Goal: Information Seeking & Learning: Understand process/instructions

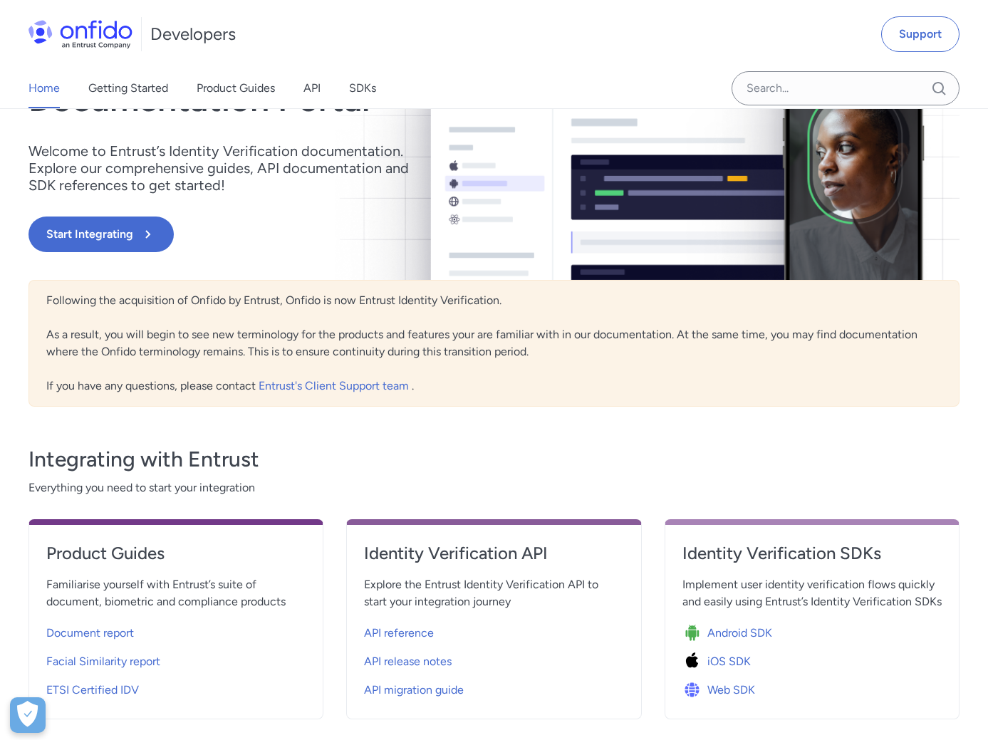
scroll to position [159, 0]
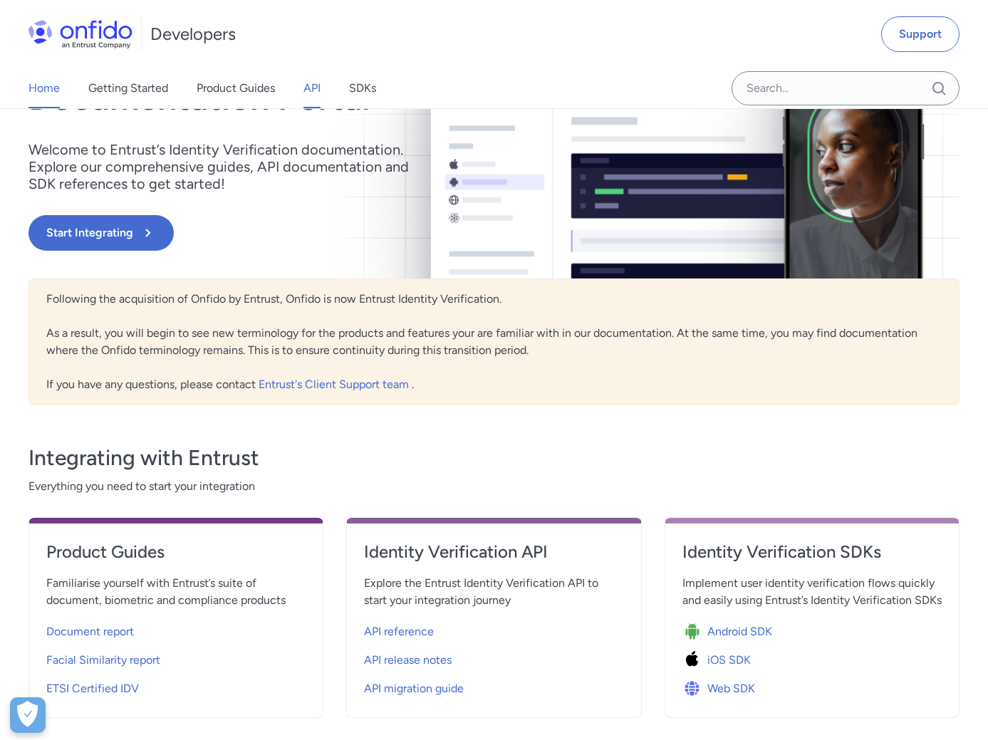
click at [315, 80] on link "API" at bounding box center [311, 88] width 17 height 40
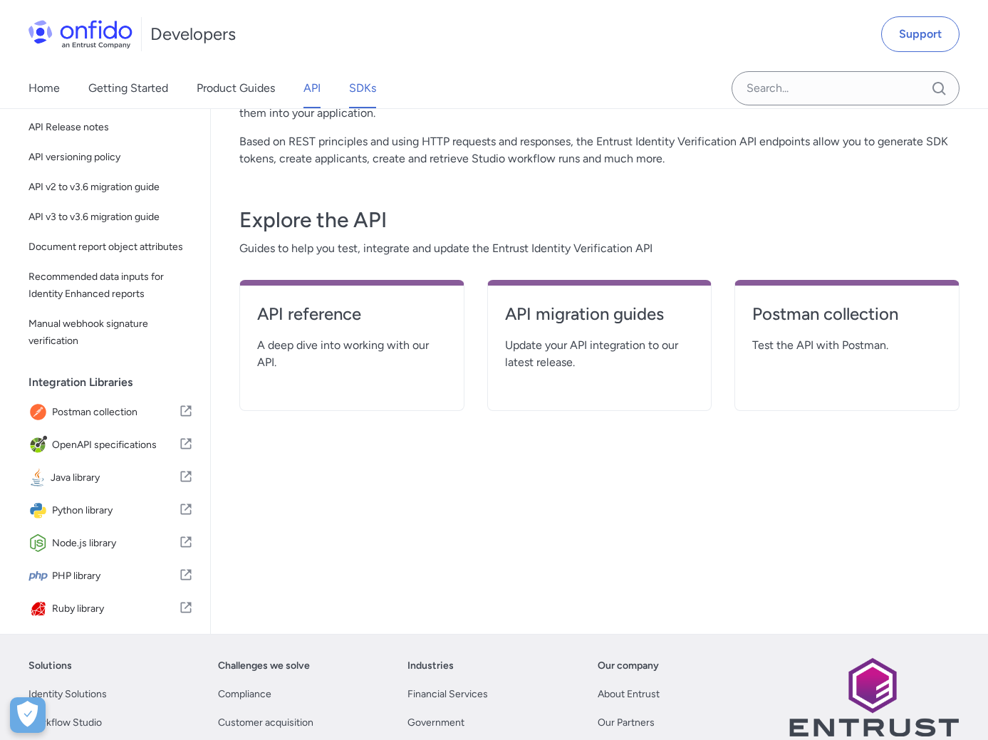
click at [352, 84] on link "SDKs" at bounding box center [362, 88] width 27 height 40
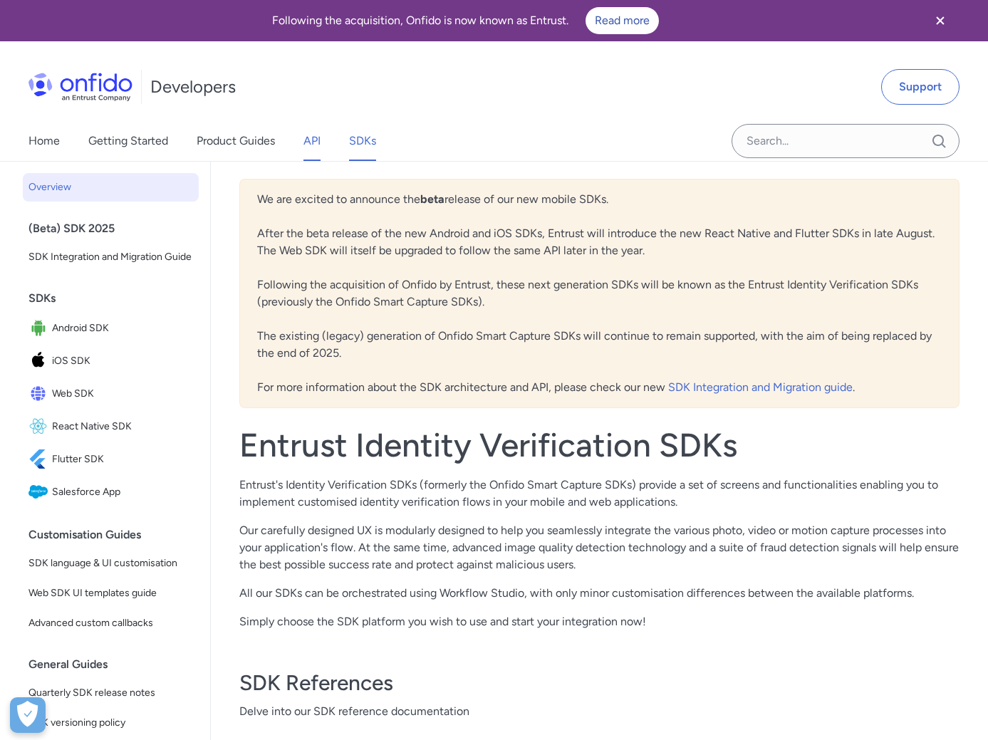
click at [312, 142] on link "API" at bounding box center [311, 141] width 17 height 40
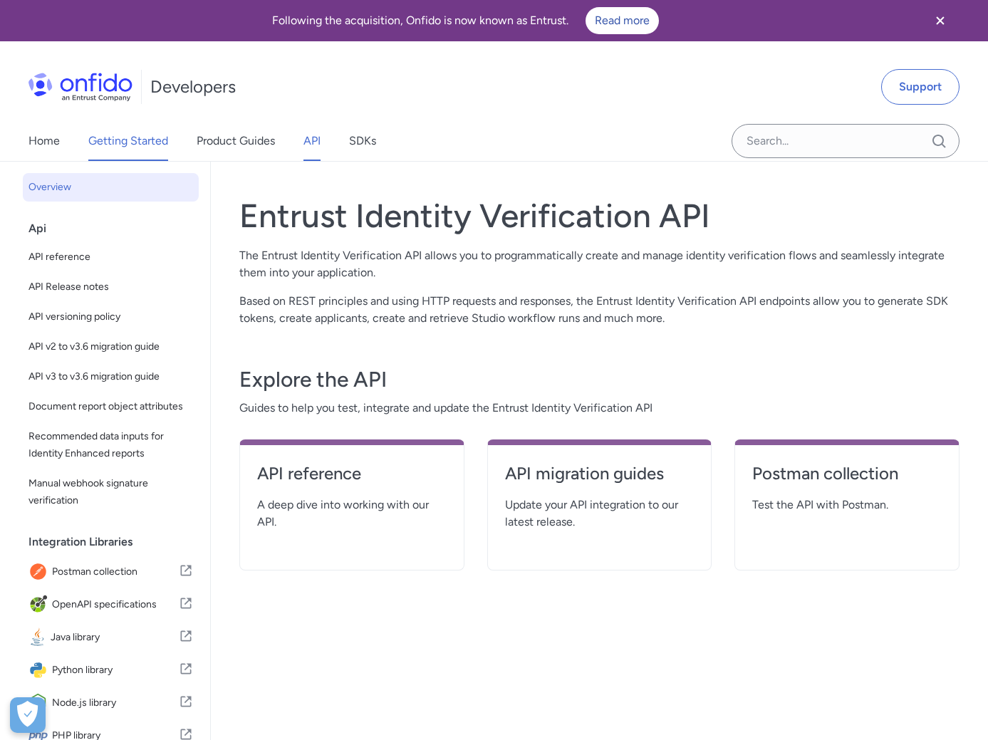
click at [155, 142] on link "Getting Started" at bounding box center [128, 141] width 80 height 40
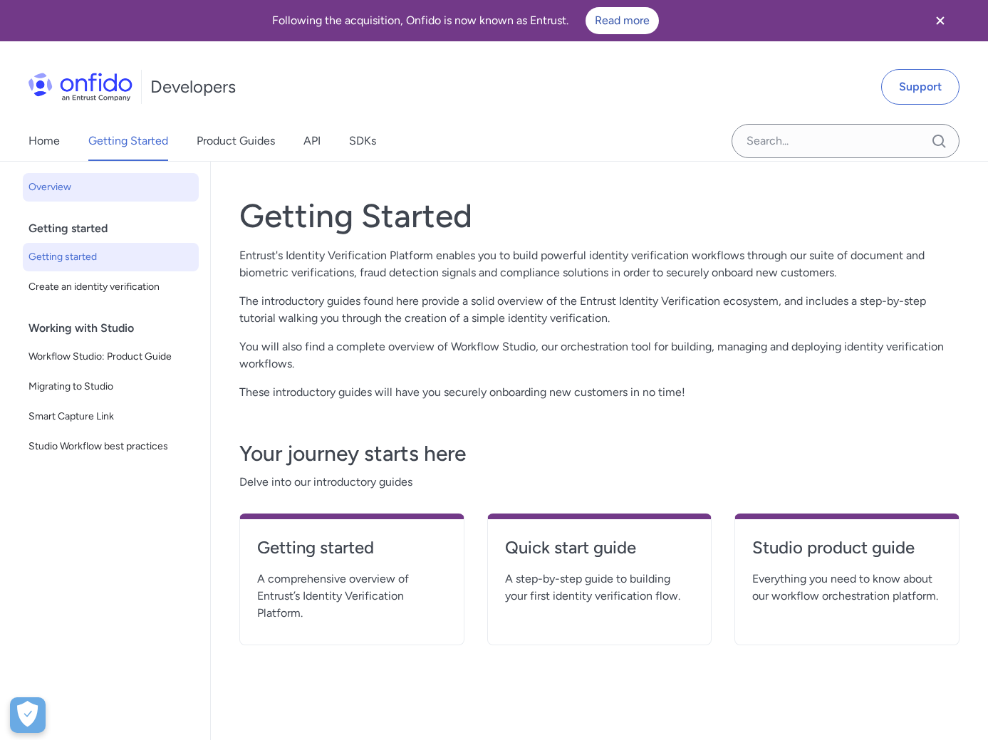
click at [87, 258] on span "Getting started" at bounding box center [110, 256] width 164 height 17
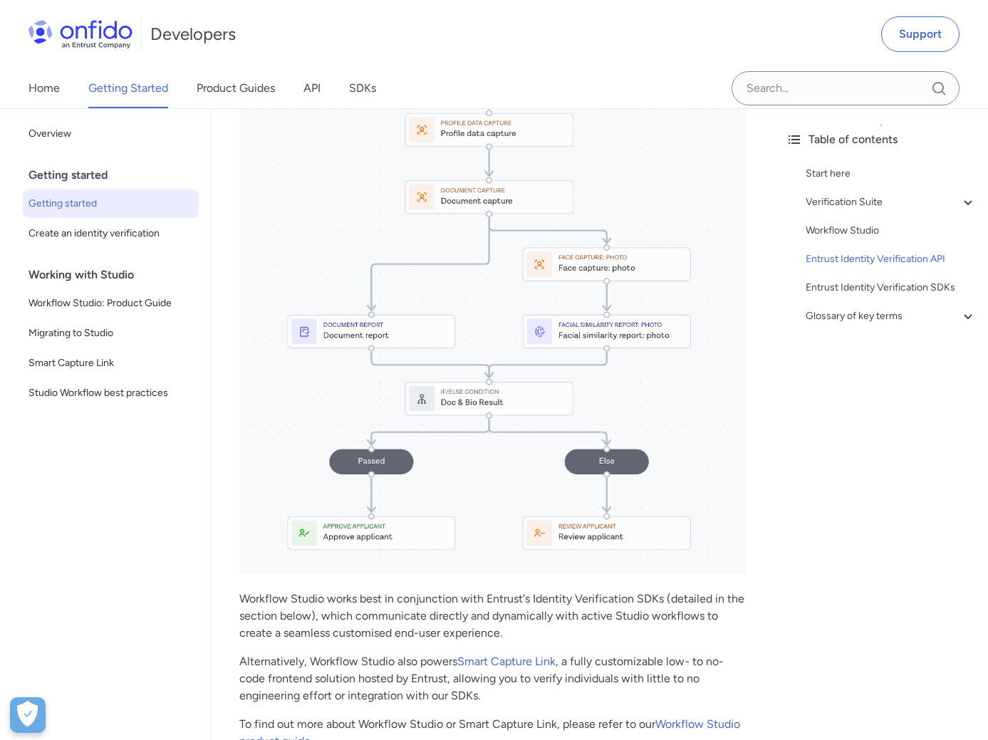
scroll to position [2177, 0]
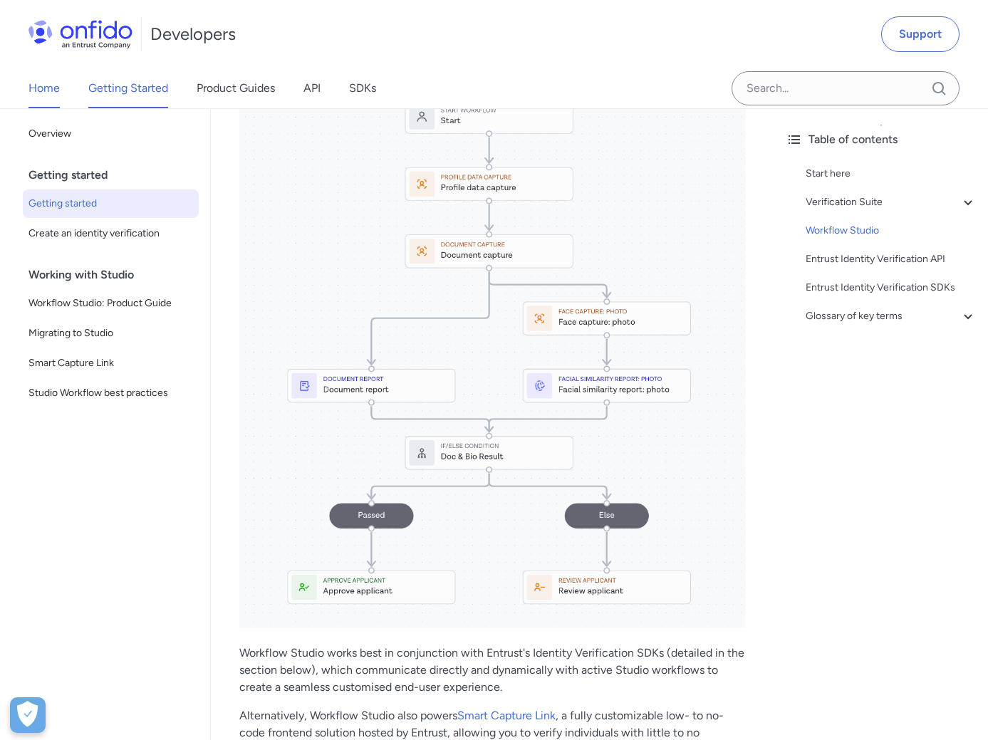
click at [38, 85] on link "Home" at bounding box center [43, 88] width 31 height 40
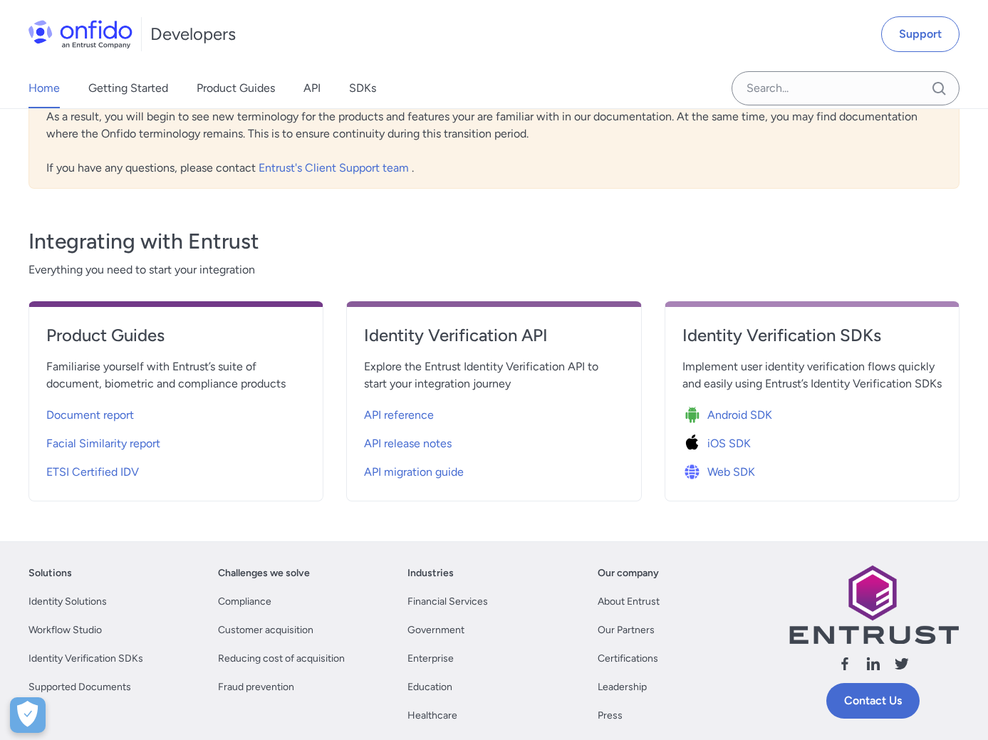
scroll to position [377, 0]
click at [406, 408] on span "API reference" at bounding box center [399, 414] width 70 height 17
select select "http"
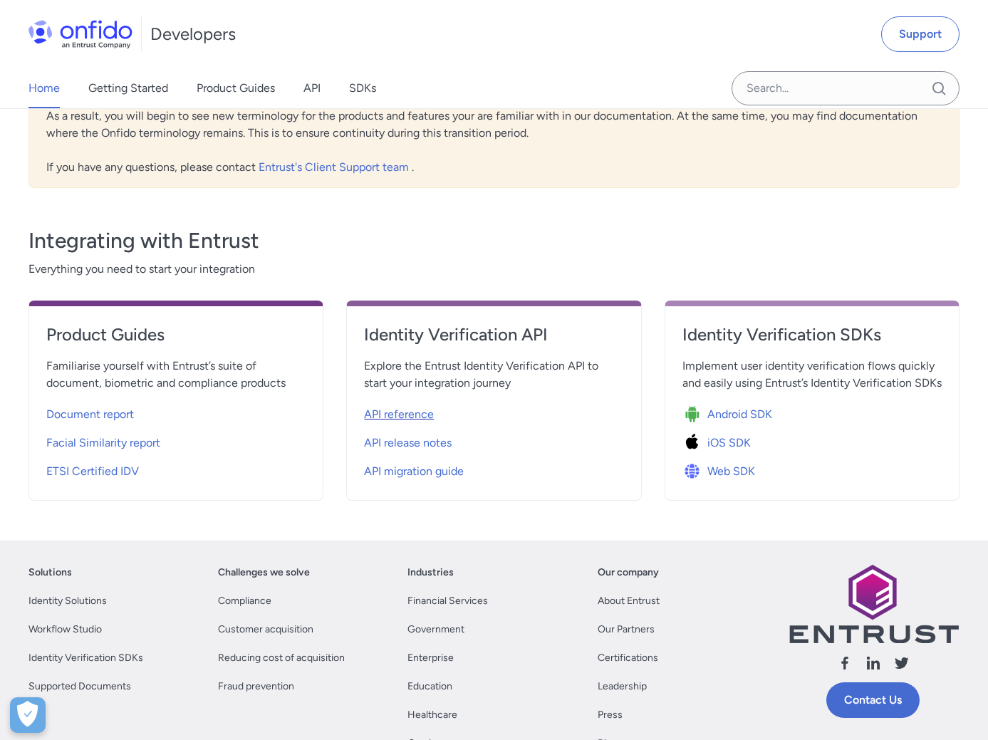
select select "http"
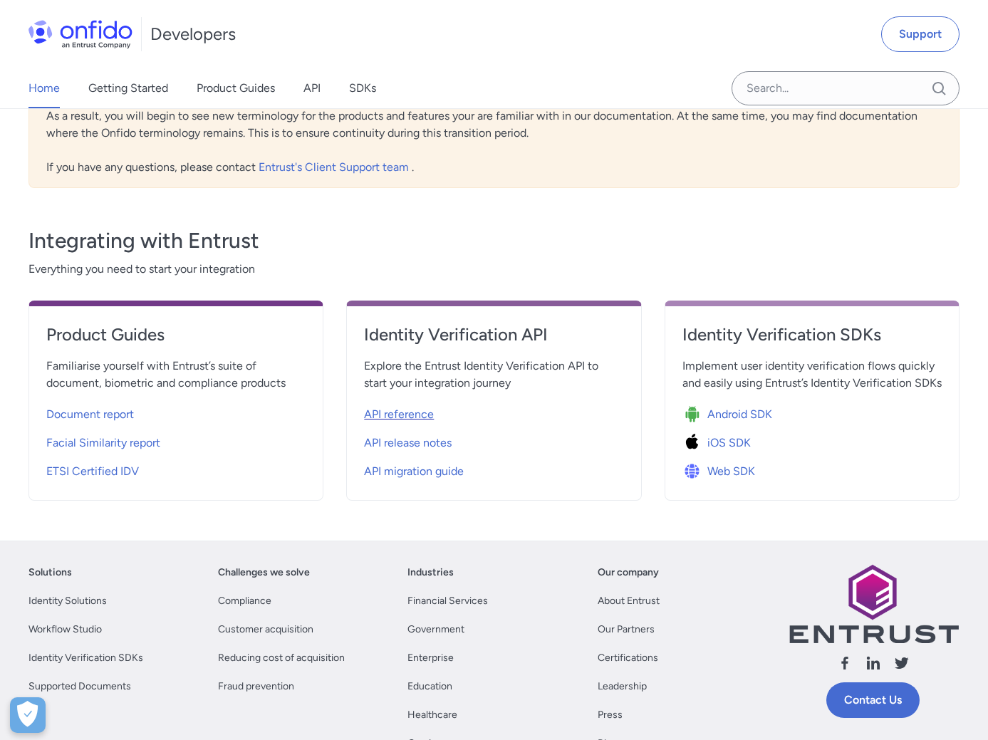
select select "http"
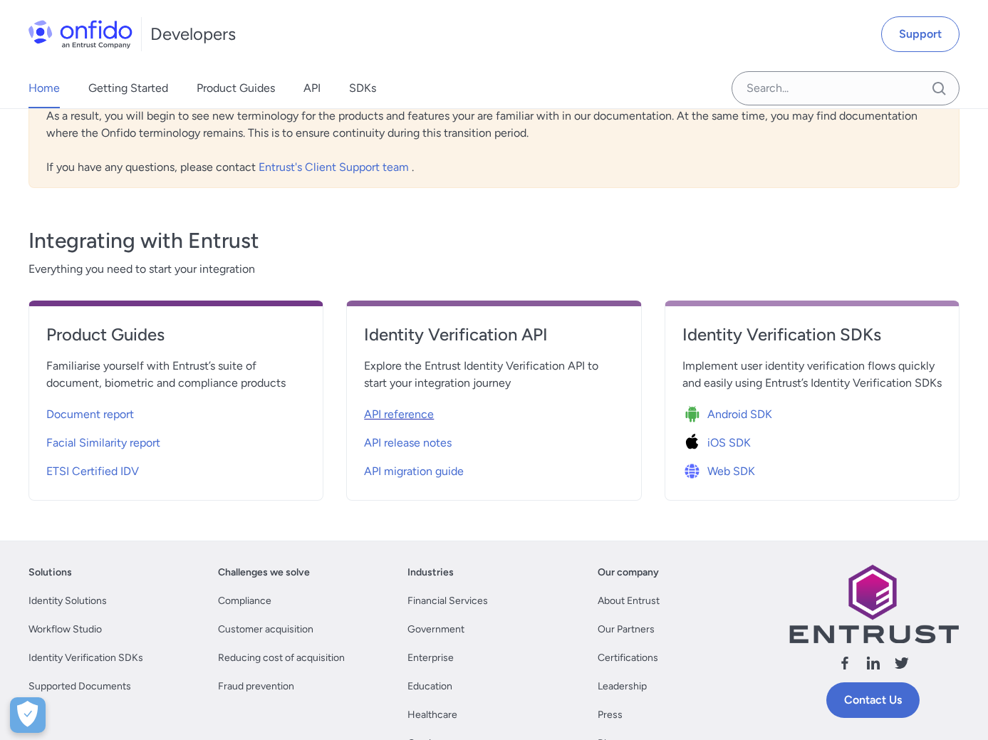
select select "http"
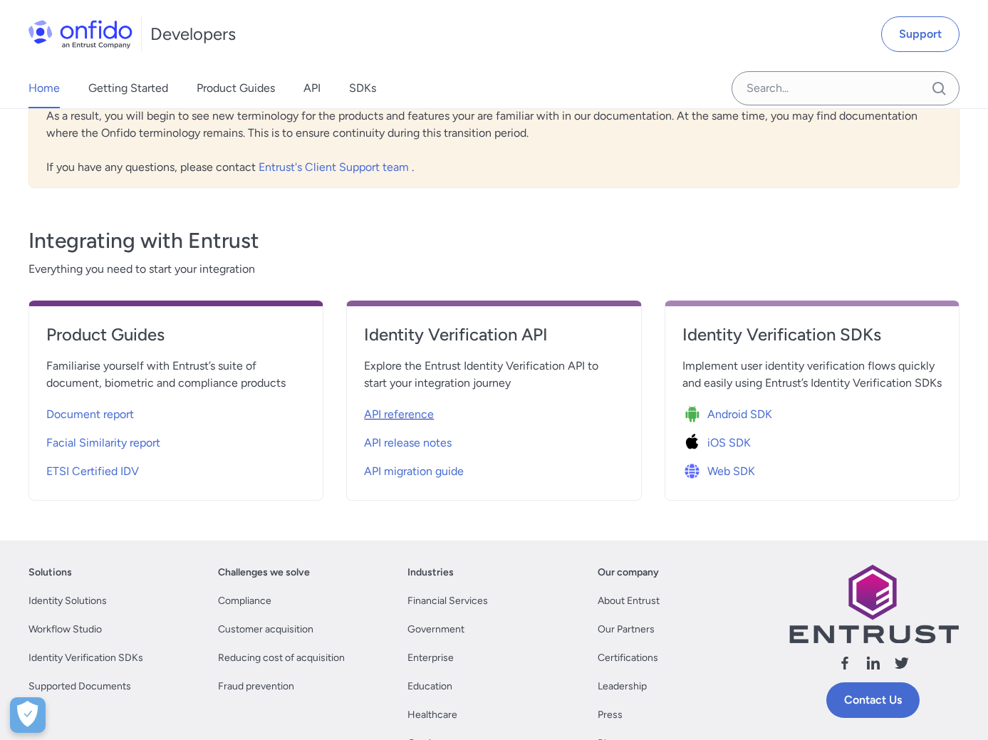
select select "http"
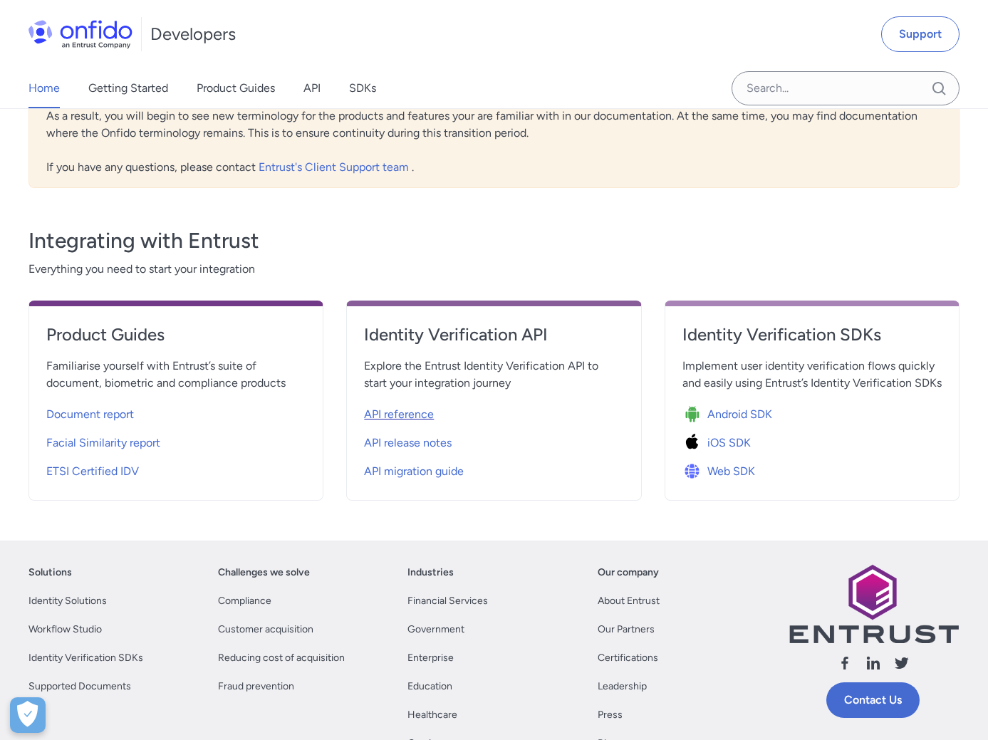
select select "http"
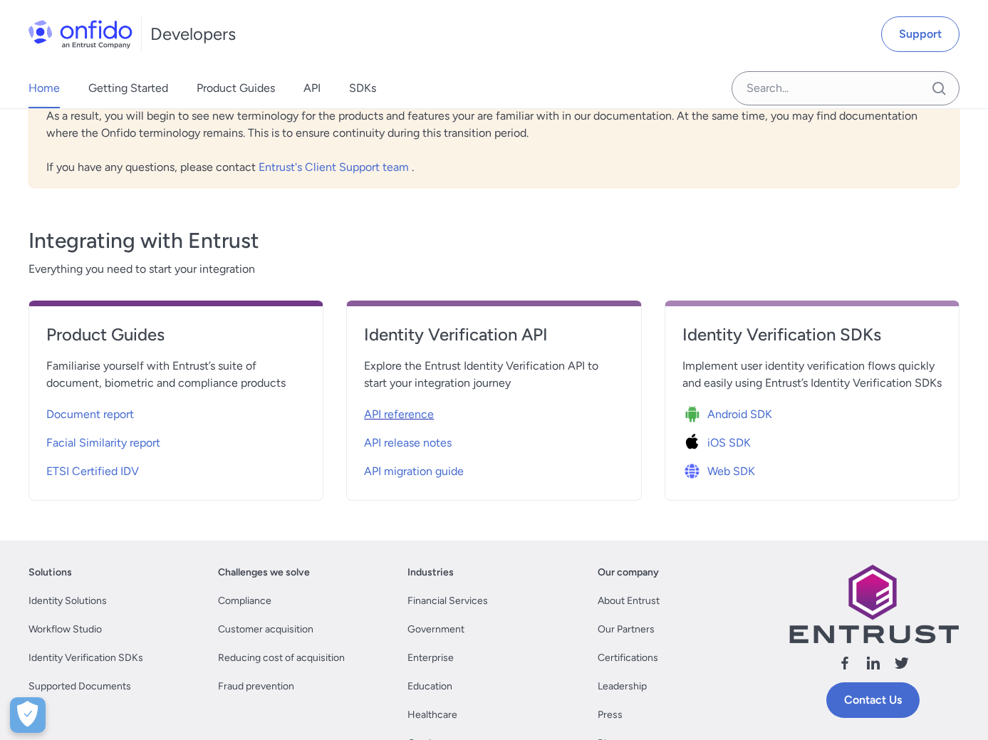
select select "http"
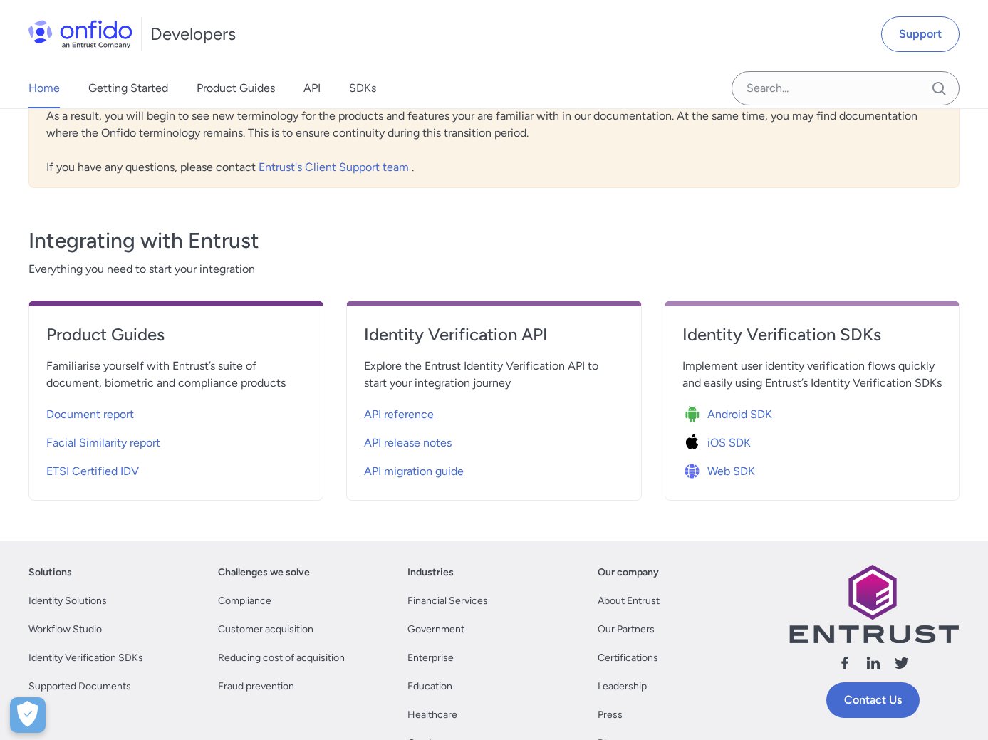
select select "http"
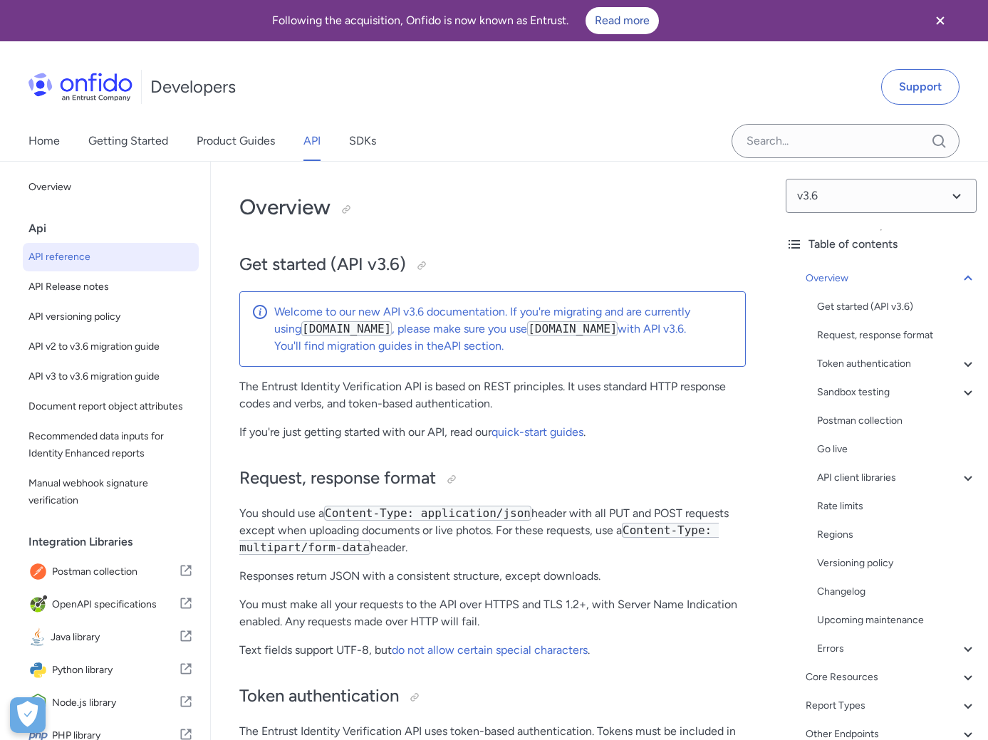
drag, startPoint x: 512, startPoint y: 328, endPoint x: 624, endPoint y: 327, distance: 112.5
click at [617, 327] on code "[DOMAIN_NAME]" at bounding box center [572, 328] width 90 height 15
copy p "[DOMAIN_NAME]"
drag, startPoint x: 676, startPoint y: 331, endPoint x: 696, endPoint y: 330, distance: 20.7
click at [696, 330] on p "Welcome to our new API v3.6 documentation. If you're migrating and are currentl…" at bounding box center [503, 320] width 459 height 34
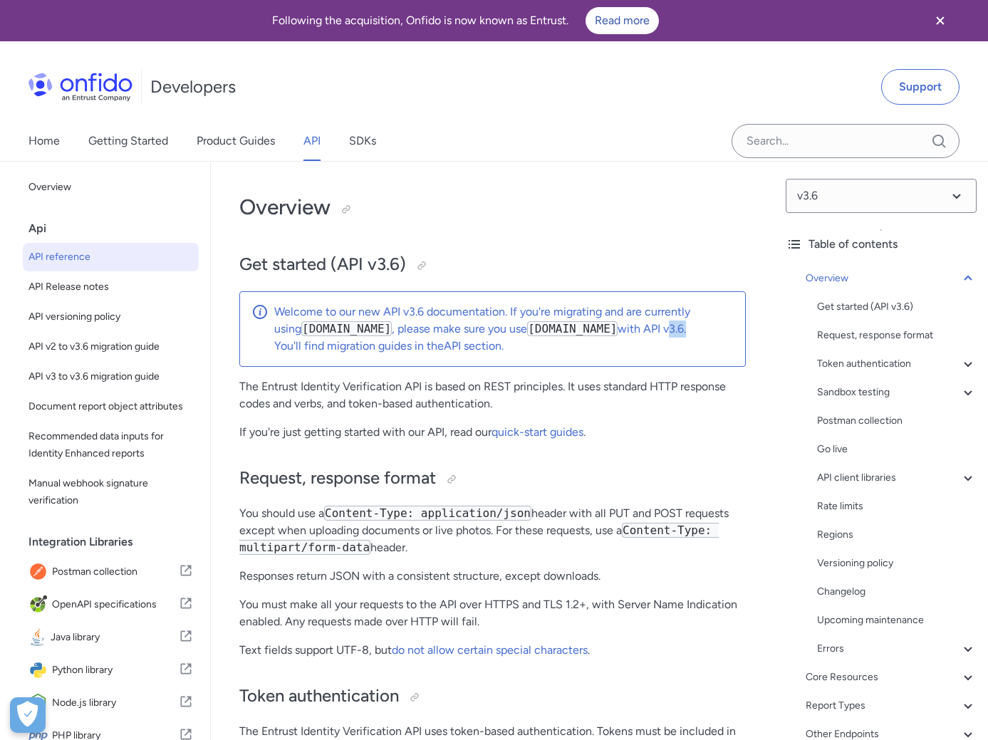
copy p "v3.6"
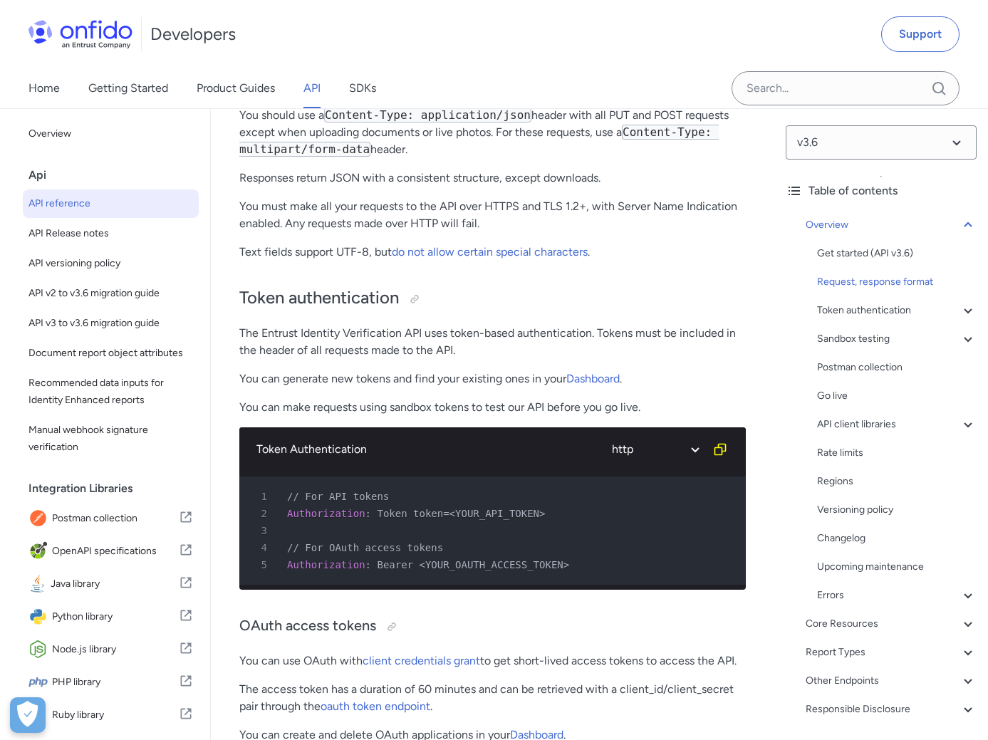
scroll to position [404, 0]
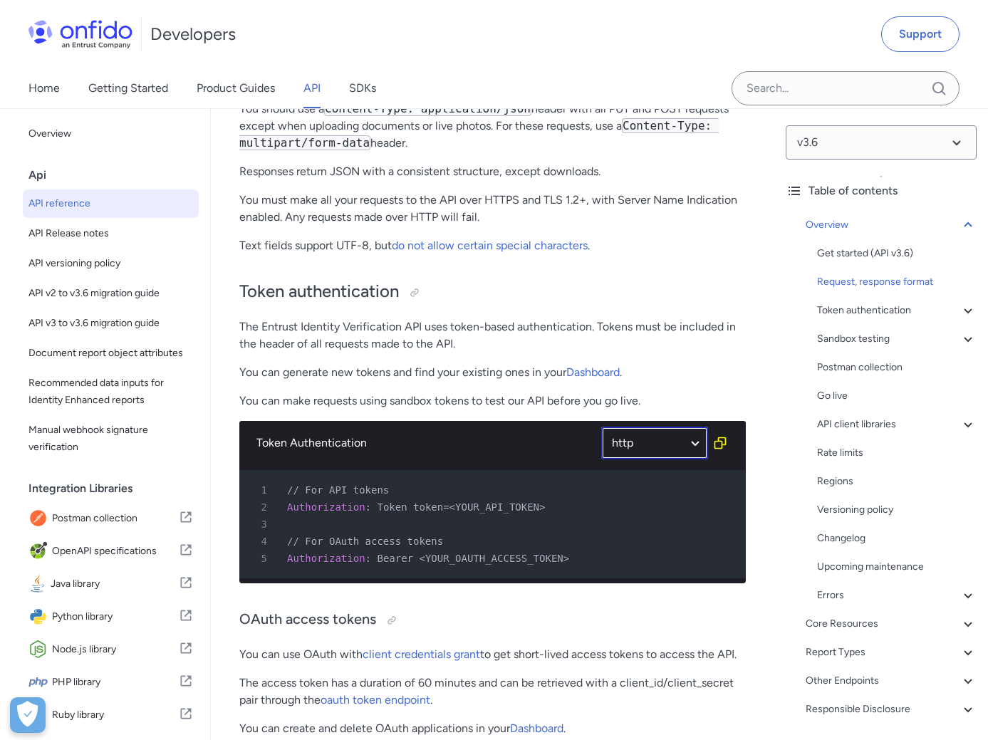
select select "php"
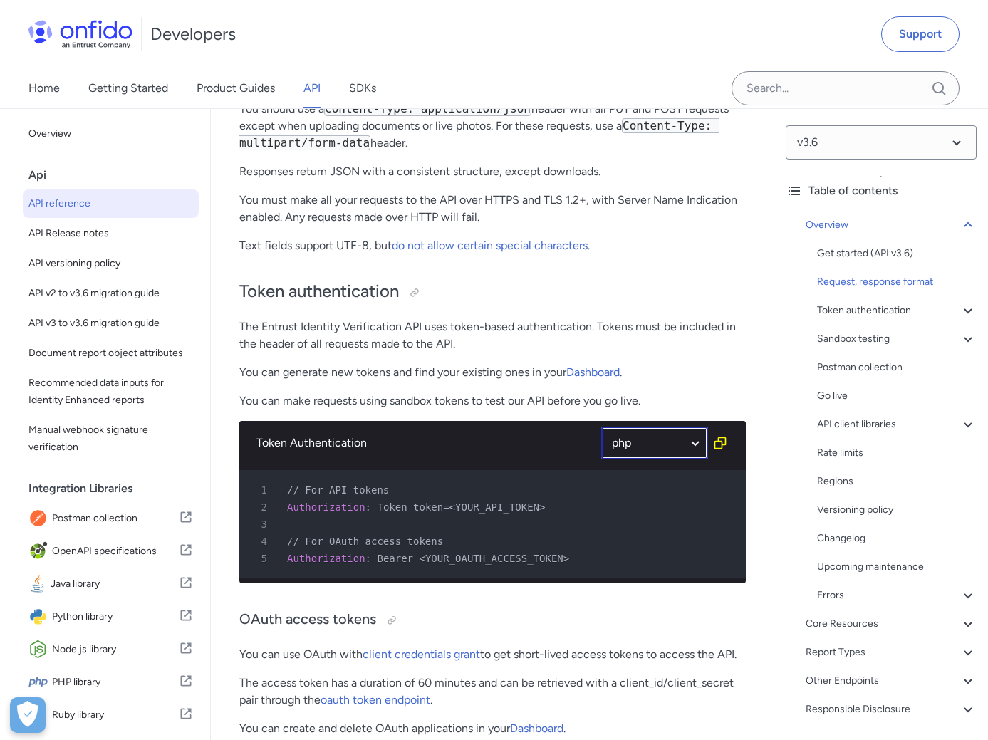
select select "php"
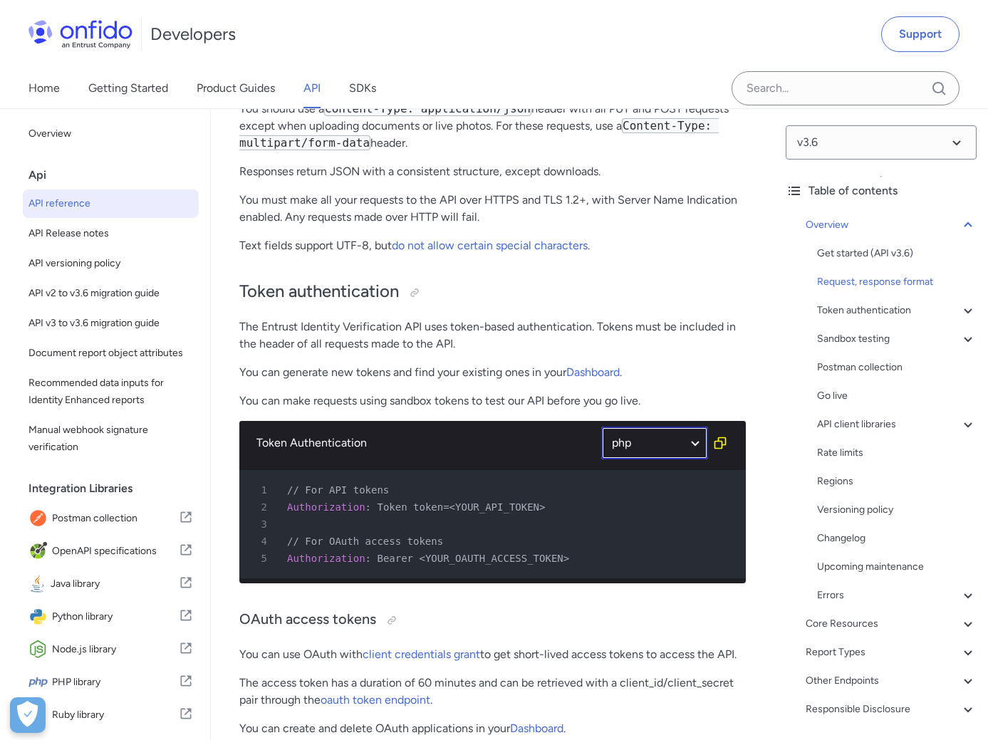
select select "php"
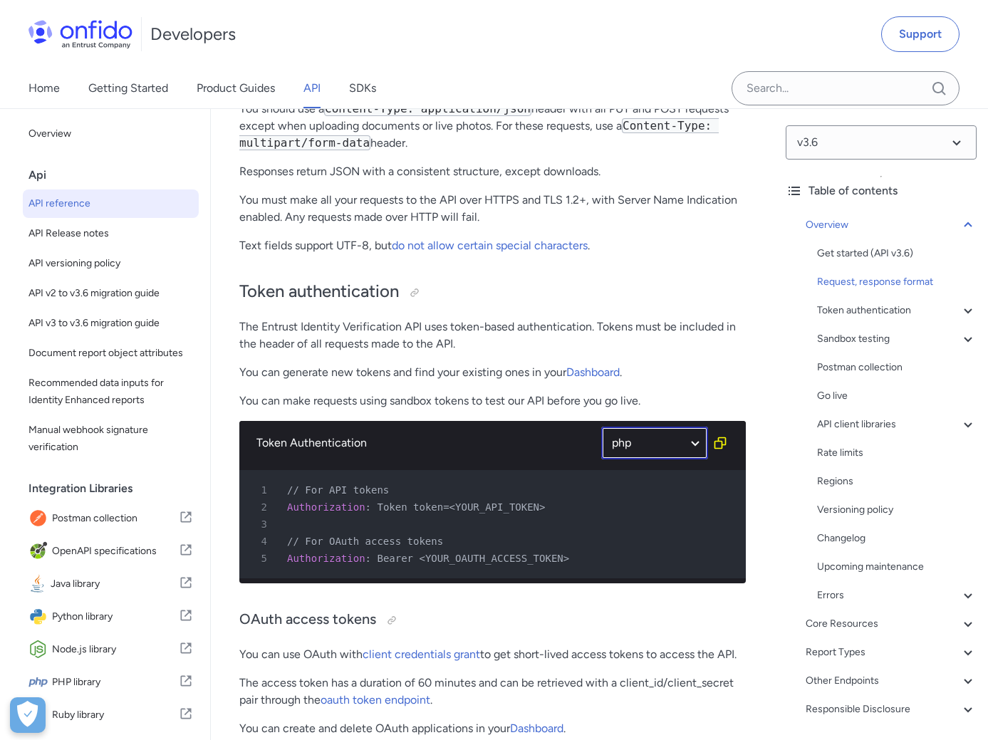
select select "php"
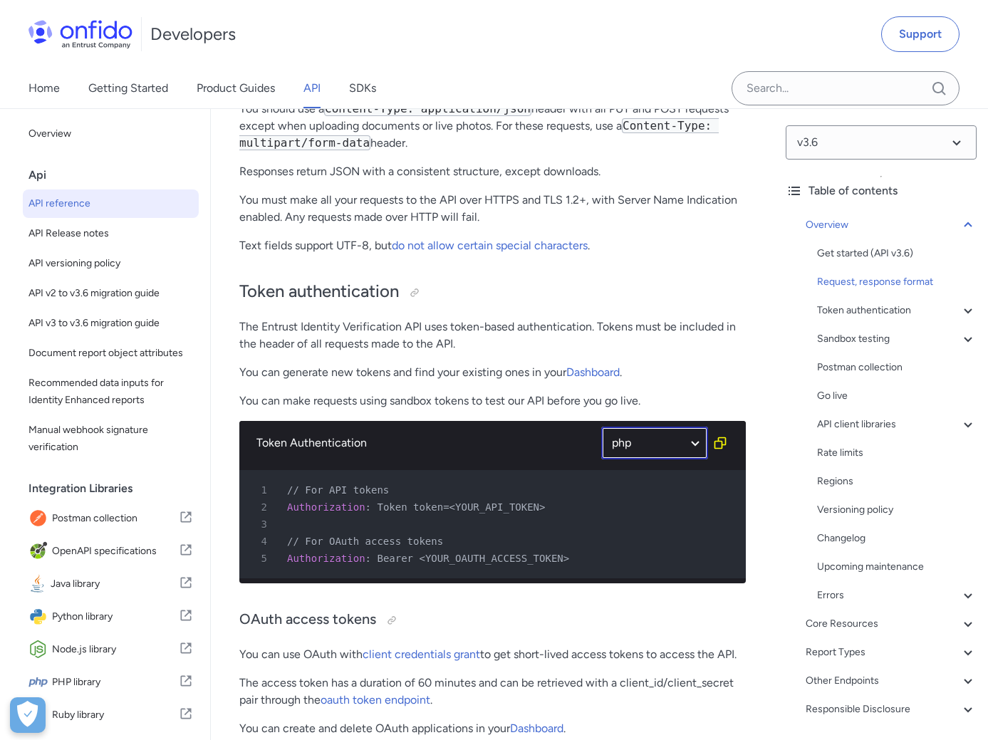
select select "php"
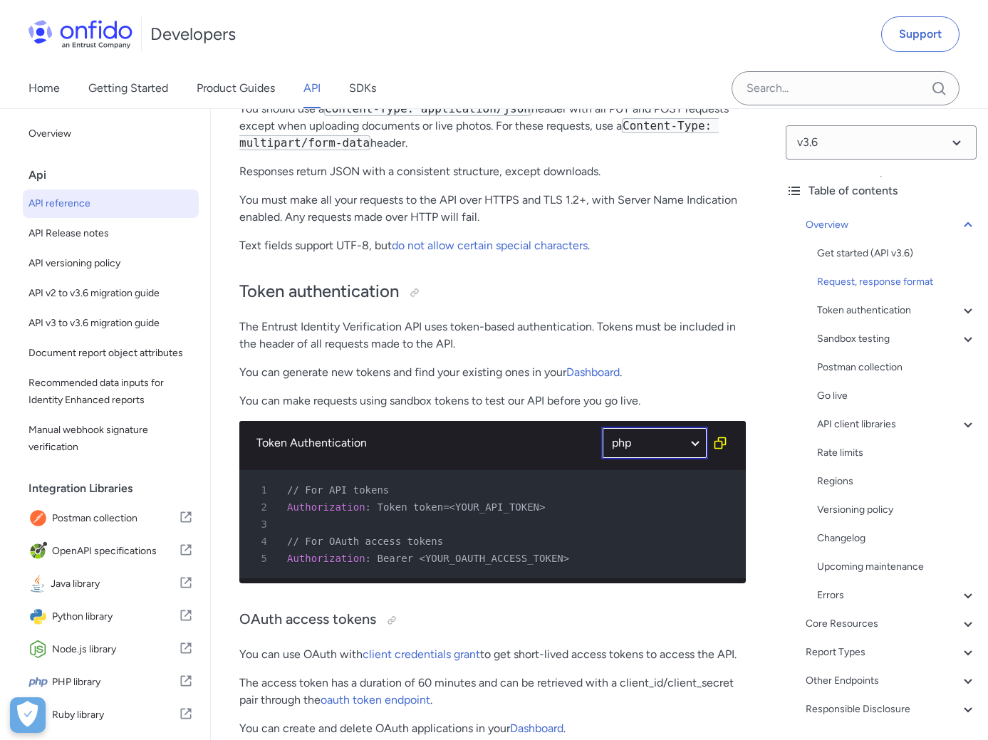
select select "php"
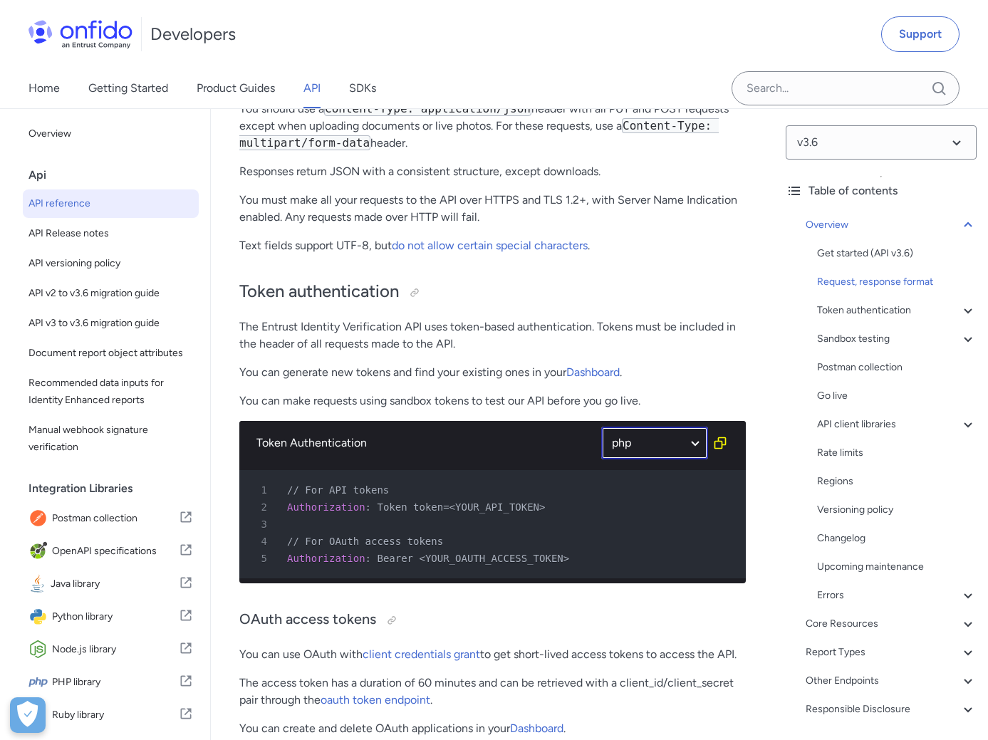
select select "php"
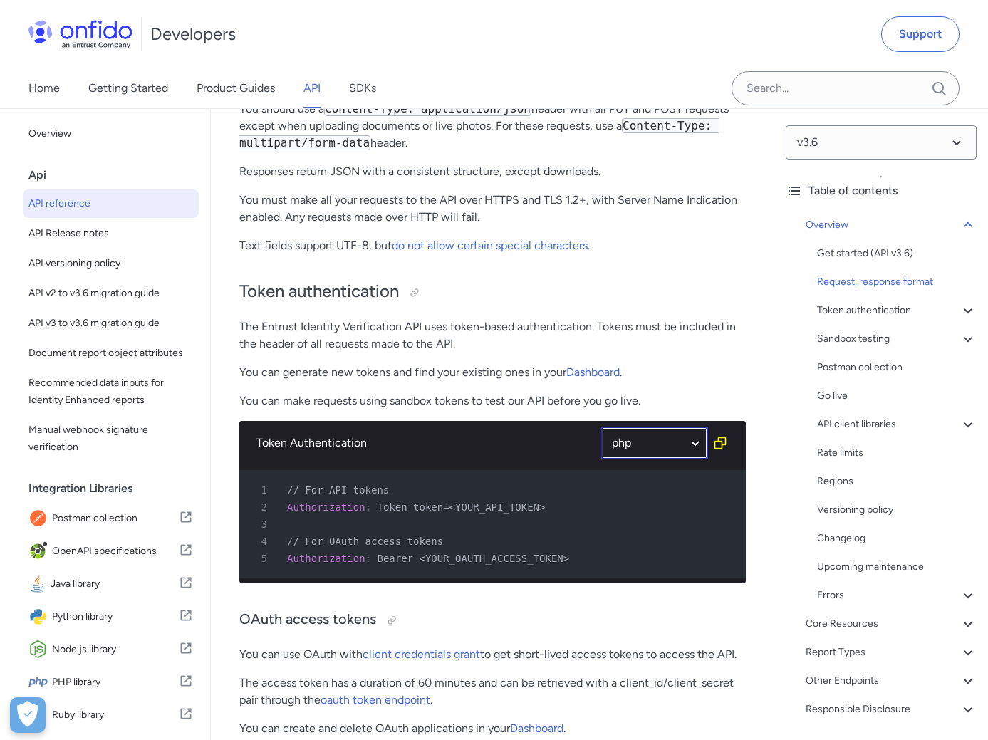
select select "php"
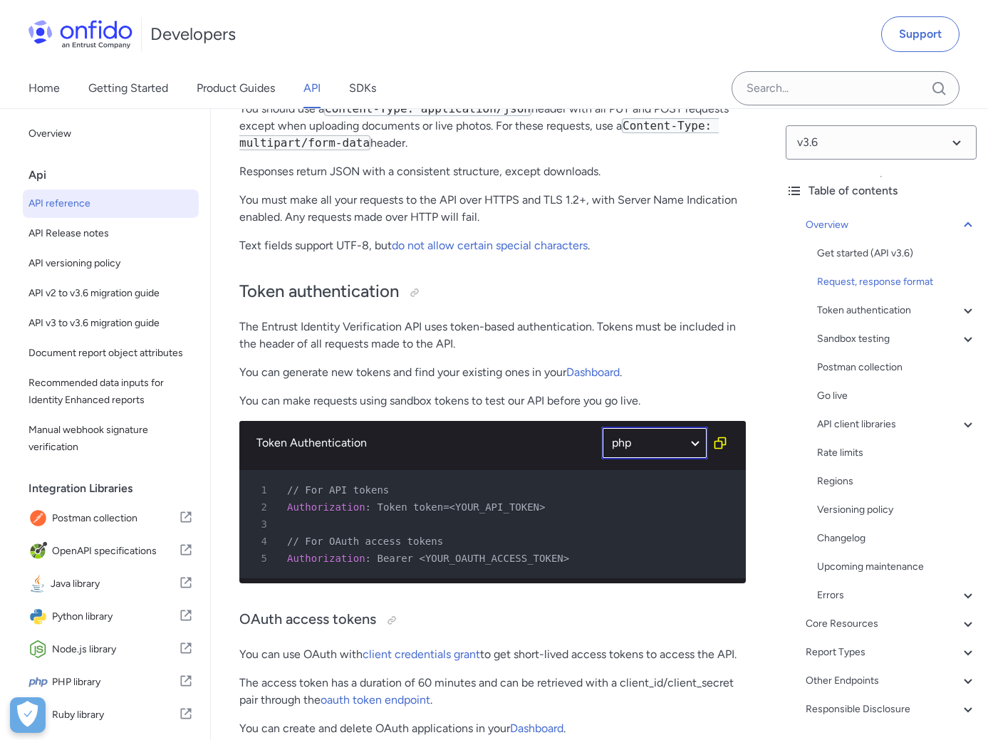
select select "php"
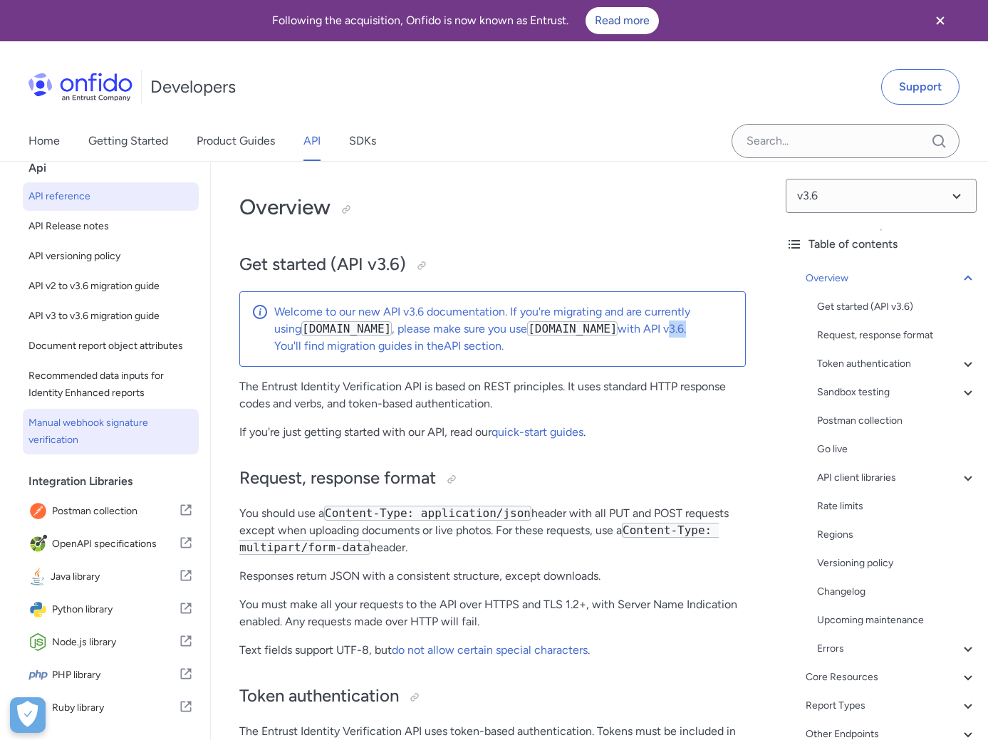
scroll to position [61, 0]
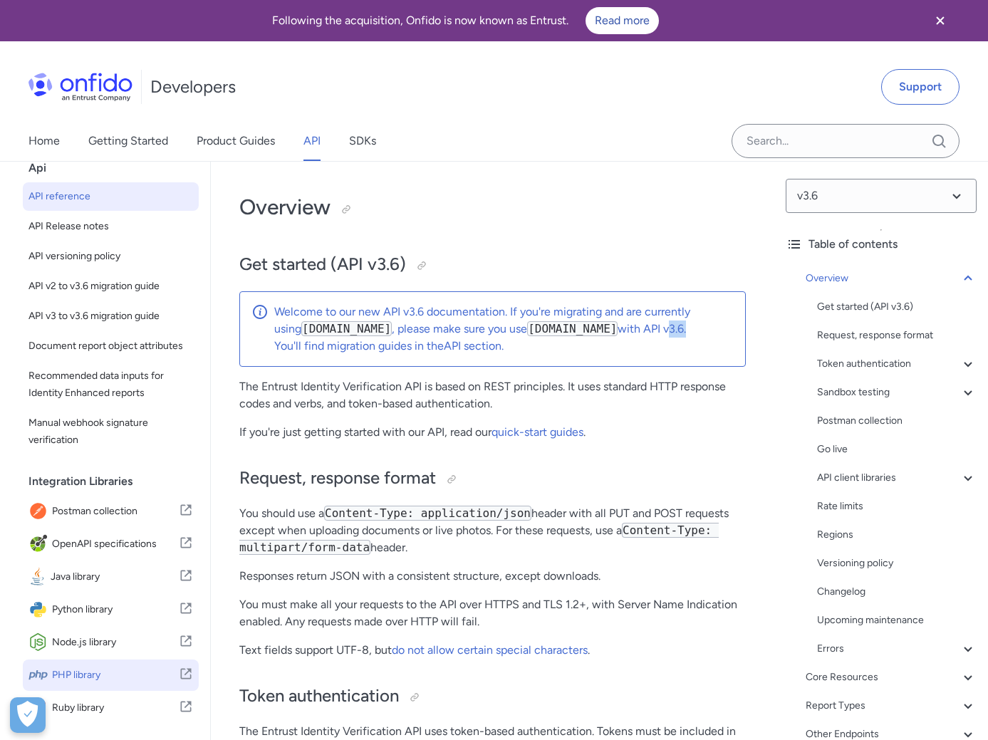
click at [84, 674] on span "PHP library" at bounding box center [115, 675] width 127 height 20
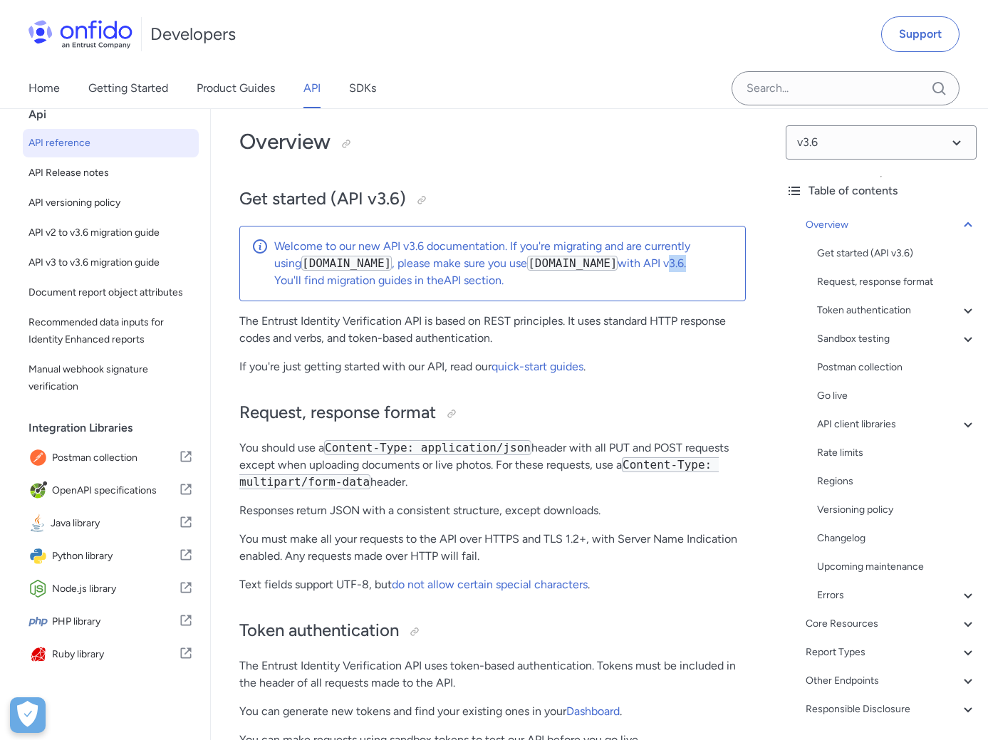
scroll to position [66, 0]
click at [209, 86] on link "Product Guides" at bounding box center [236, 88] width 78 height 40
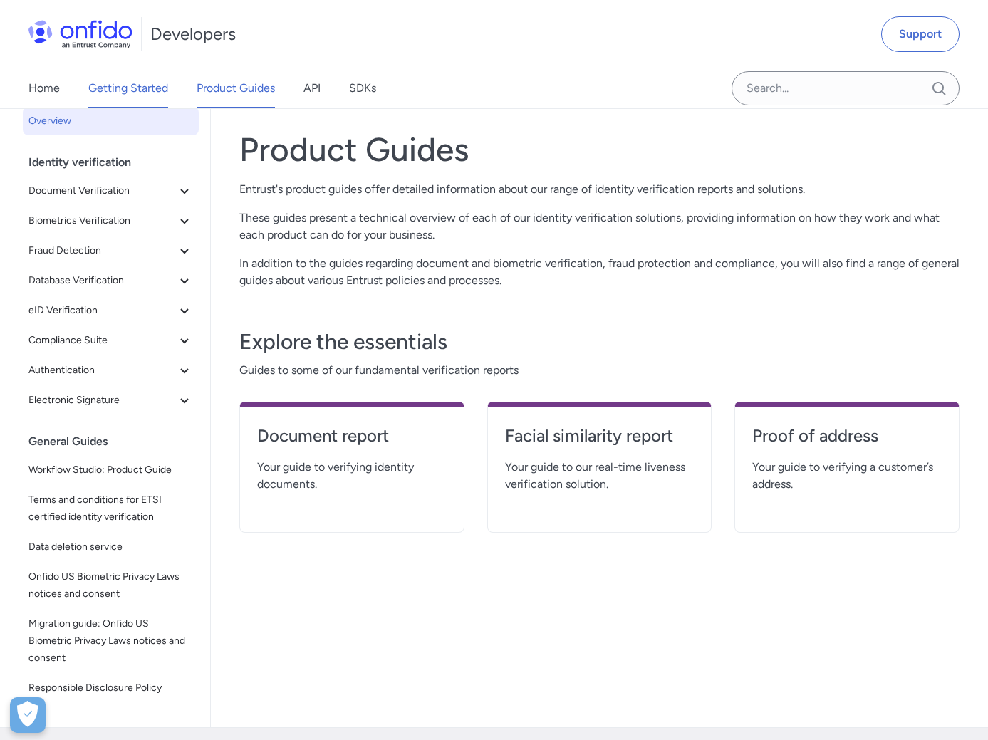
click at [164, 90] on link "Getting Started" at bounding box center [128, 88] width 80 height 40
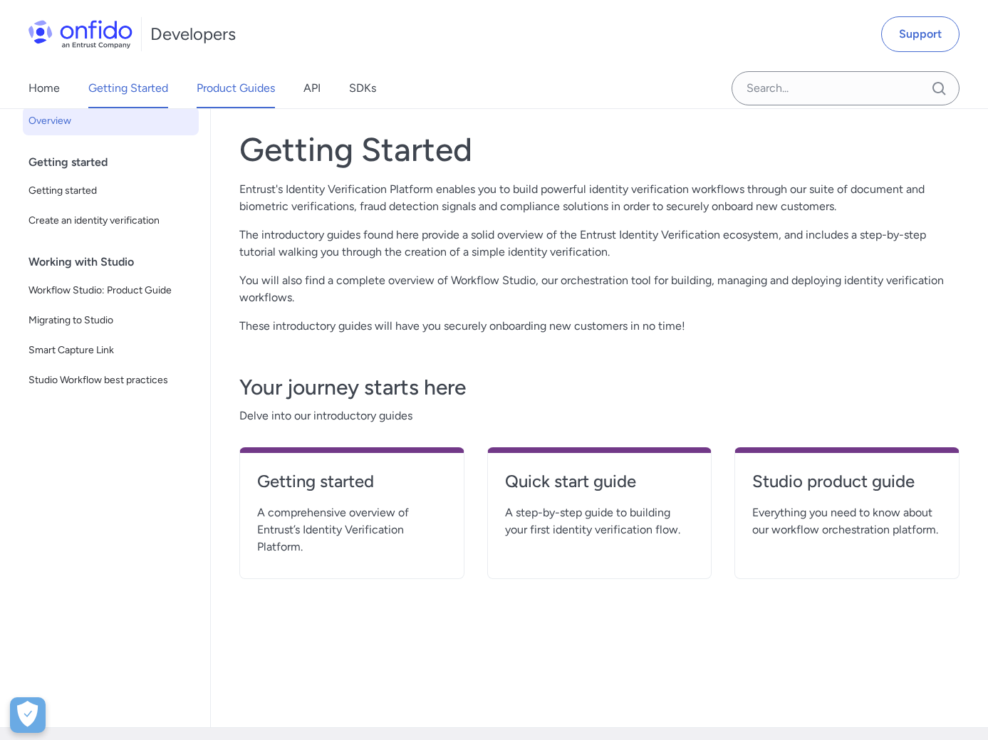
click at [231, 84] on link "Product Guides" at bounding box center [236, 88] width 78 height 40
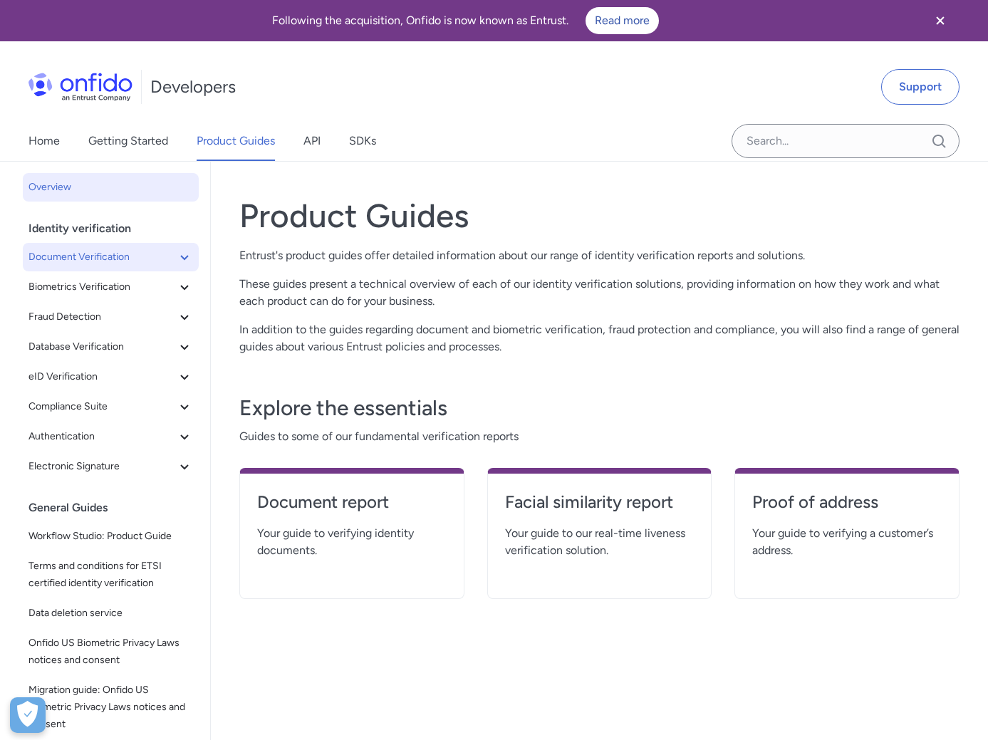
click at [187, 258] on icon at bounding box center [184, 257] width 8 height 5
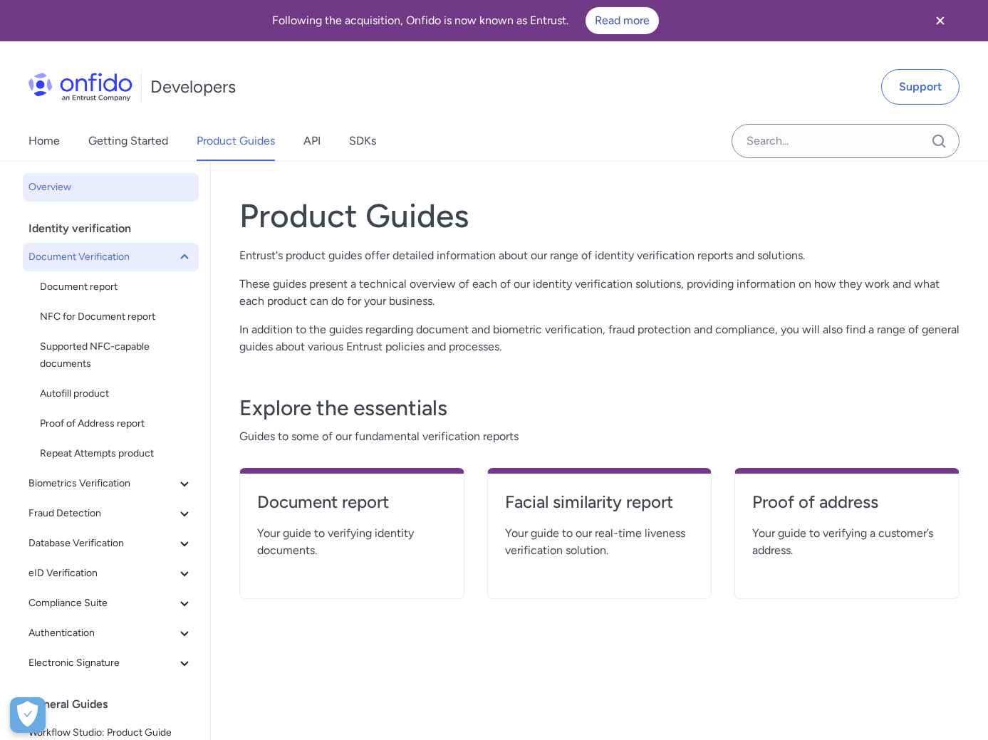
click at [187, 258] on icon at bounding box center [184, 256] width 8 height 5
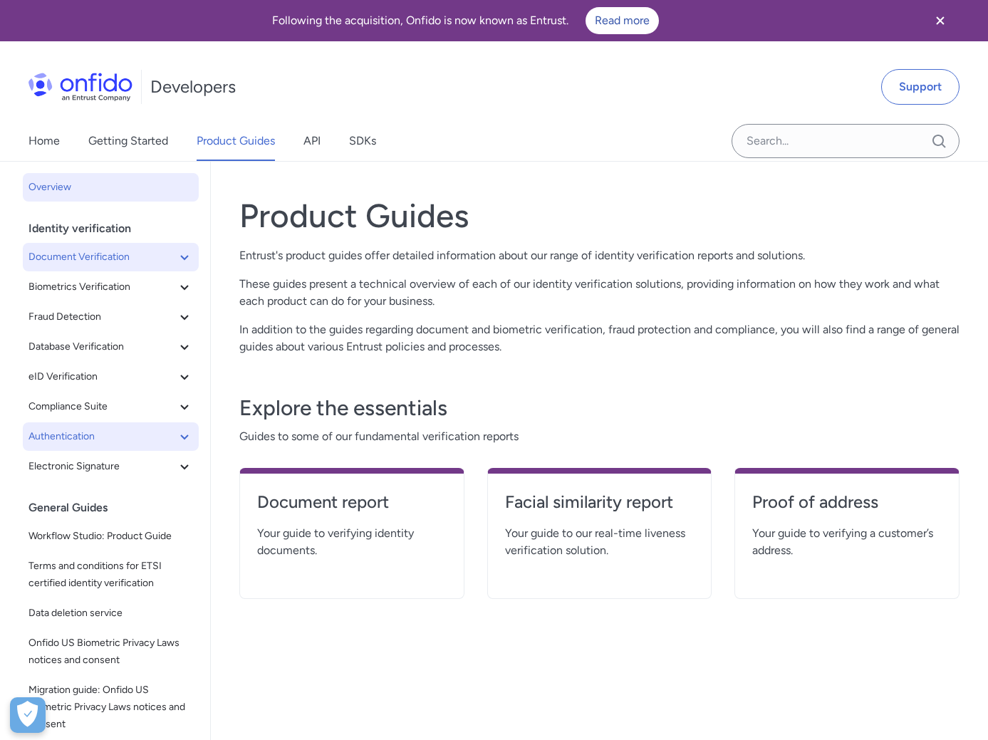
click at [187, 434] on icon at bounding box center [184, 436] width 17 height 17
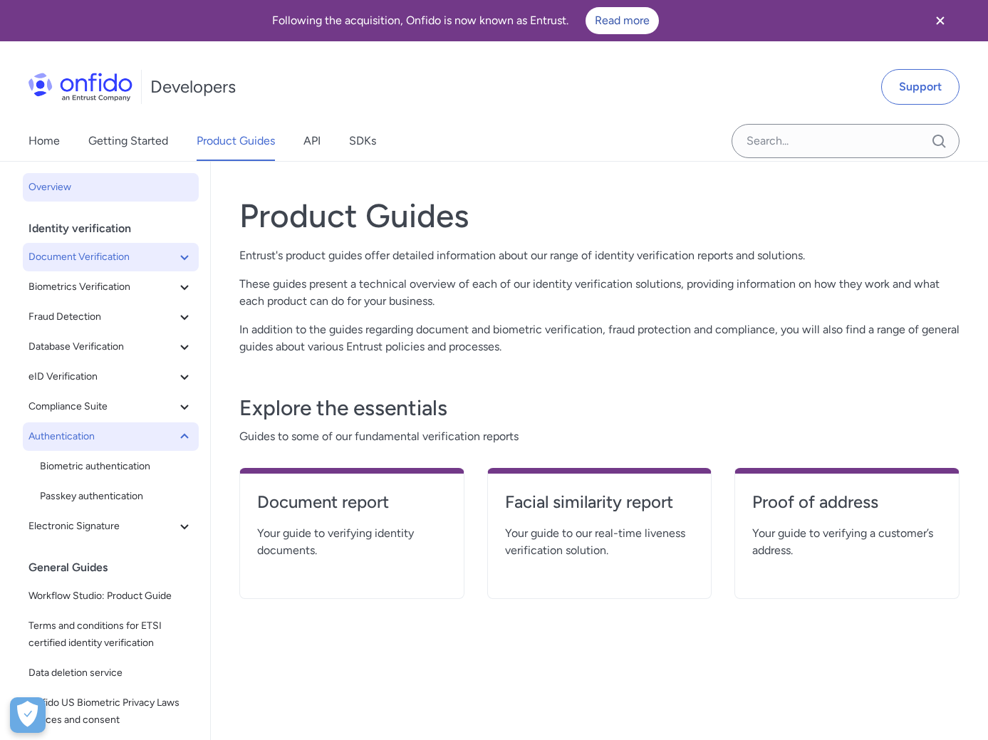
click at [187, 434] on icon at bounding box center [184, 436] width 17 height 17
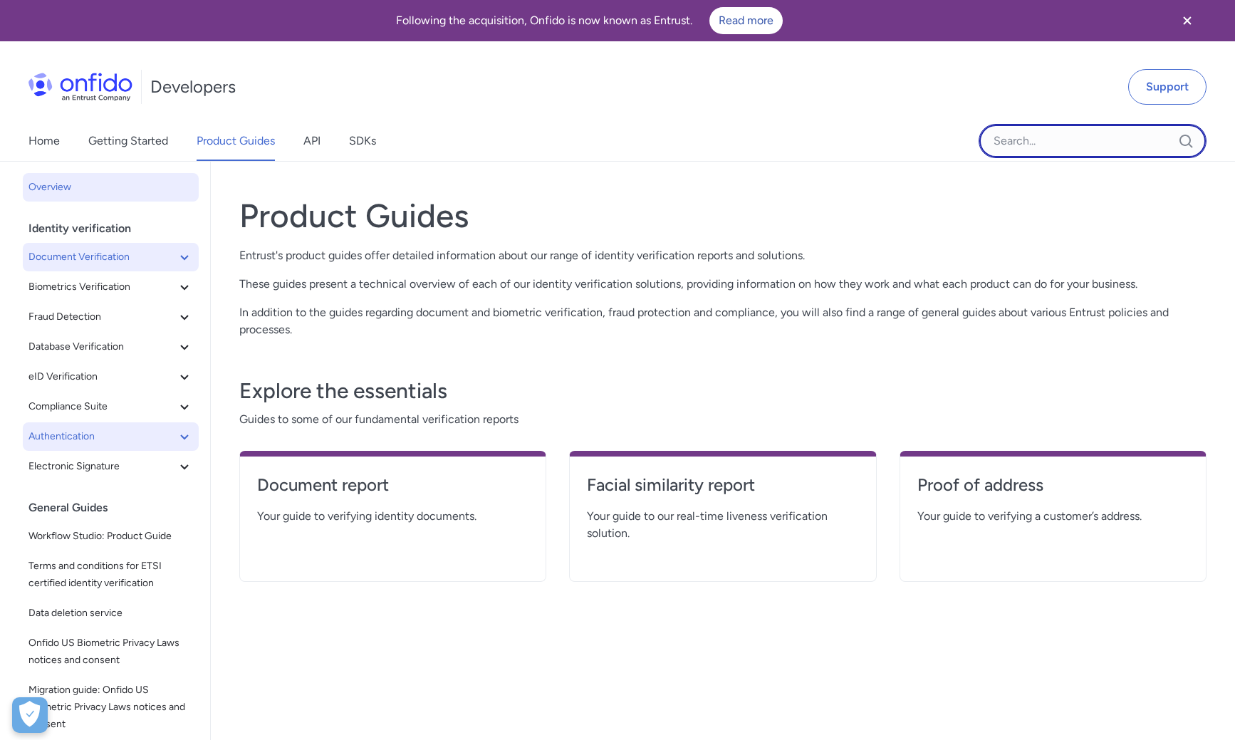
click at [987, 135] on input "Onfido search input field" at bounding box center [1092, 141] width 228 height 34
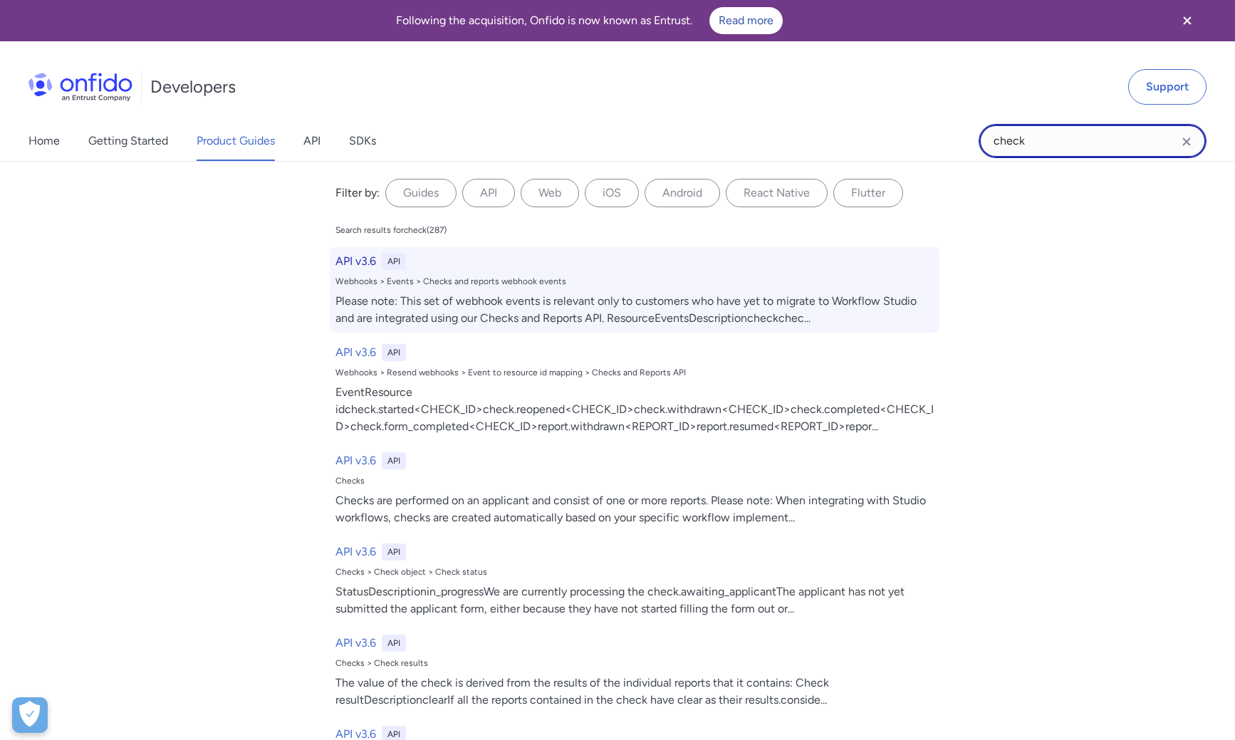
type input "check"
click at [364, 266] on h6 "API v3.6" at bounding box center [355, 261] width 41 height 17
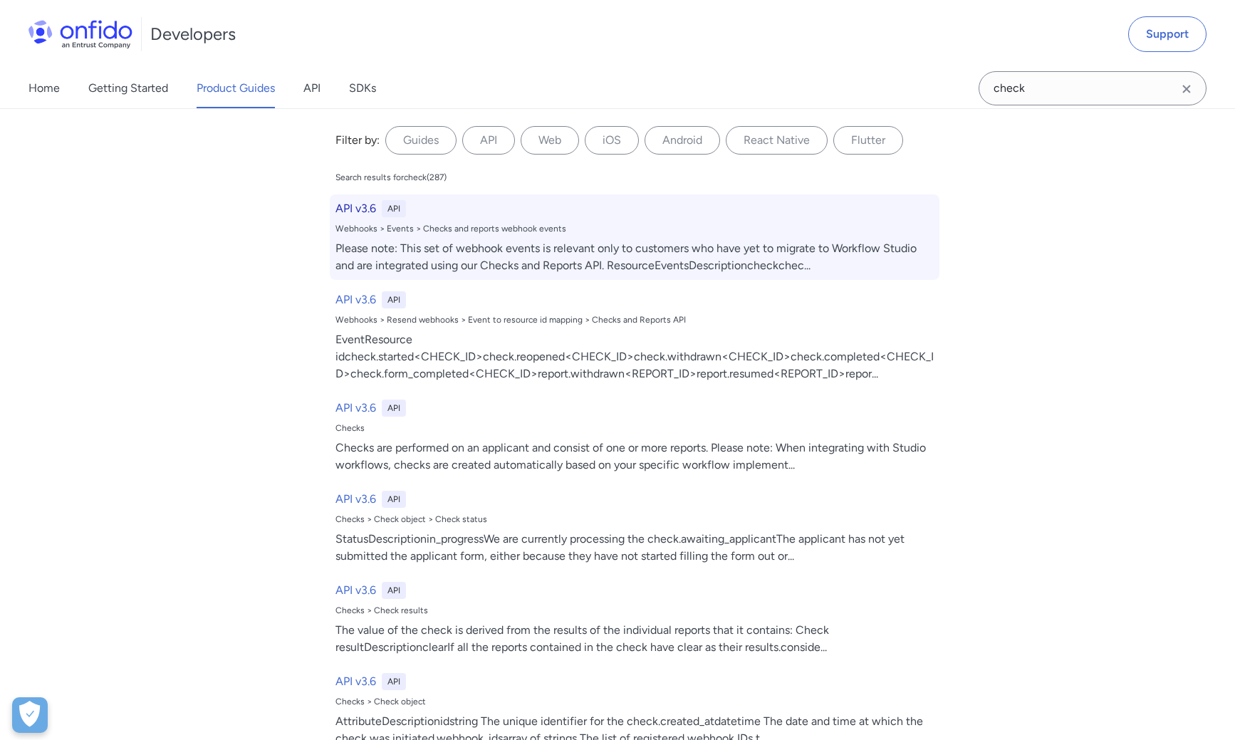
select select "http"
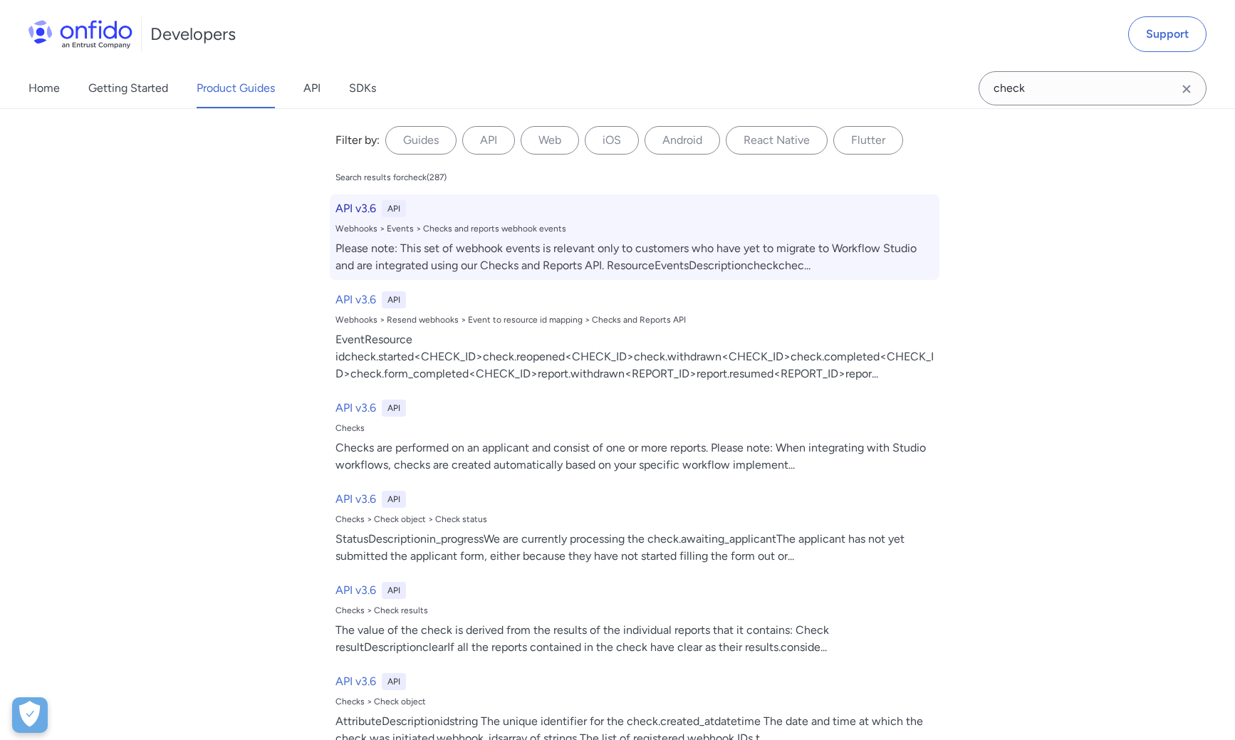
select select "http"
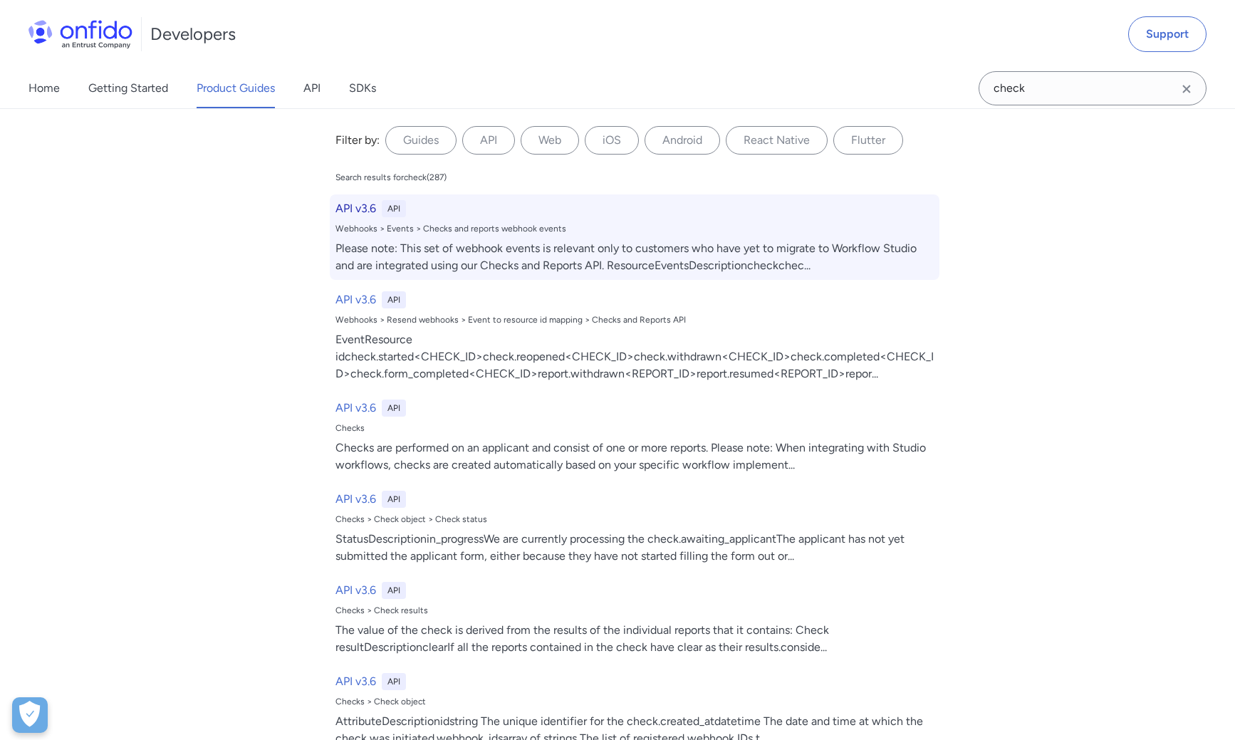
select select "http"
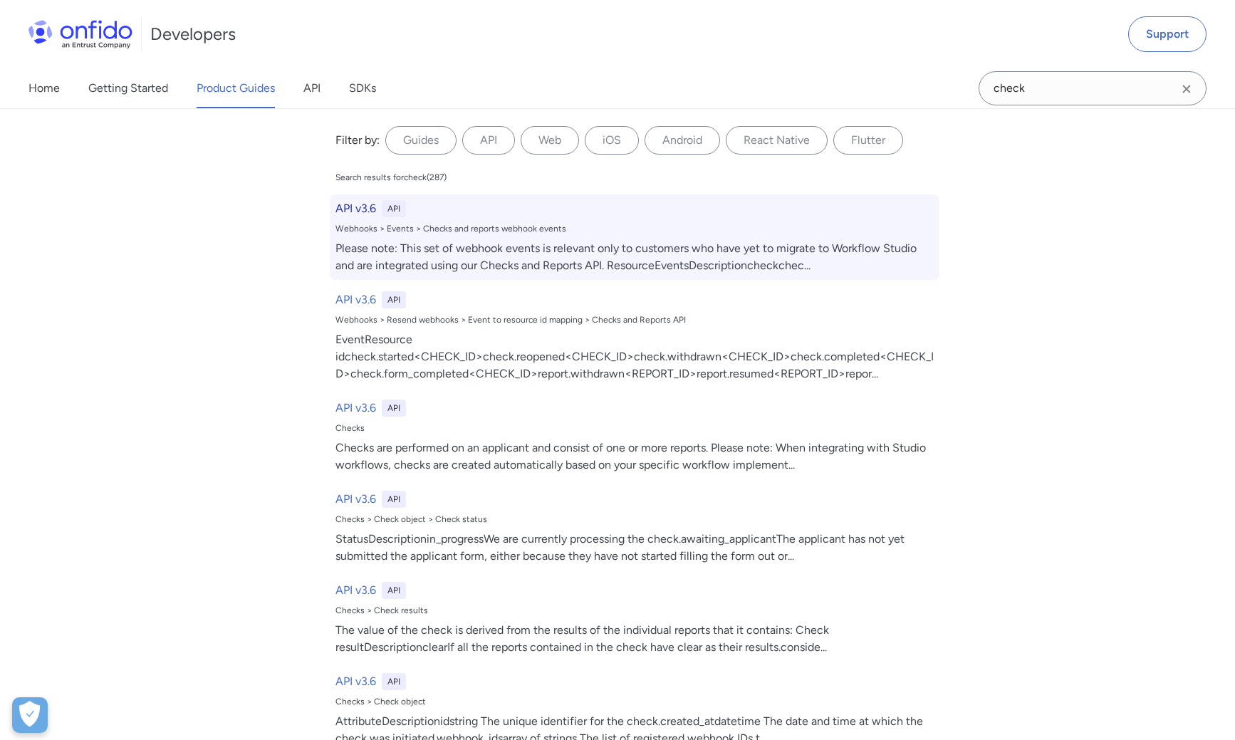
select select "http"
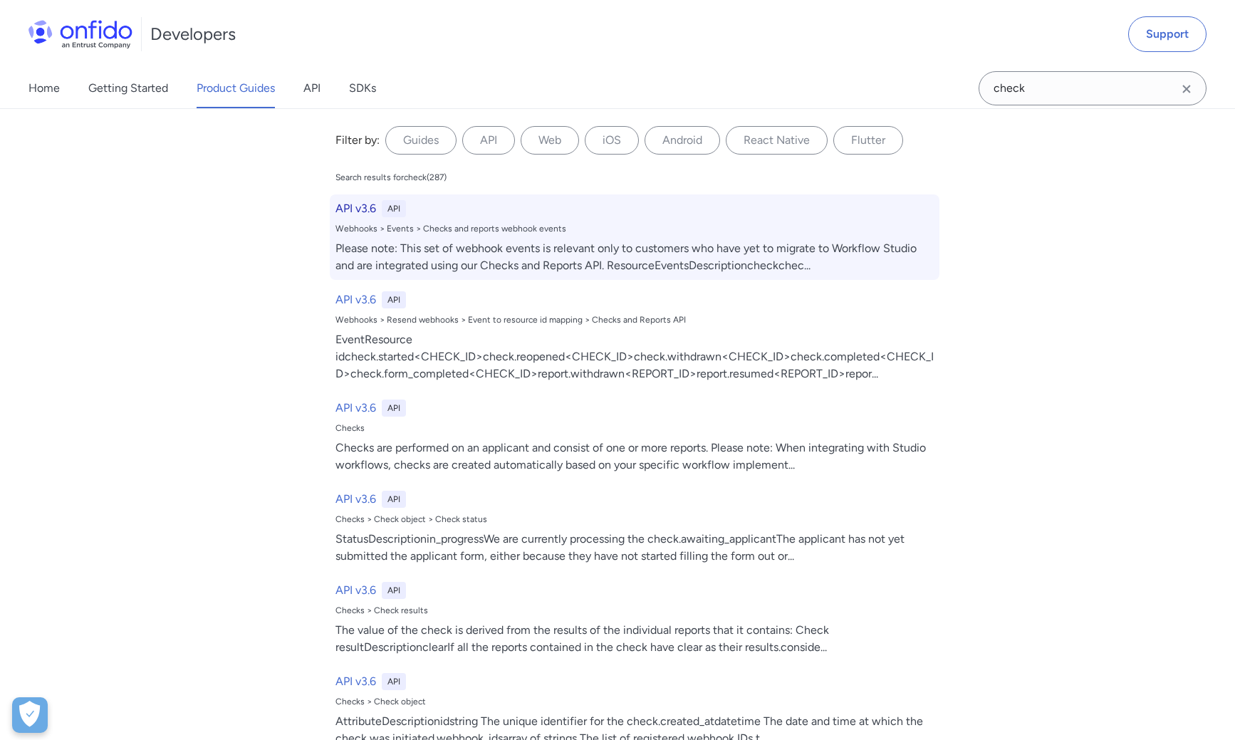
select select "http"
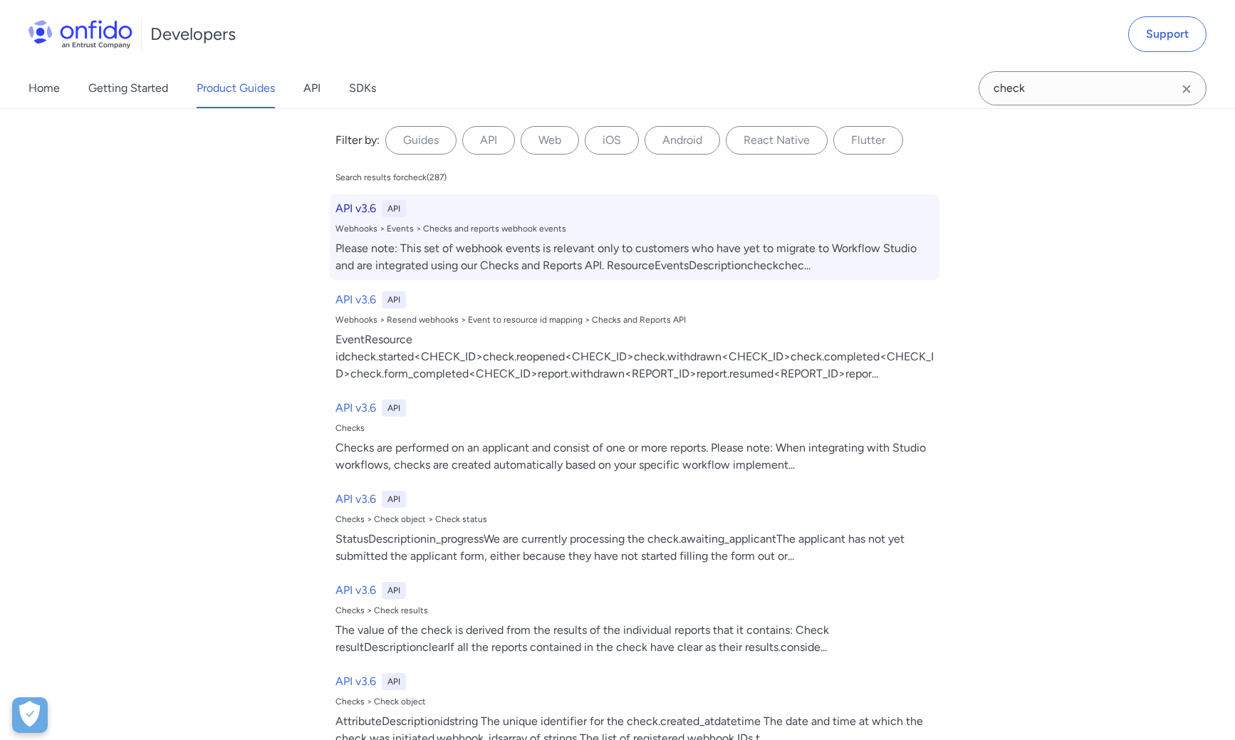
select select "http"
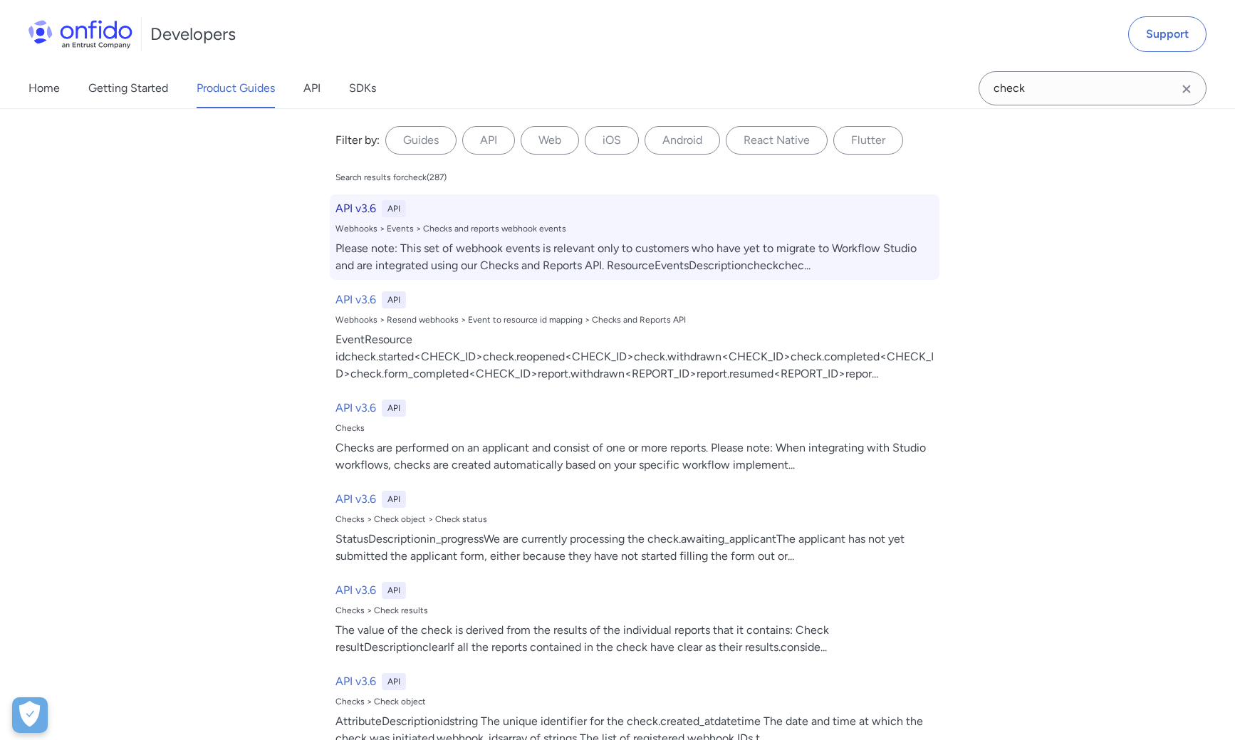
select select "http"
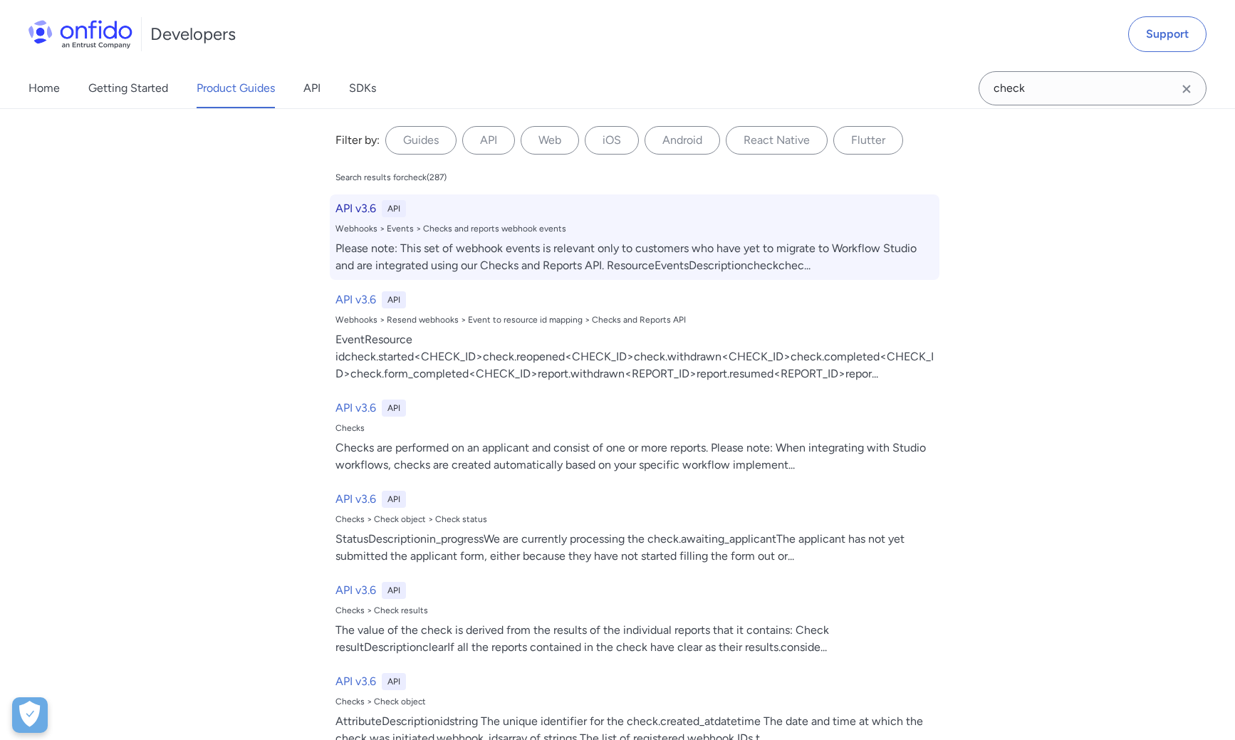
select select "http"
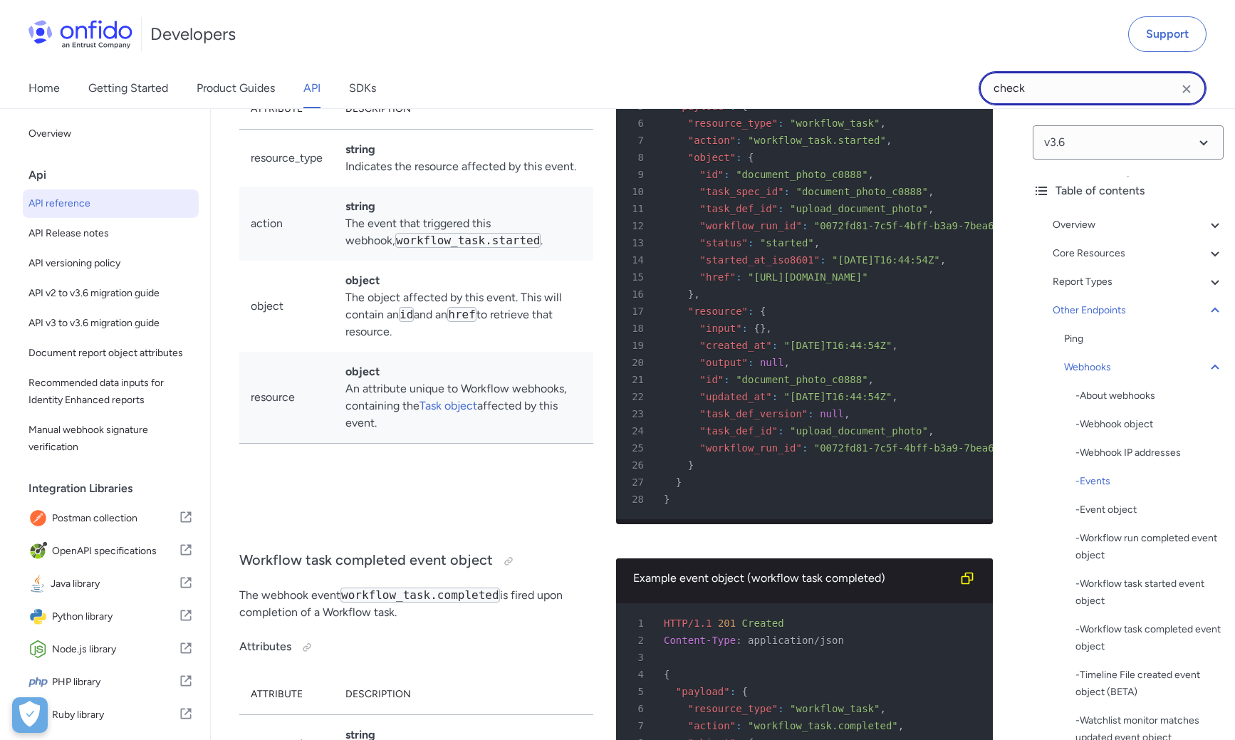
click at [987, 97] on input "check" at bounding box center [1092, 88] width 228 height 34
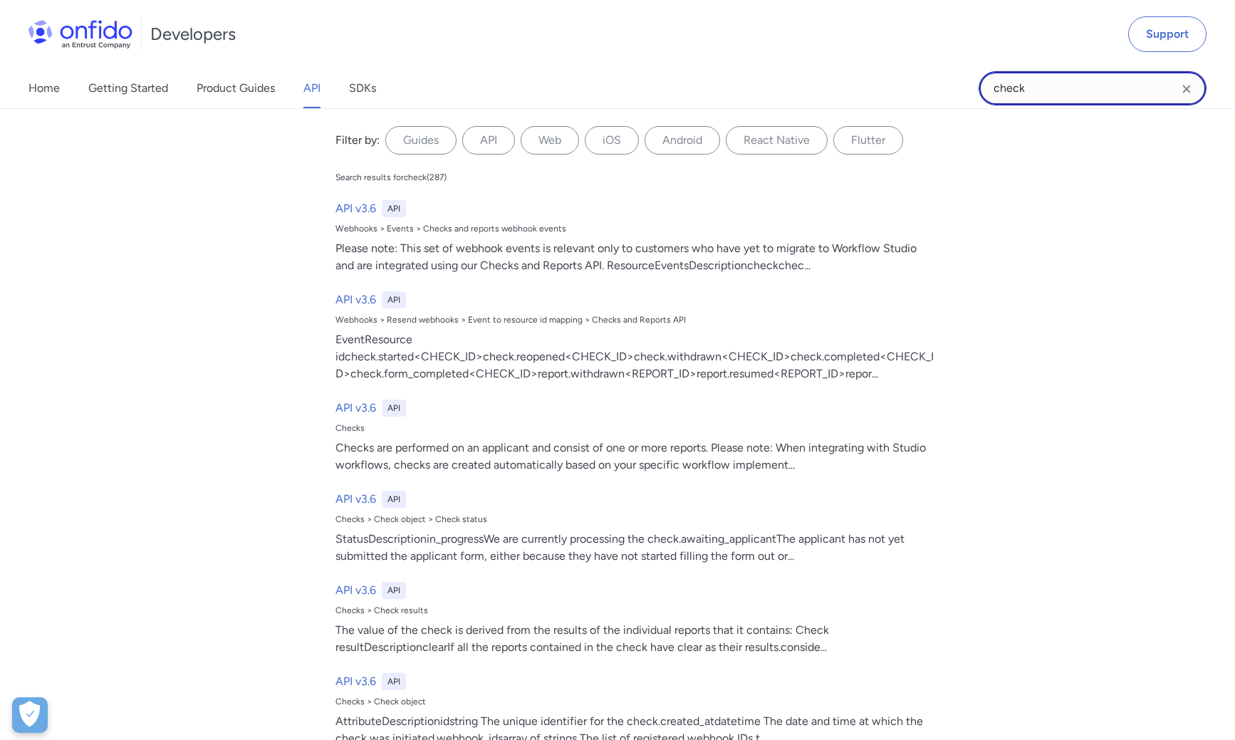
click at [987, 97] on input "check" at bounding box center [1092, 88] width 228 height 34
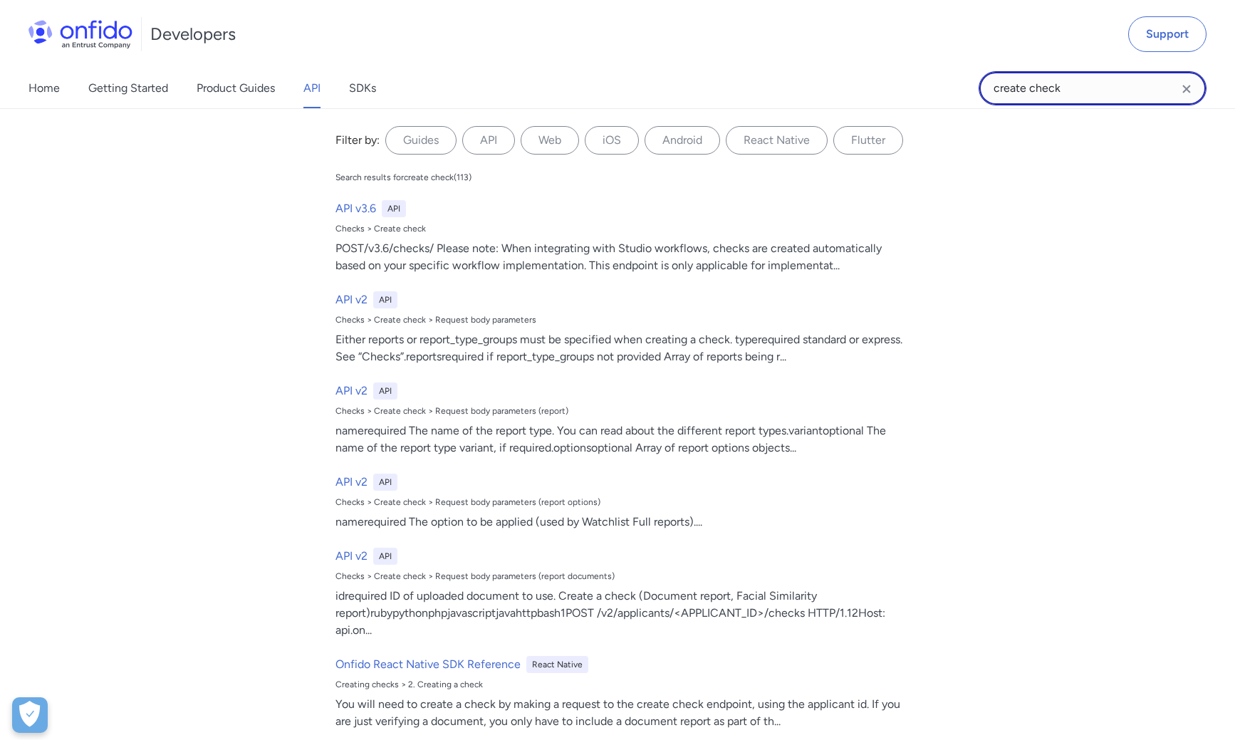
type input "create check"
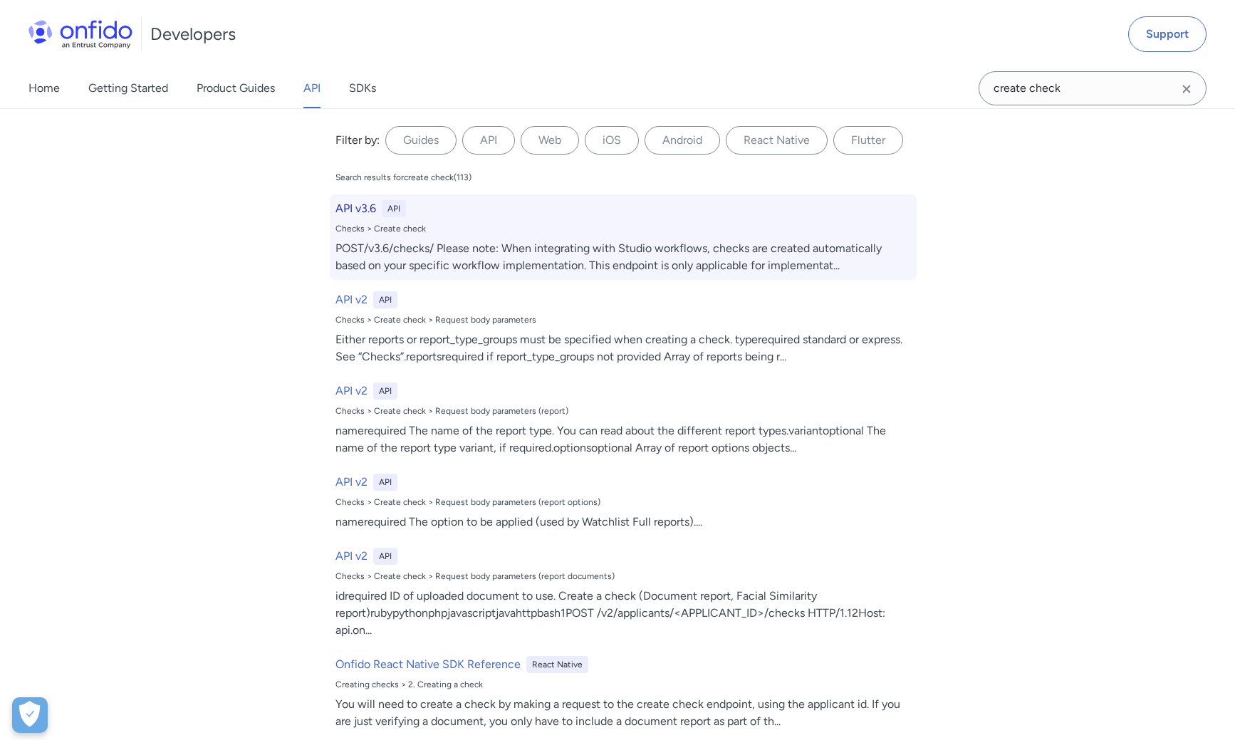
click at [438, 226] on div "Checks > Create check" at bounding box center [622, 228] width 575 height 11
click at [399, 231] on div "Checks > Create check" at bounding box center [622, 228] width 575 height 11
click at [428, 246] on div "POST/v3.6/checks/ Please note: When integrating with Studio workflows, checks a…" at bounding box center [622, 257] width 575 height 34
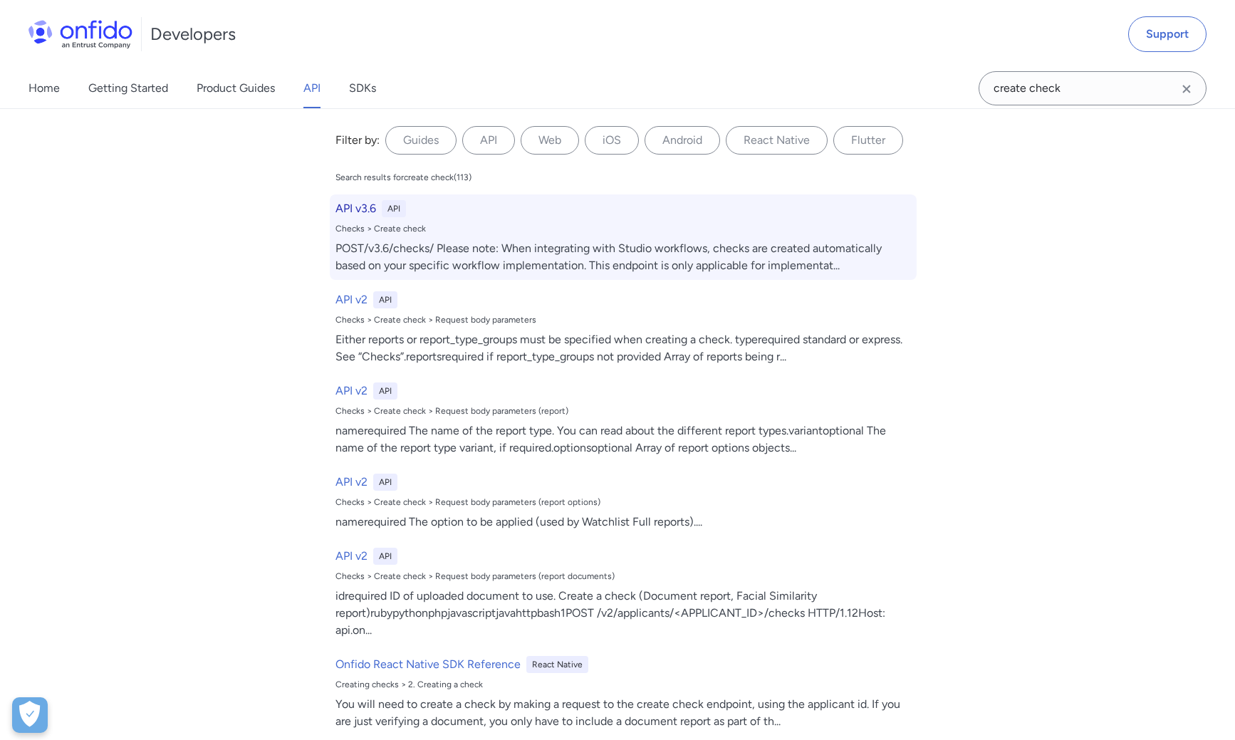
click at [428, 246] on div "POST/v3.6/checks/ Please note: When integrating with Studio workflows, checks a…" at bounding box center [622, 257] width 575 height 34
click at [351, 208] on h6 "API v3.6" at bounding box center [355, 208] width 41 height 17
click at [351, 207] on h6 "API v3.6" at bounding box center [355, 208] width 41 height 17
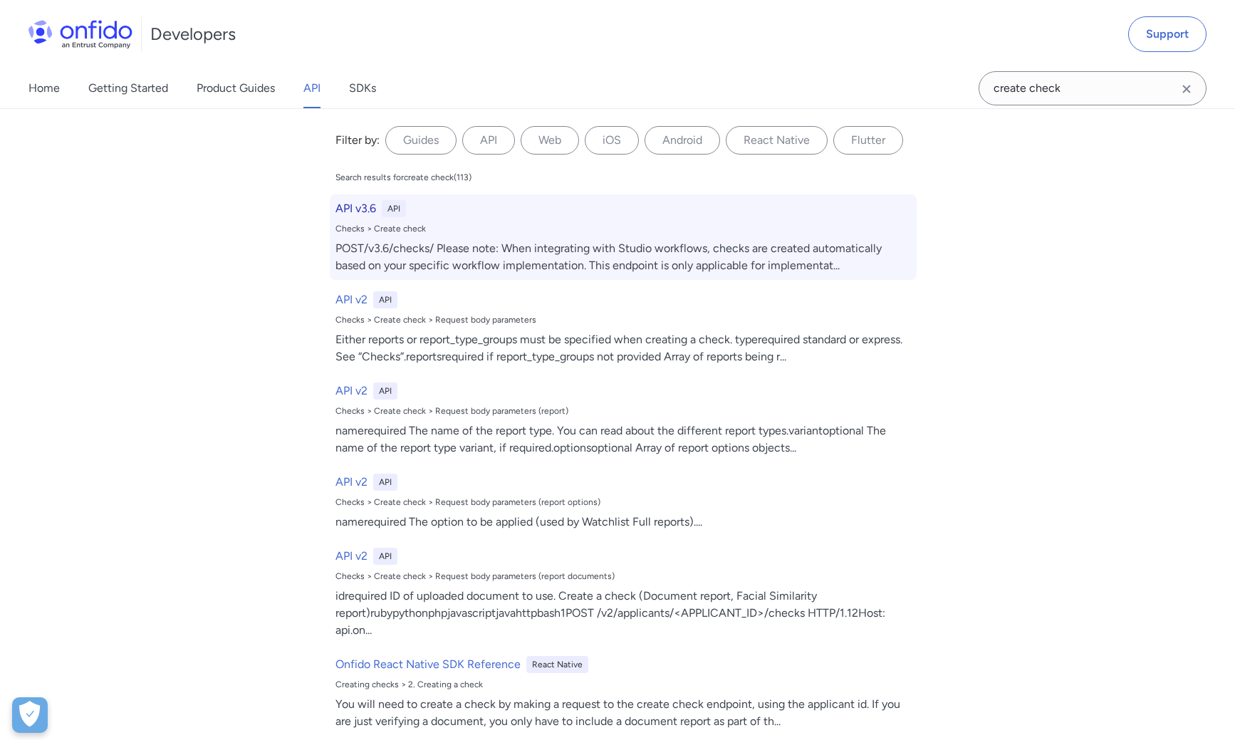
click at [351, 207] on h6 "API v3.6" at bounding box center [355, 208] width 41 height 17
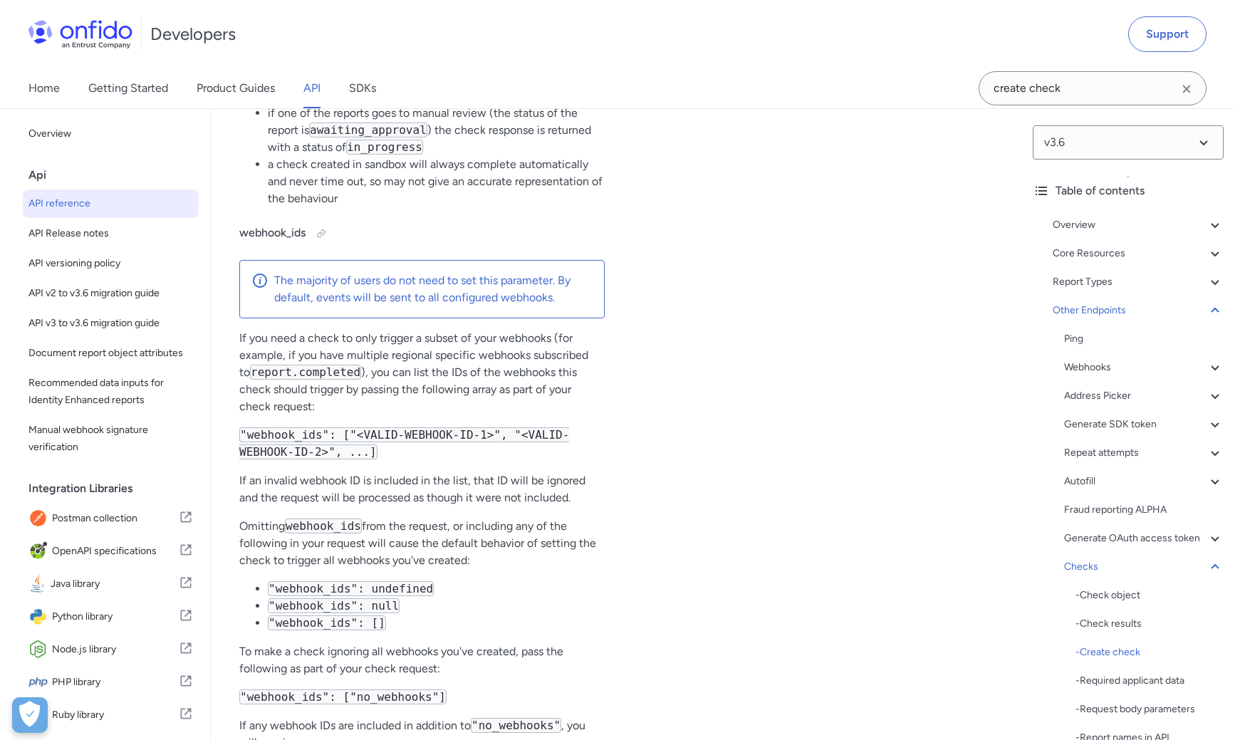
select select "php"
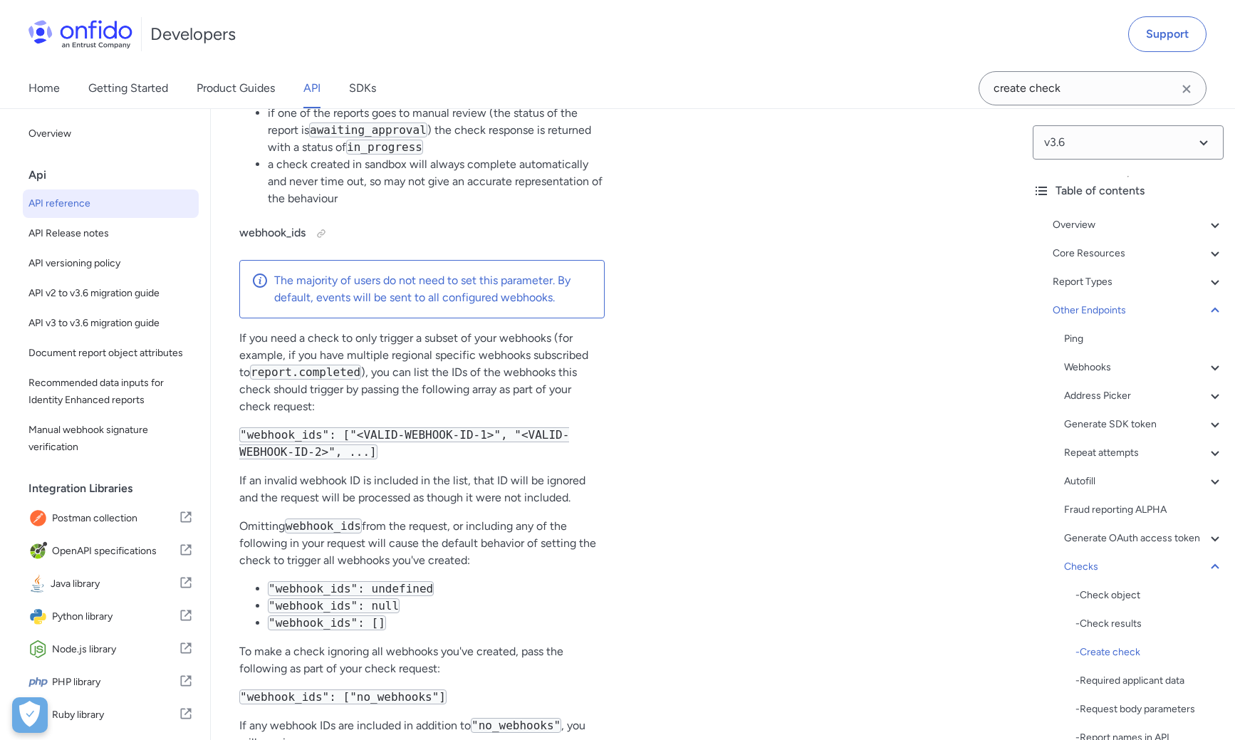
select select "php"
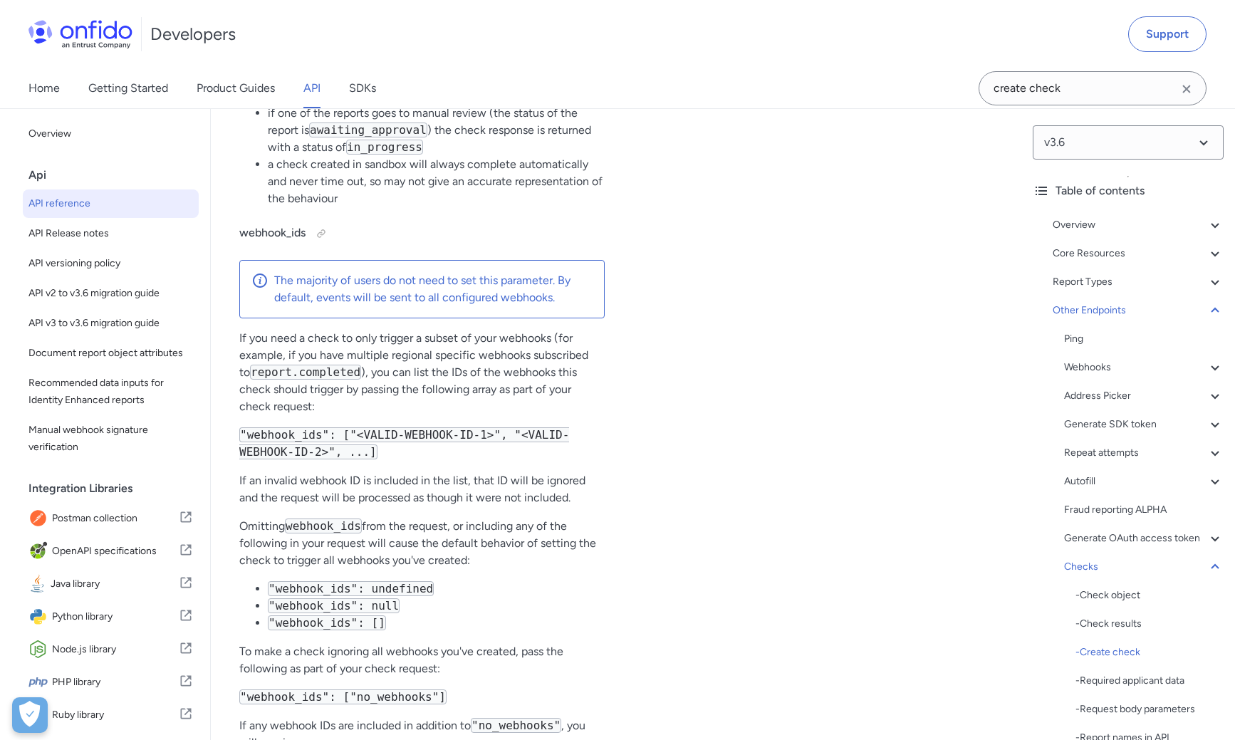
select select "php"
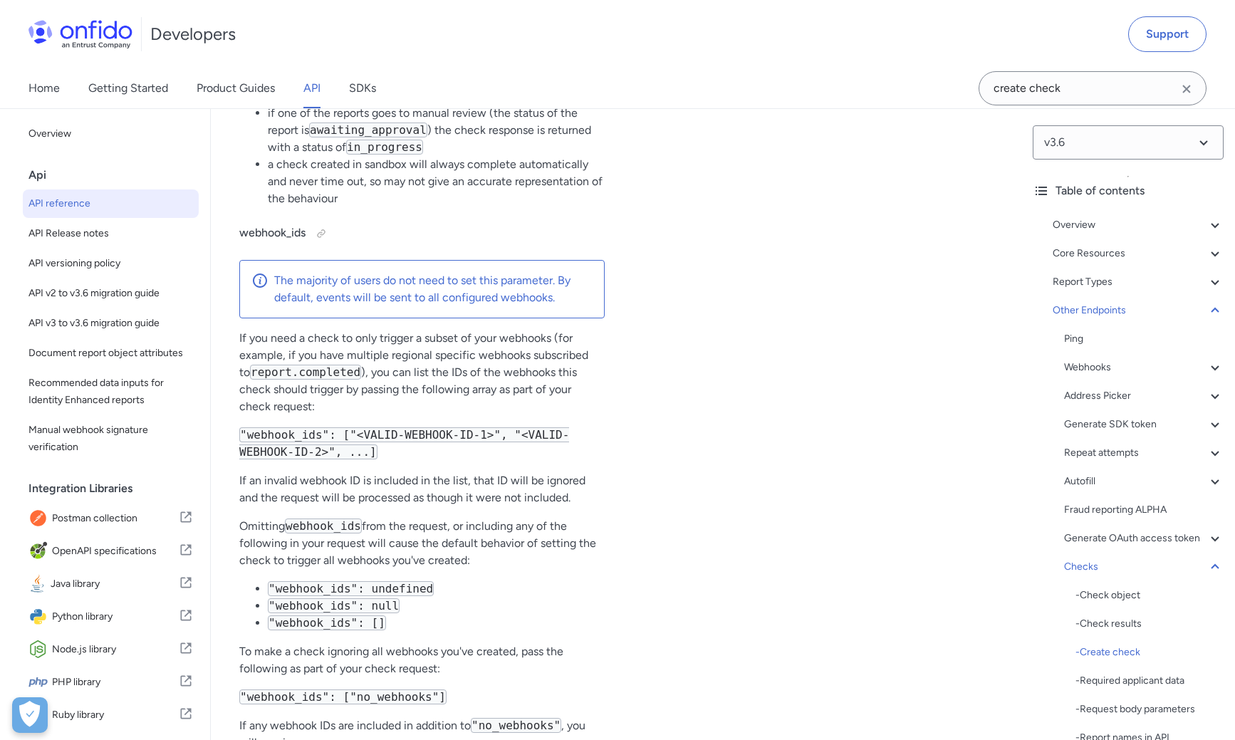
select select "php"
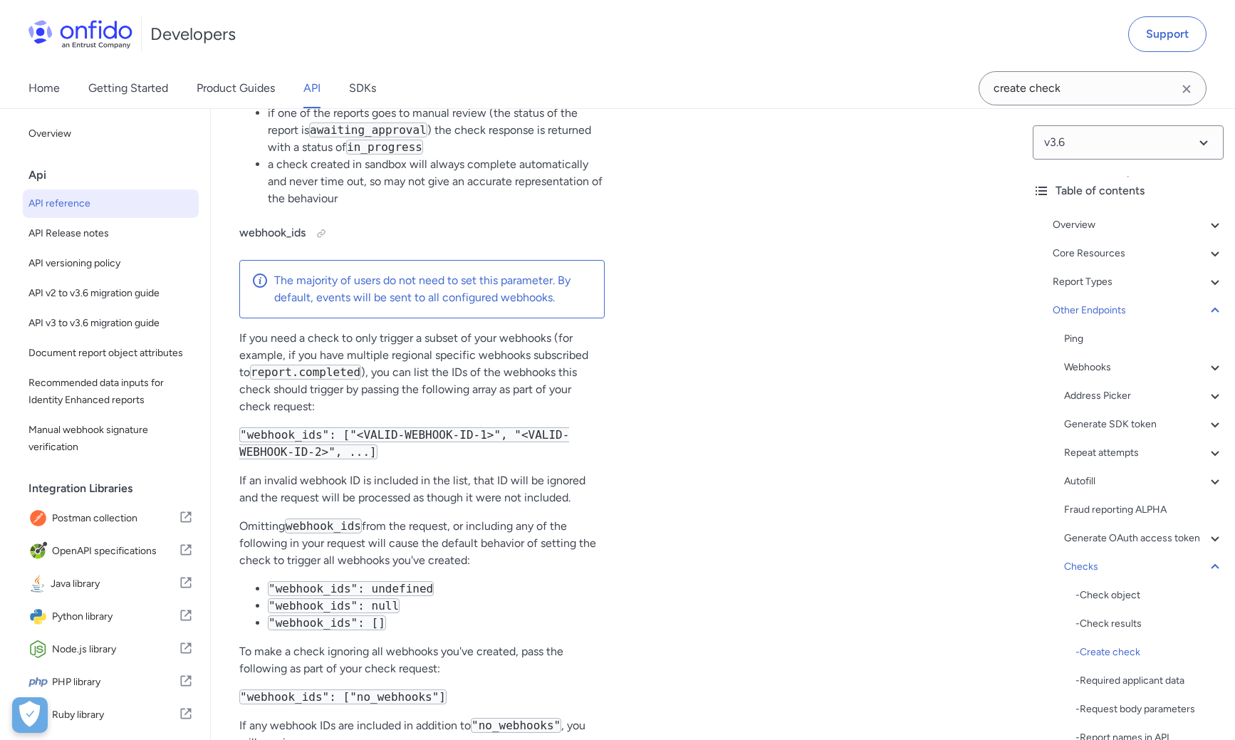
select select "php"
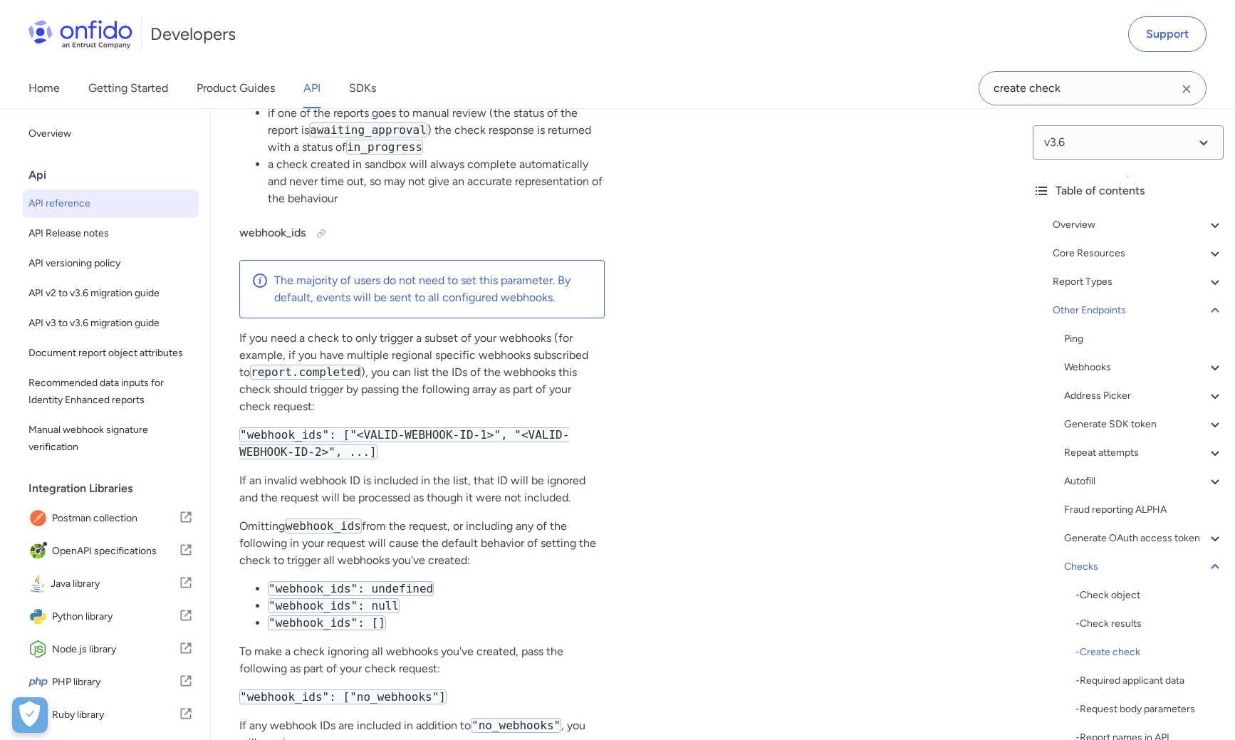
select select "php"
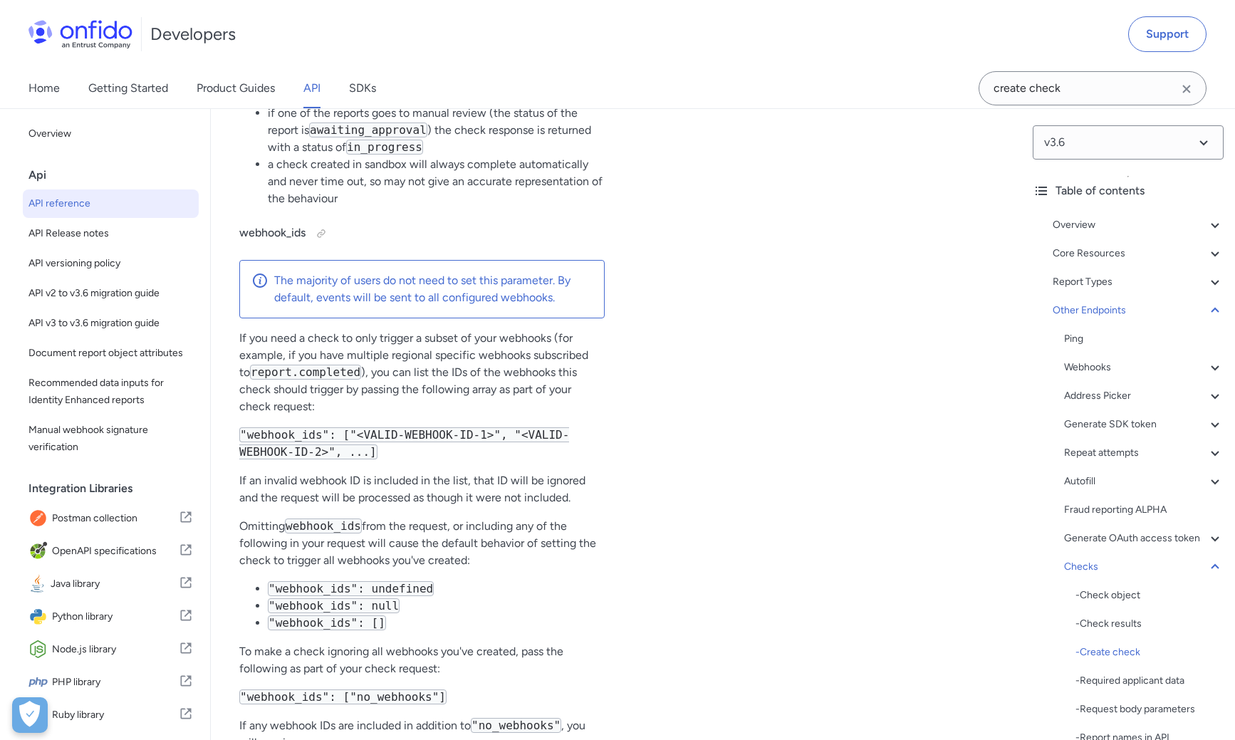
select select "php"
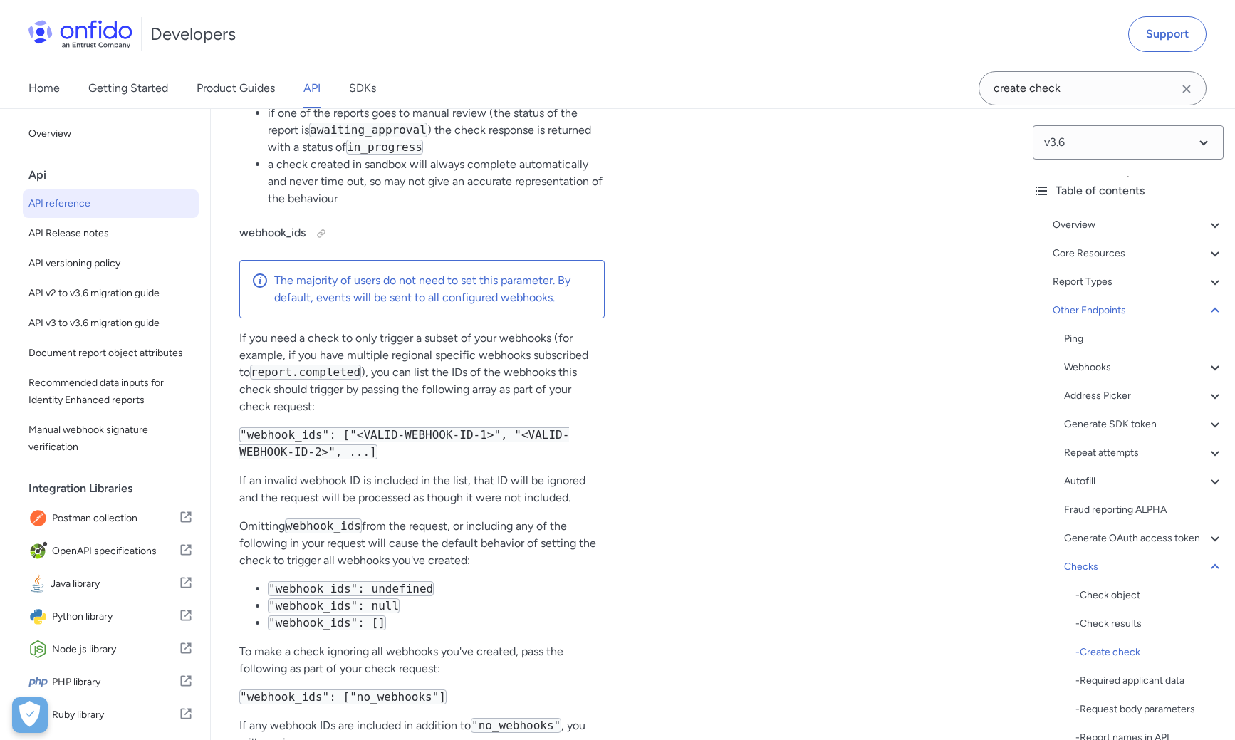
select select "php"
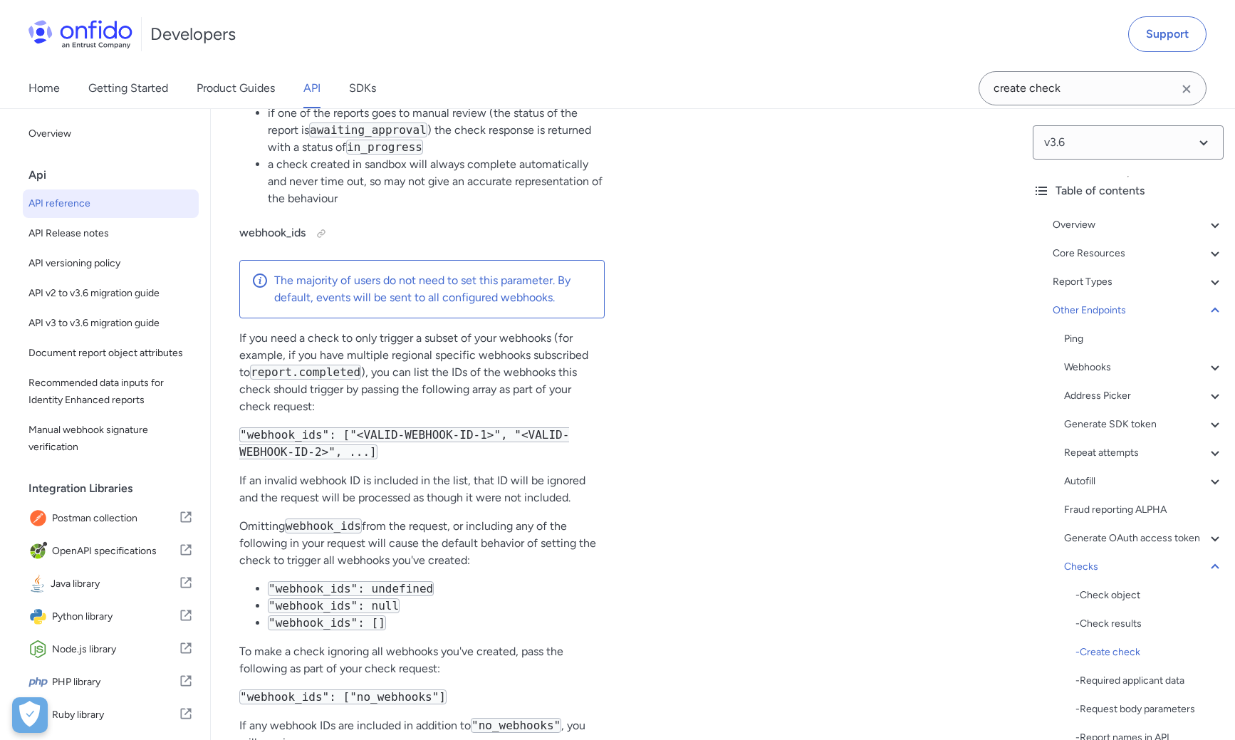
select select "php"
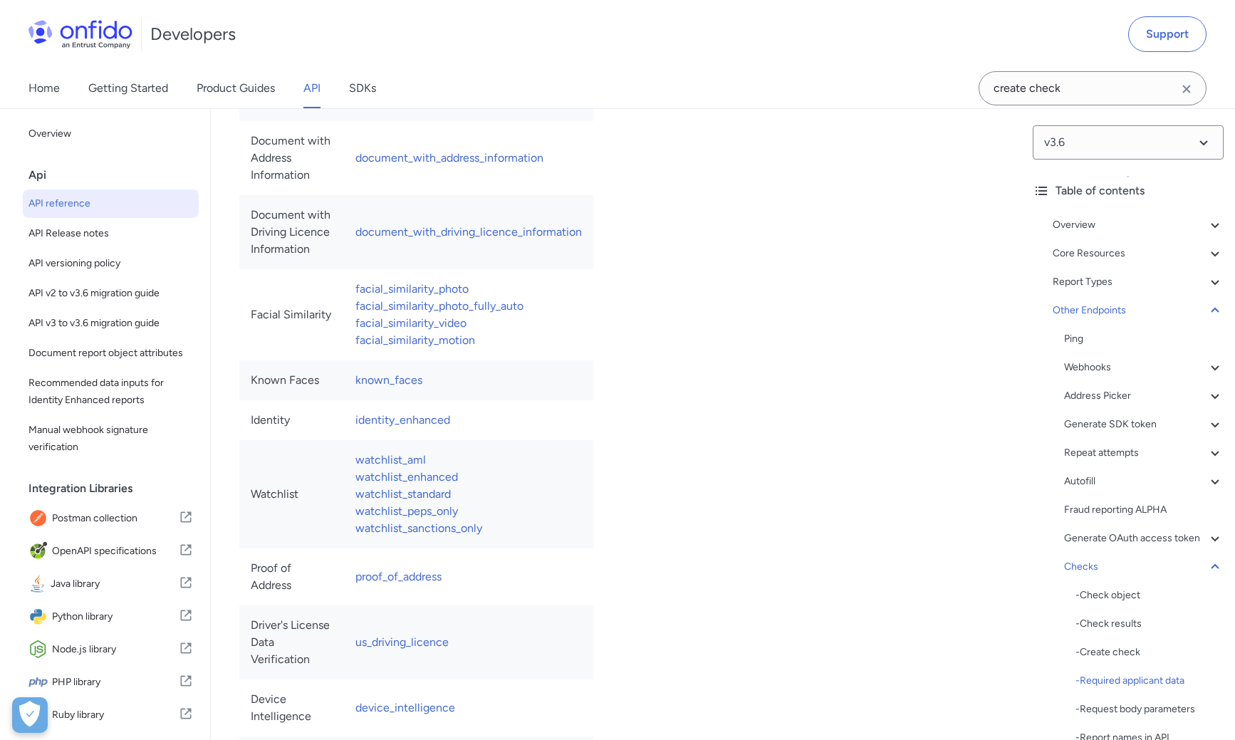
scroll to position [140436, 0]
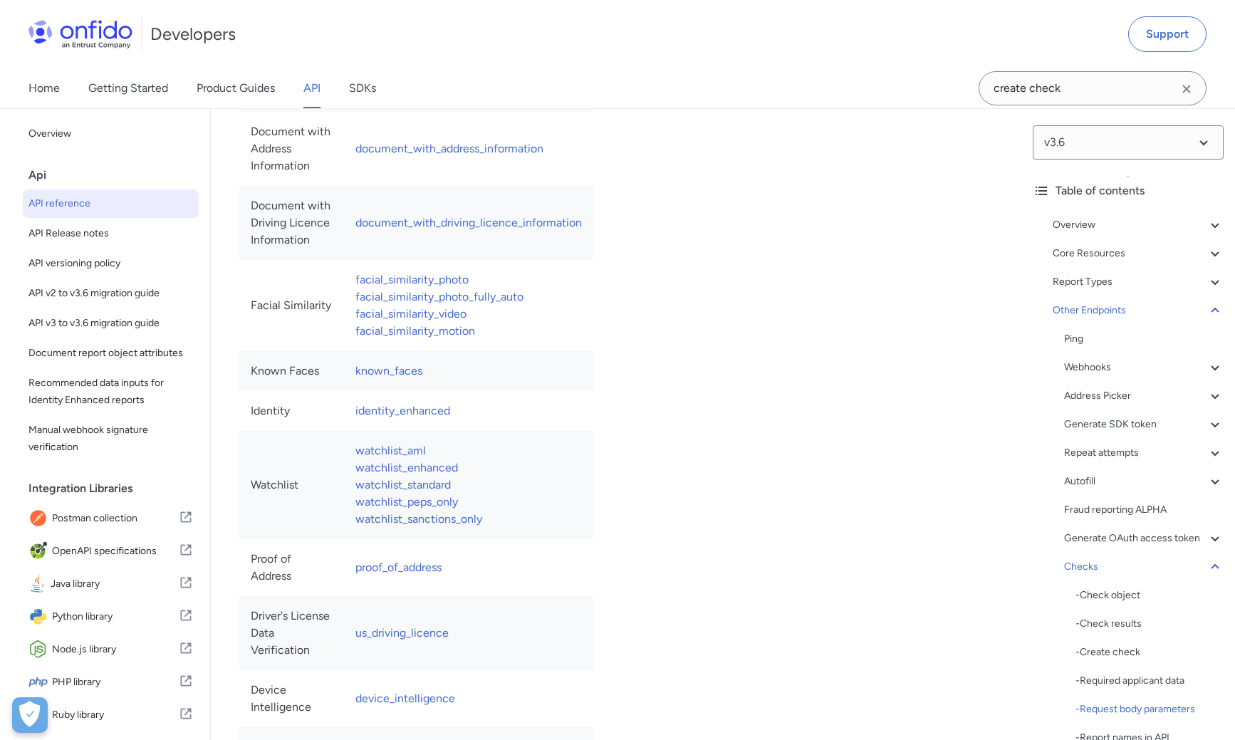
copy td "report_names"
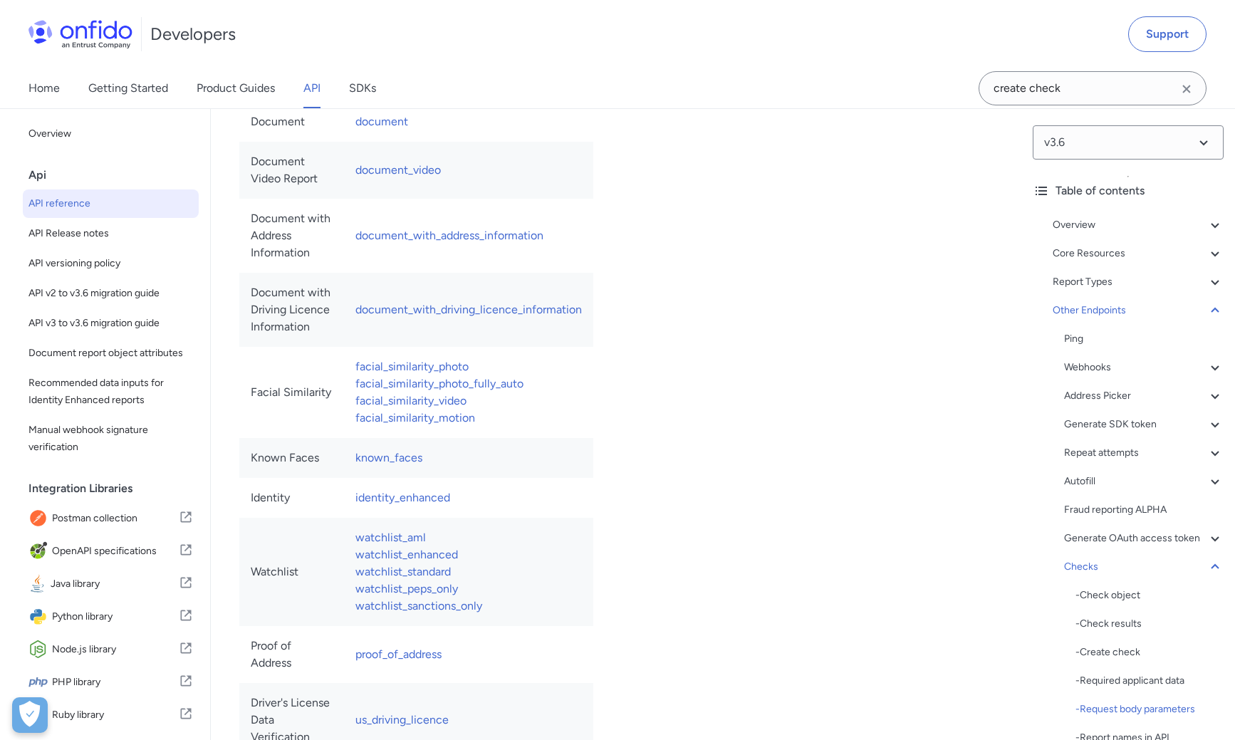
scroll to position [140338, 0]
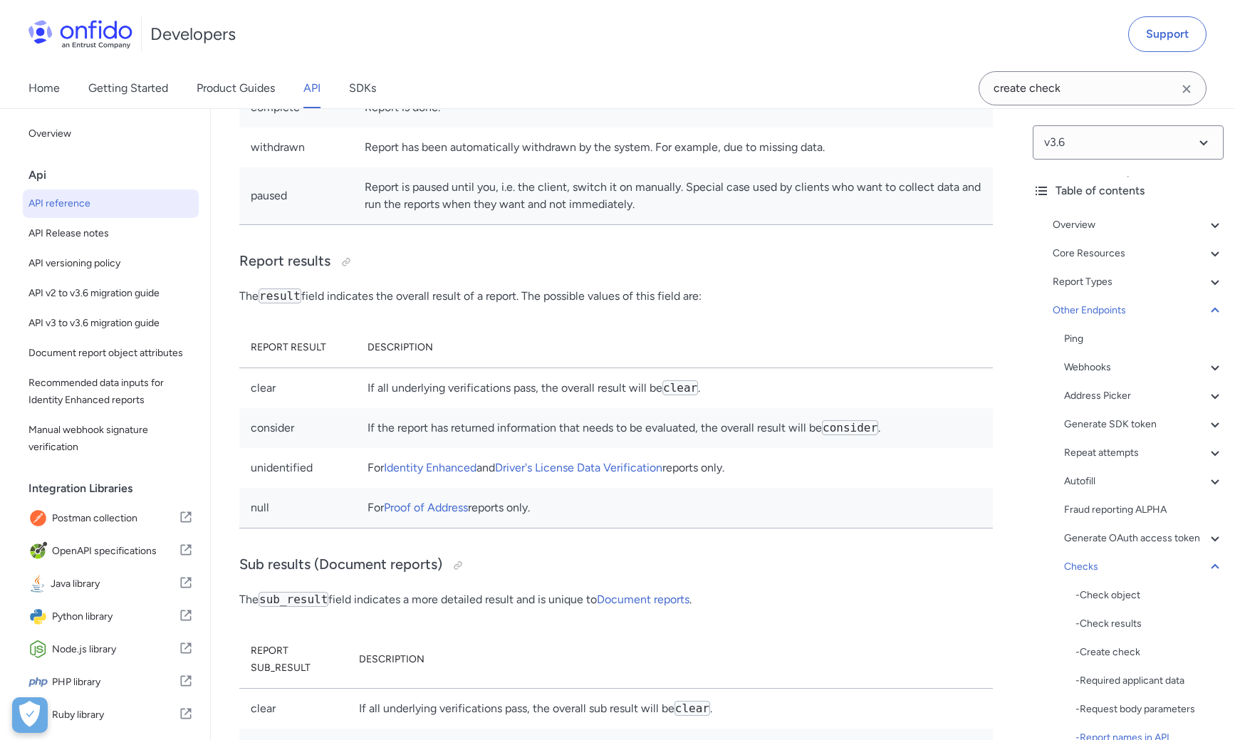
scroll to position [143292, 0]
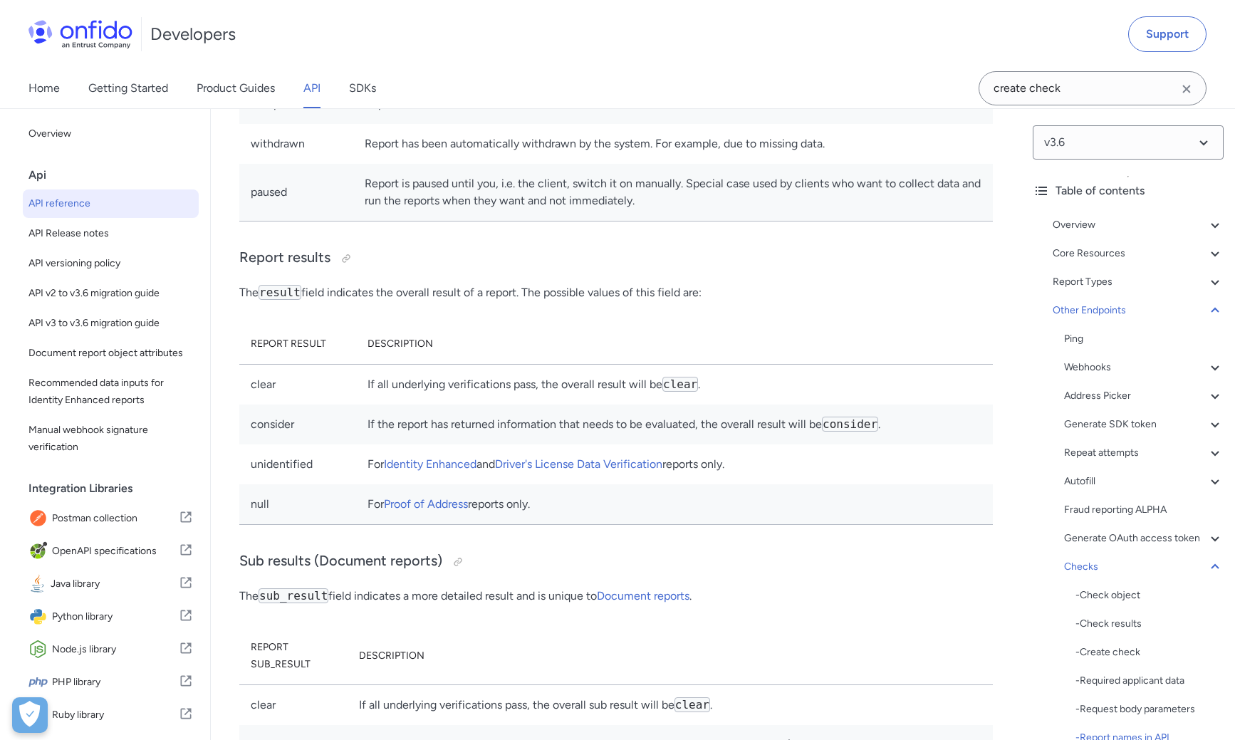
drag, startPoint x: 417, startPoint y: 200, endPoint x: 358, endPoint y: 201, distance: 59.1
copy link "document"
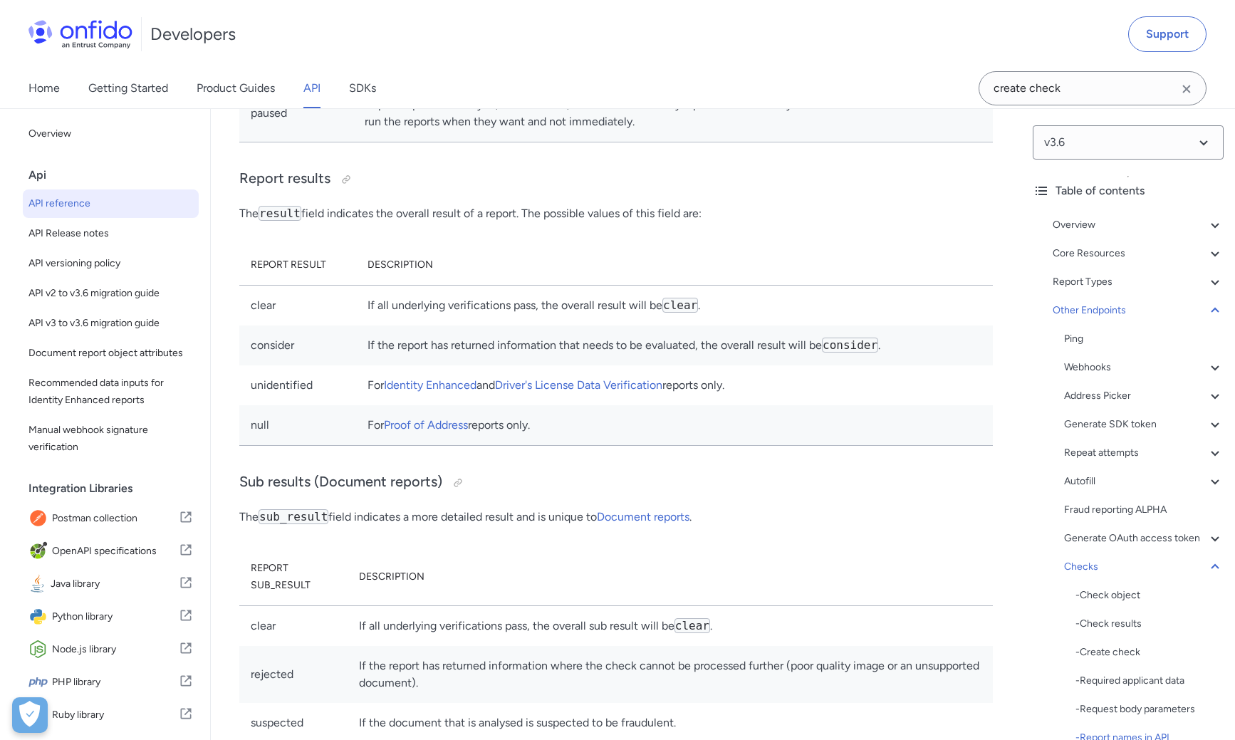
scroll to position [143382, 0]
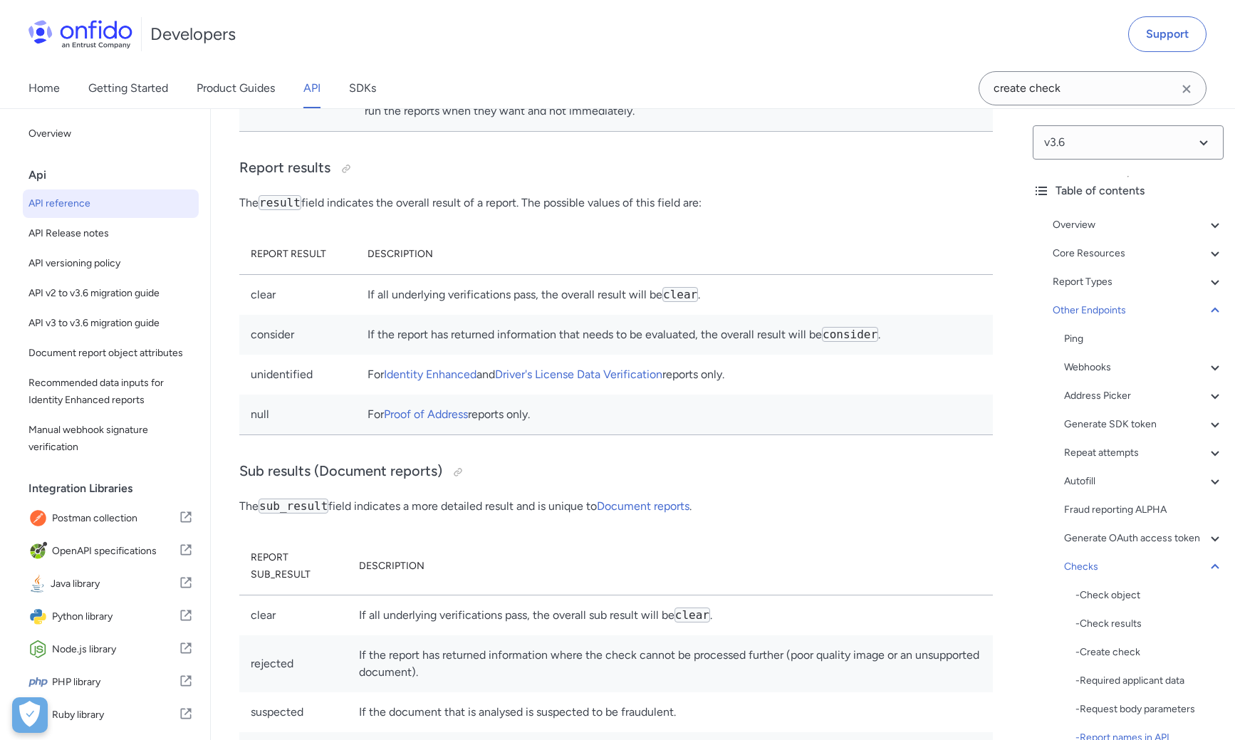
drag, startPoint x: 454, startPoint y: 486, endPoint x: 356, endPoint y: 487, distance: 98.3
copy link "identity_enhanced"
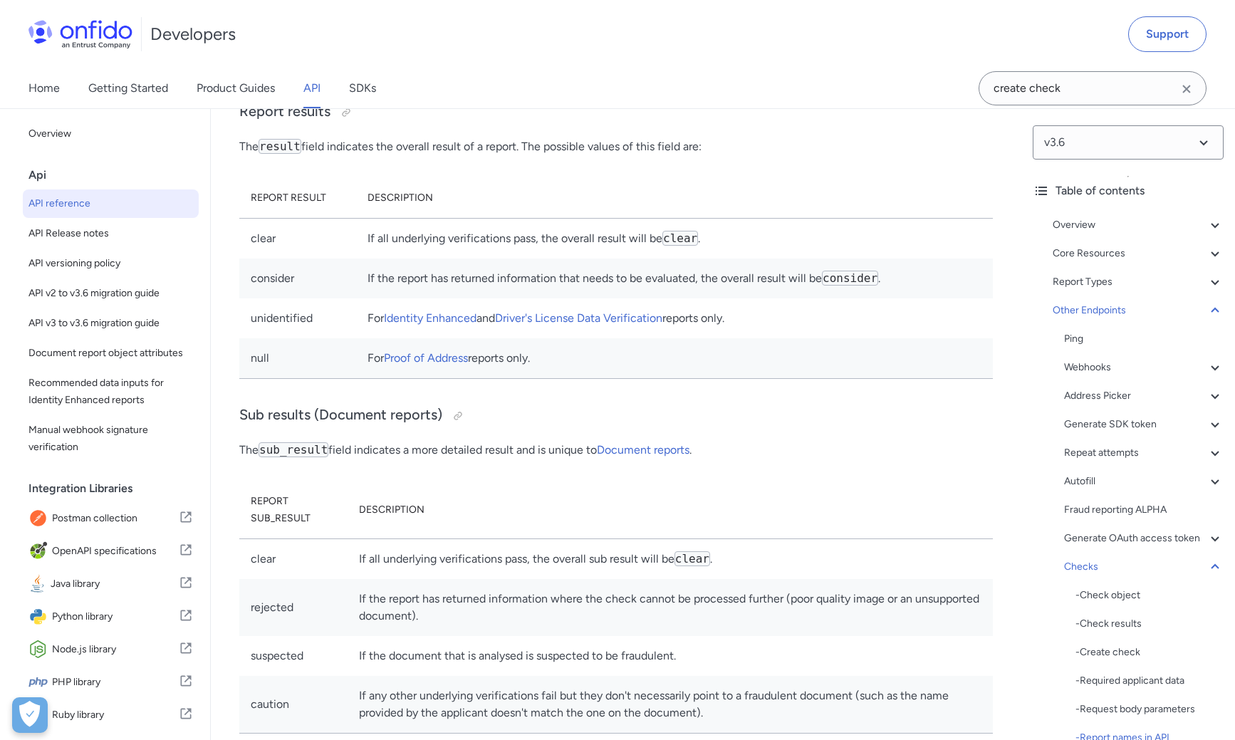
scroll to position [143437, 0]
drag, startPoint x: 470, startPoint y: 590, endPoint x: 359, endPoint y: 589, distance: 111.1
copy link "proof_of_address"
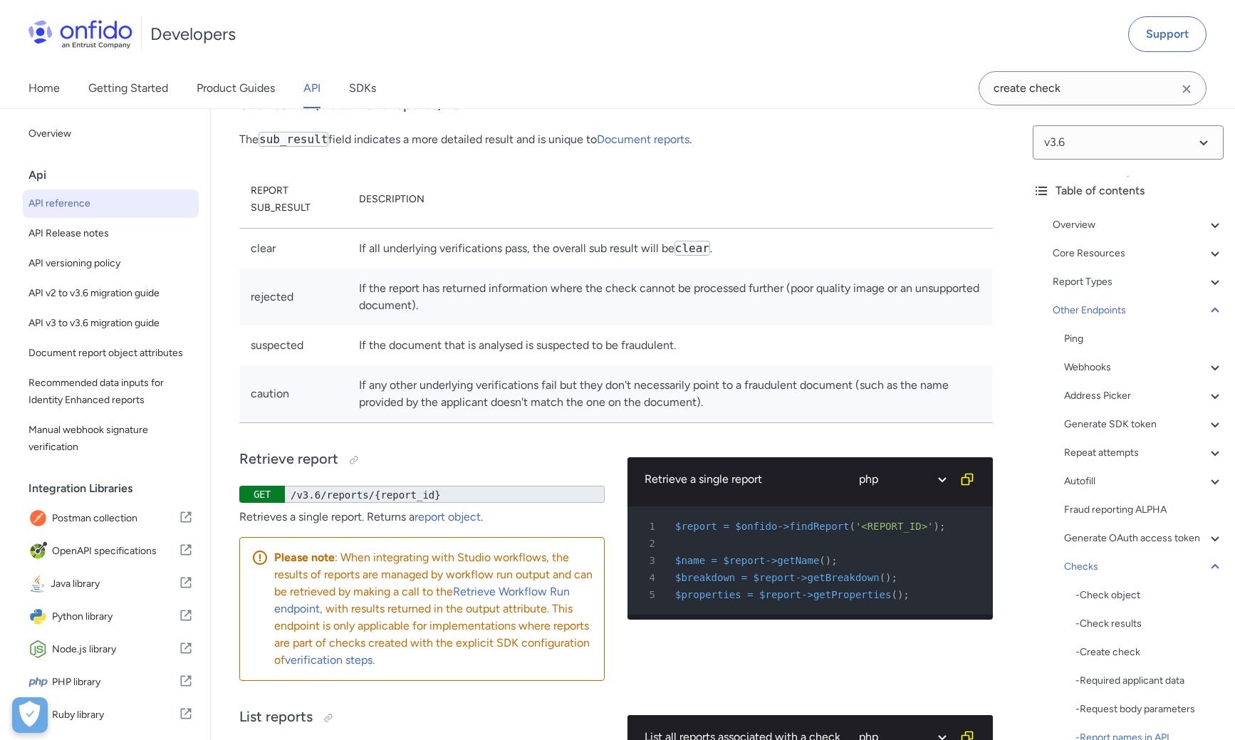
scroll to position [143759, 0]
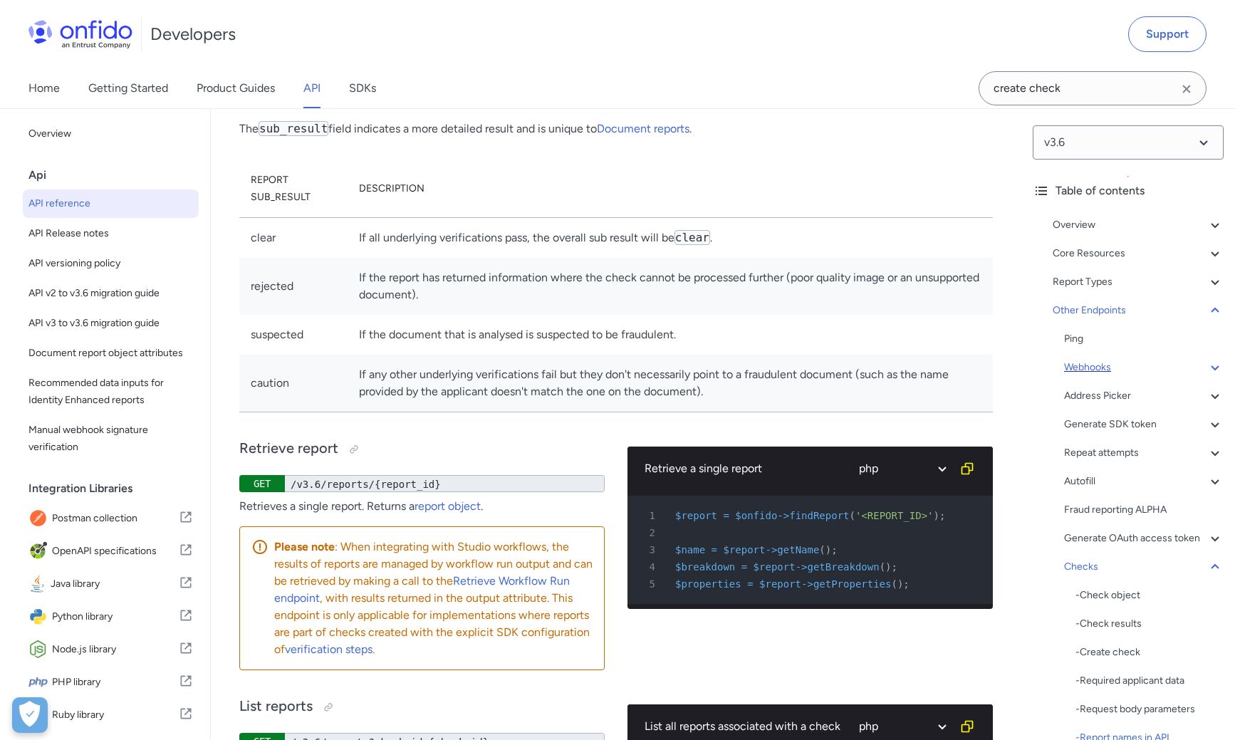
click at [1070, 365] on div "Webhooks" at bounding box center [1143, 367] width 159 height 17
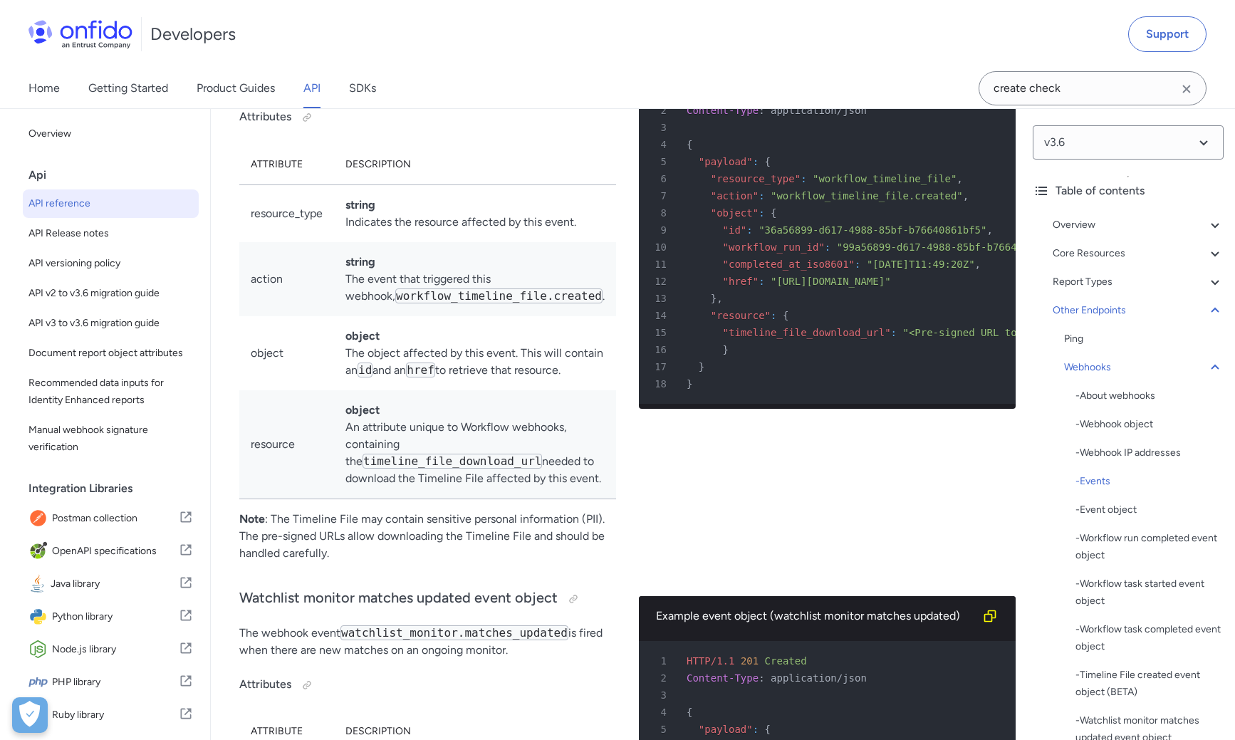
scroll to position [117760, 0]
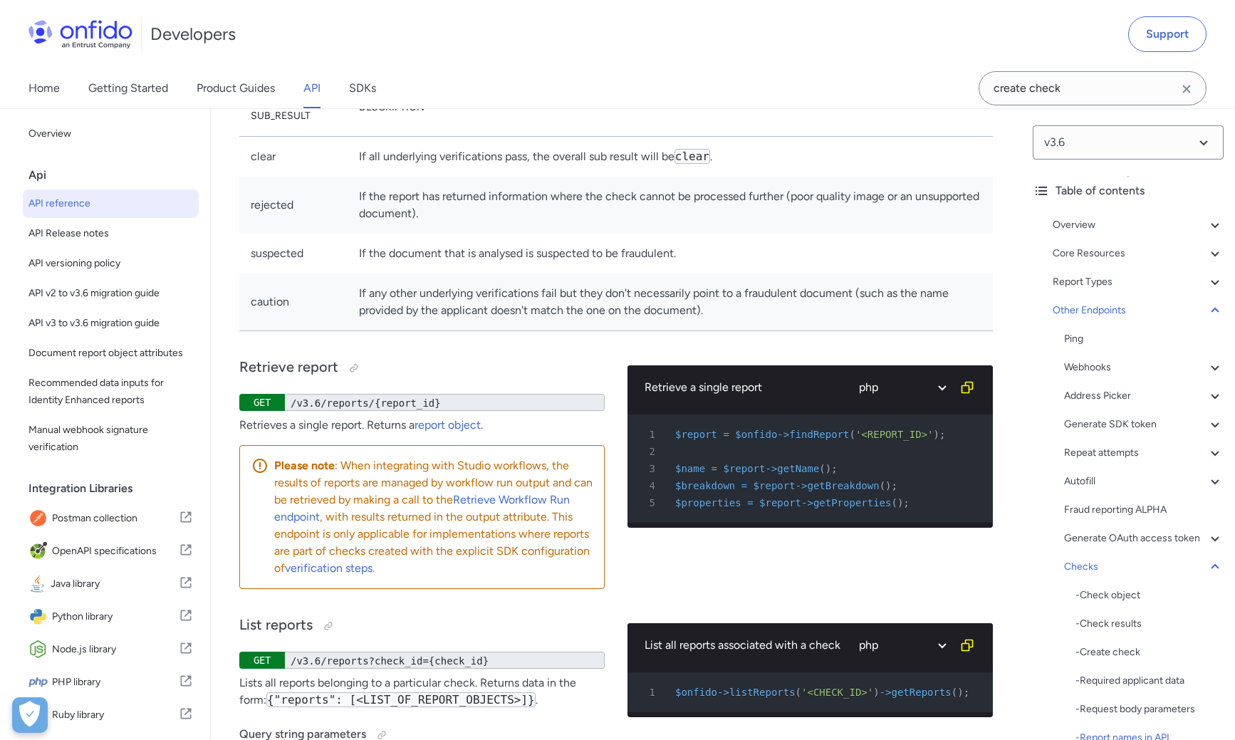
scroll to position [143851, 0]
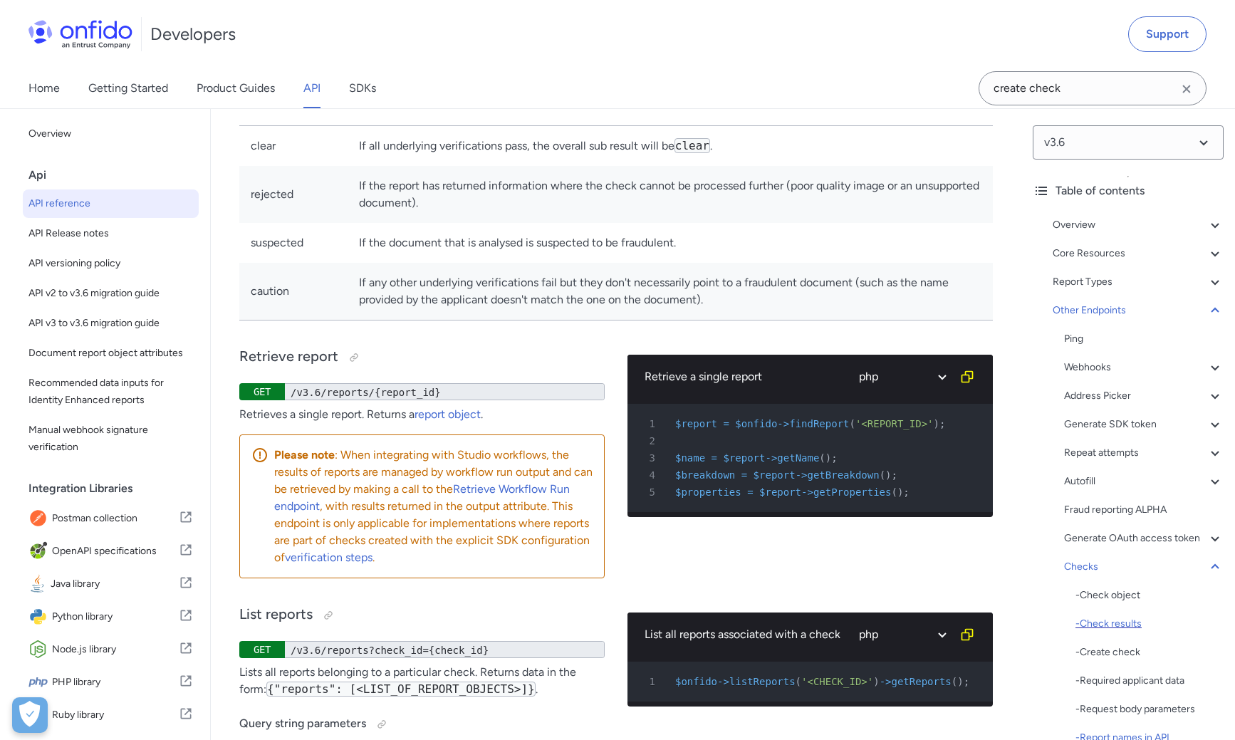
click at [1133, 626] on div "- Check results" at bounding box center [1149, 623] width 148 height 17
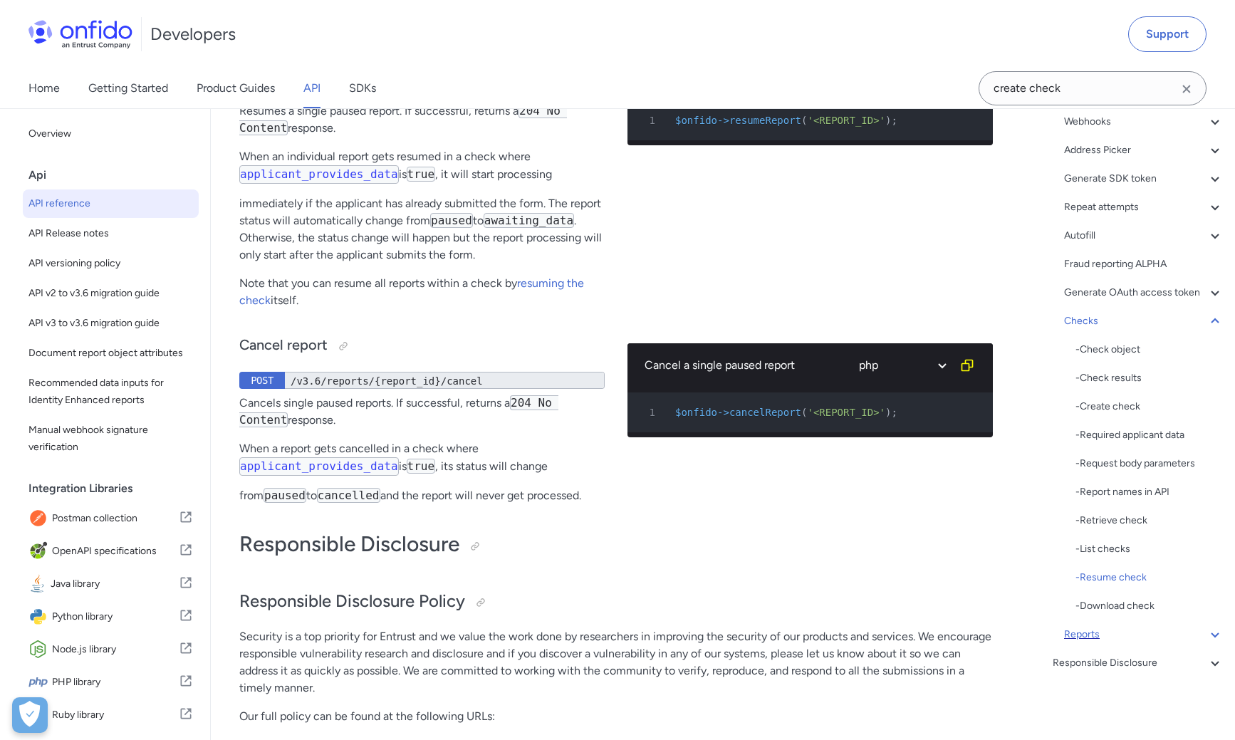
scroll to position [246, 0]
click at [1101, 607] on div "- Download check" at bounding box center [1149, 605] width 148 height 17
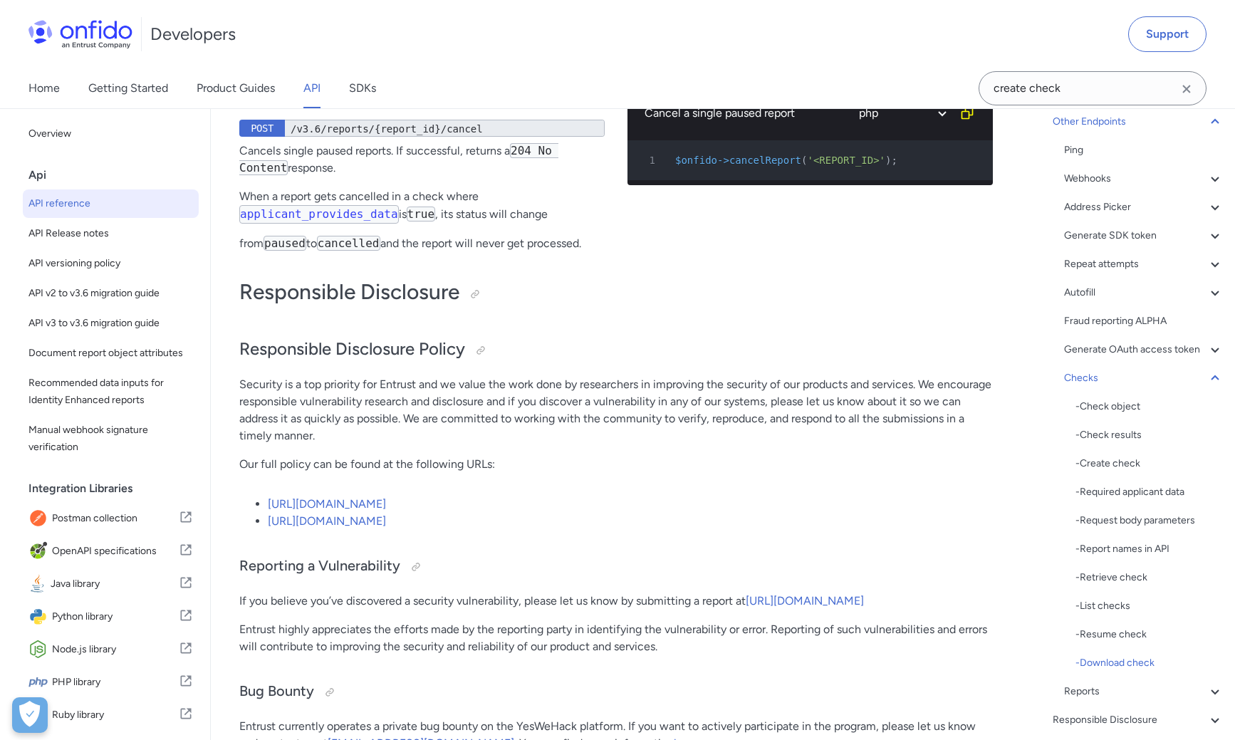
scroll to position [144867, 0]
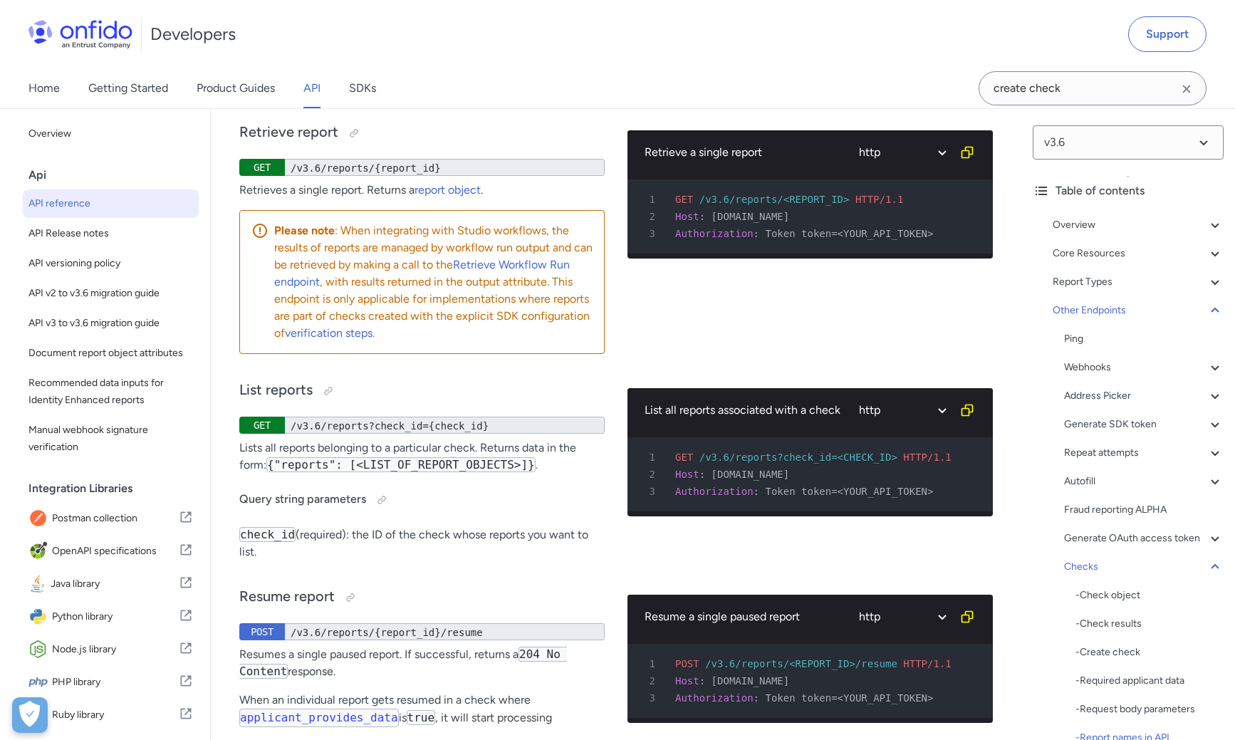
scroll to position [144245, 0]
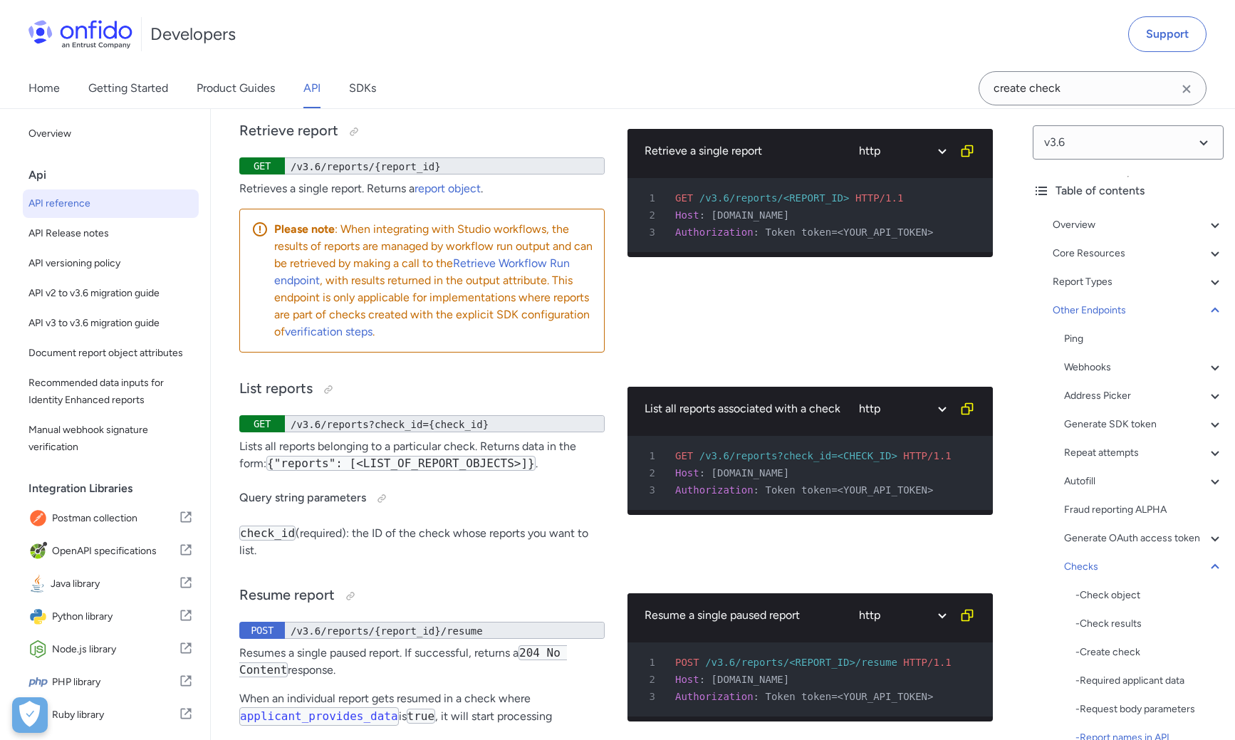
select select "php"
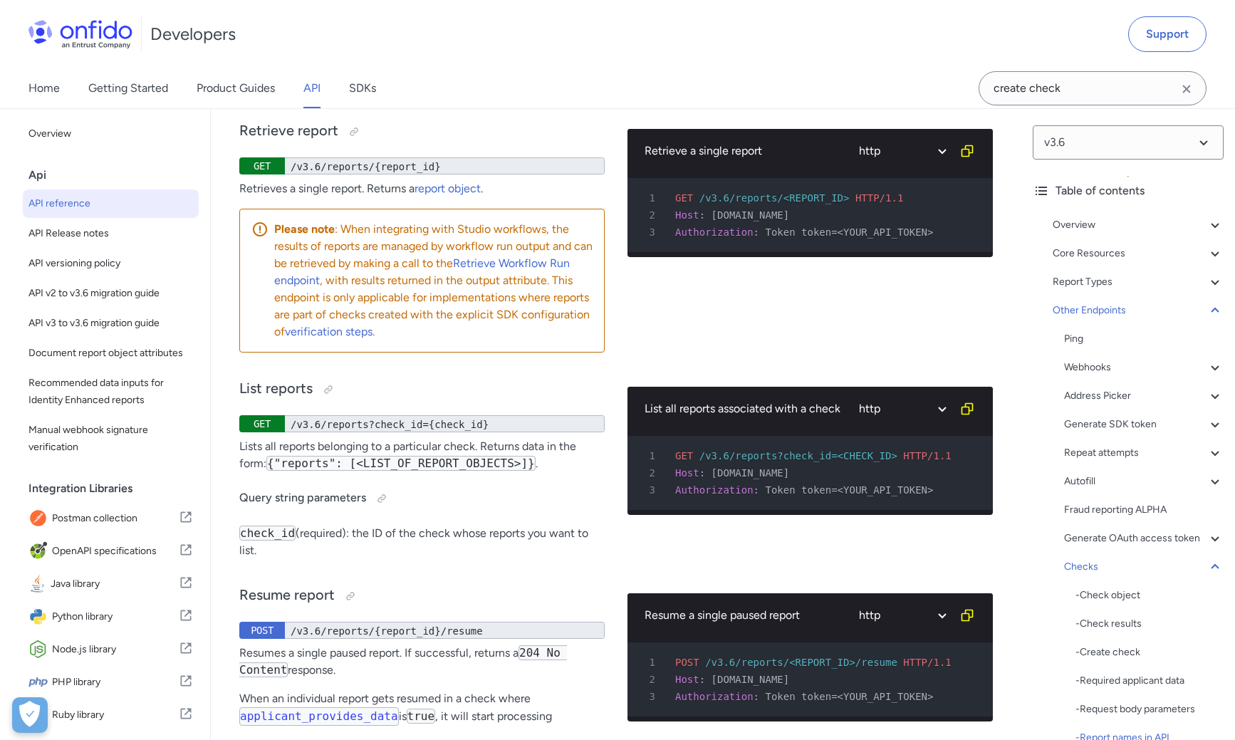
select select "php"
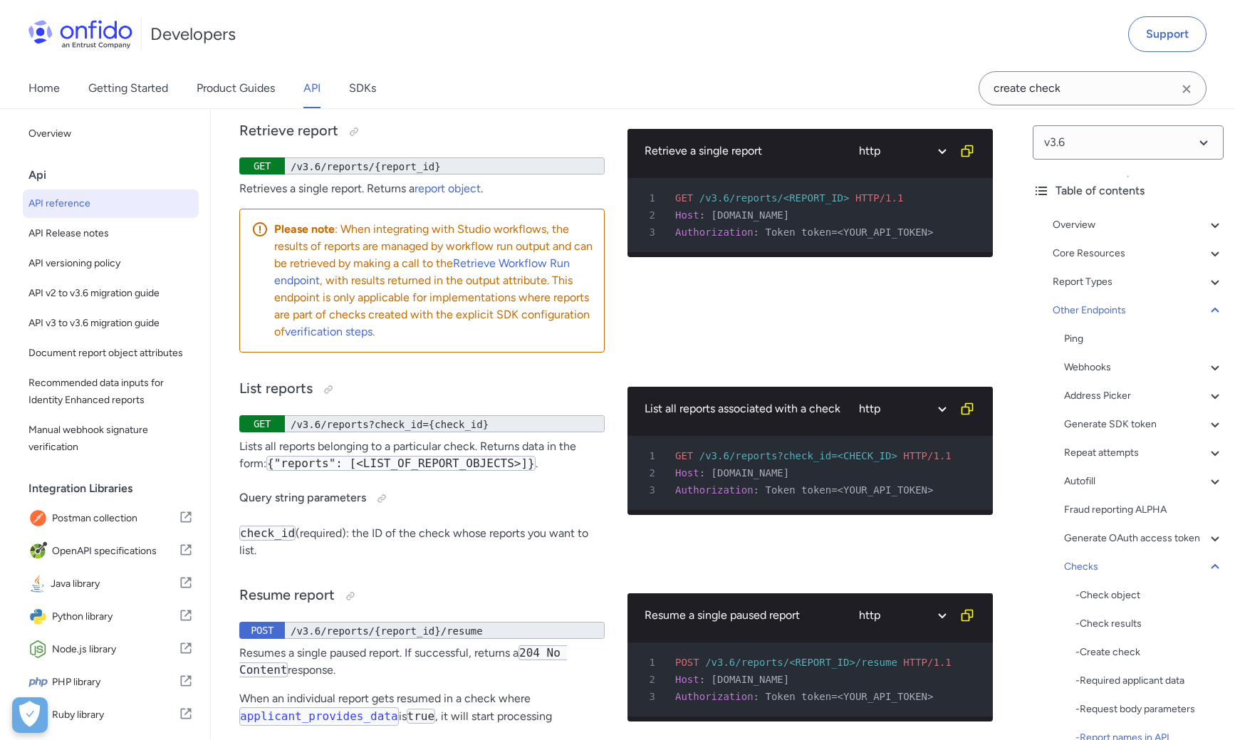
select select "php"
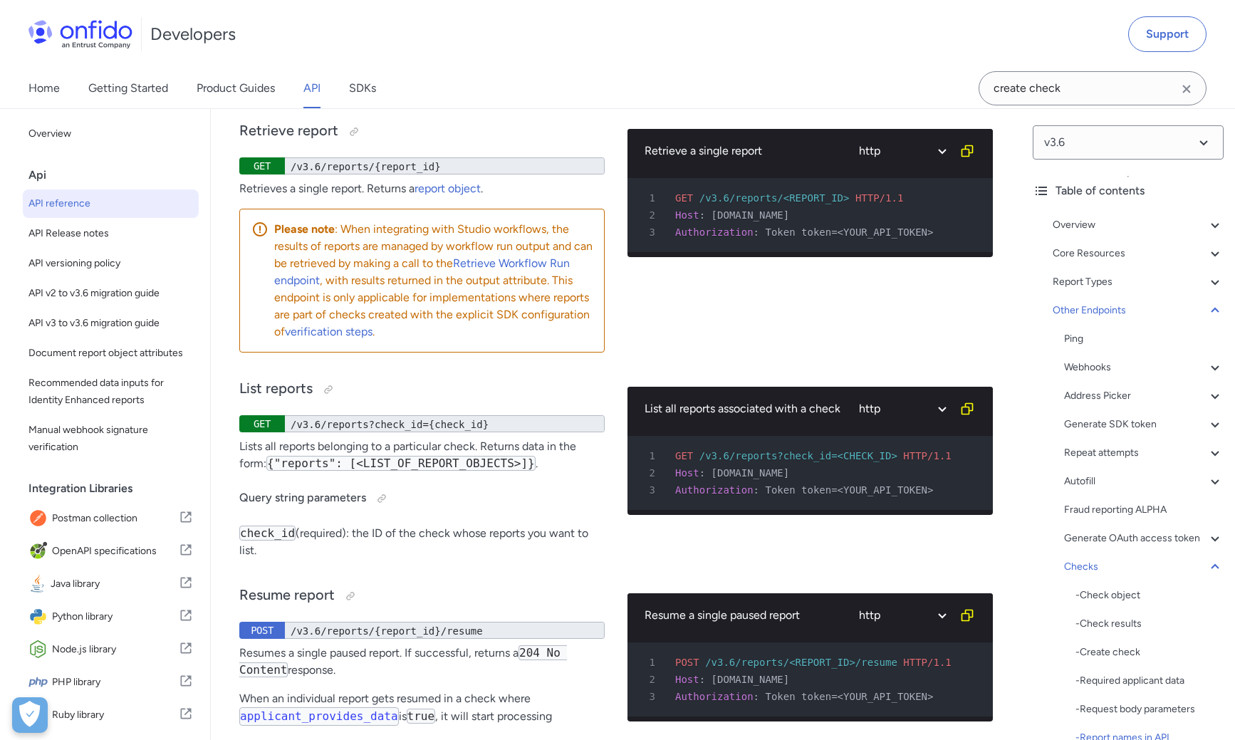
select select "php"
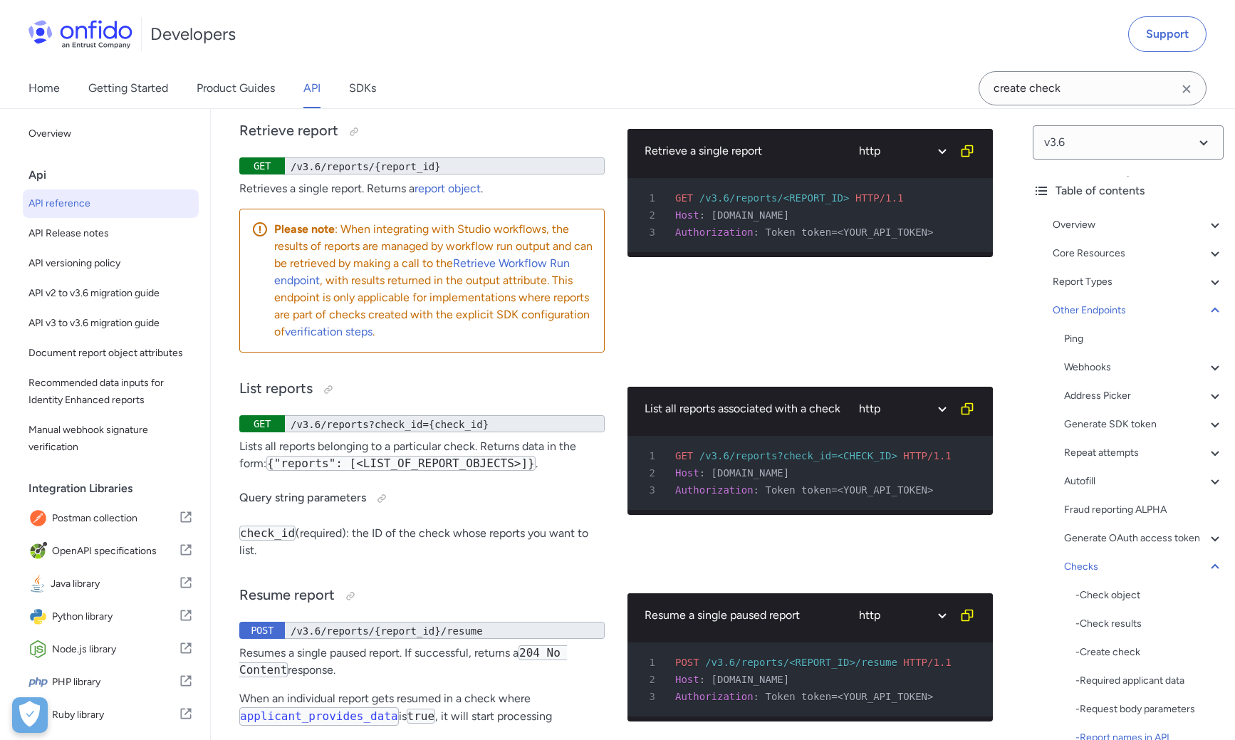
select select "php"
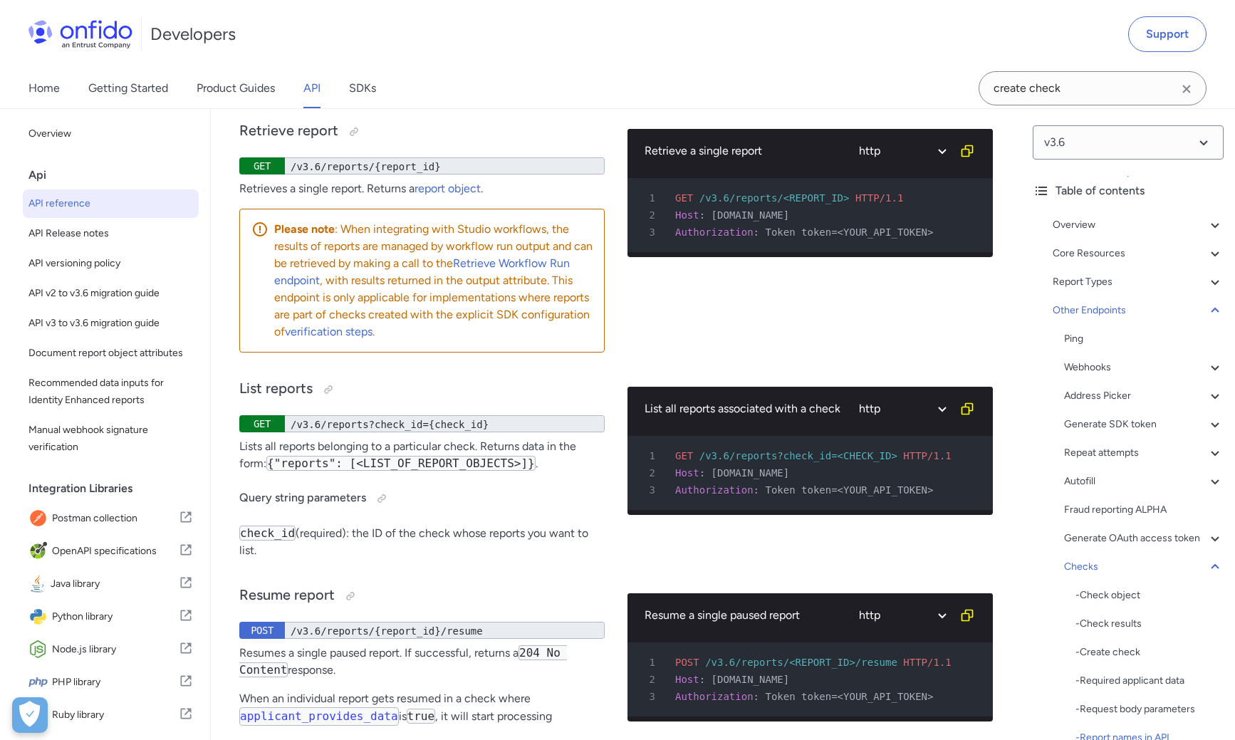
select select "php"
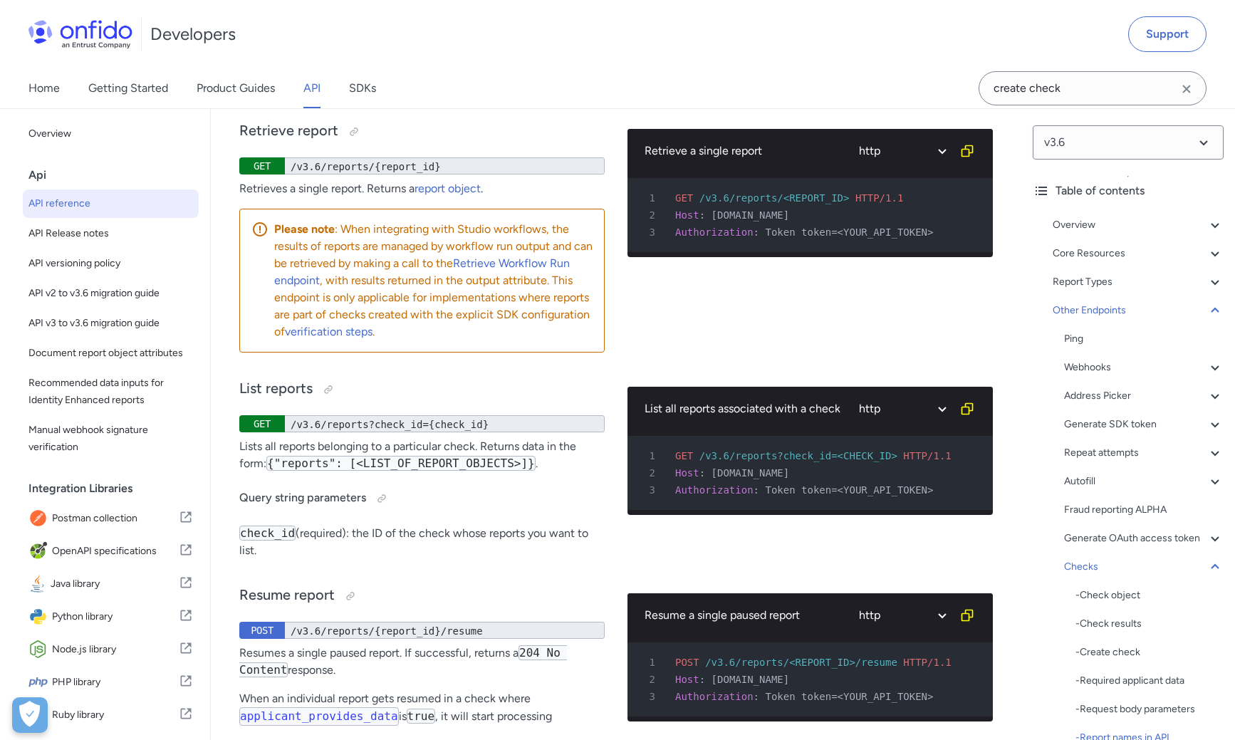
select select "php"
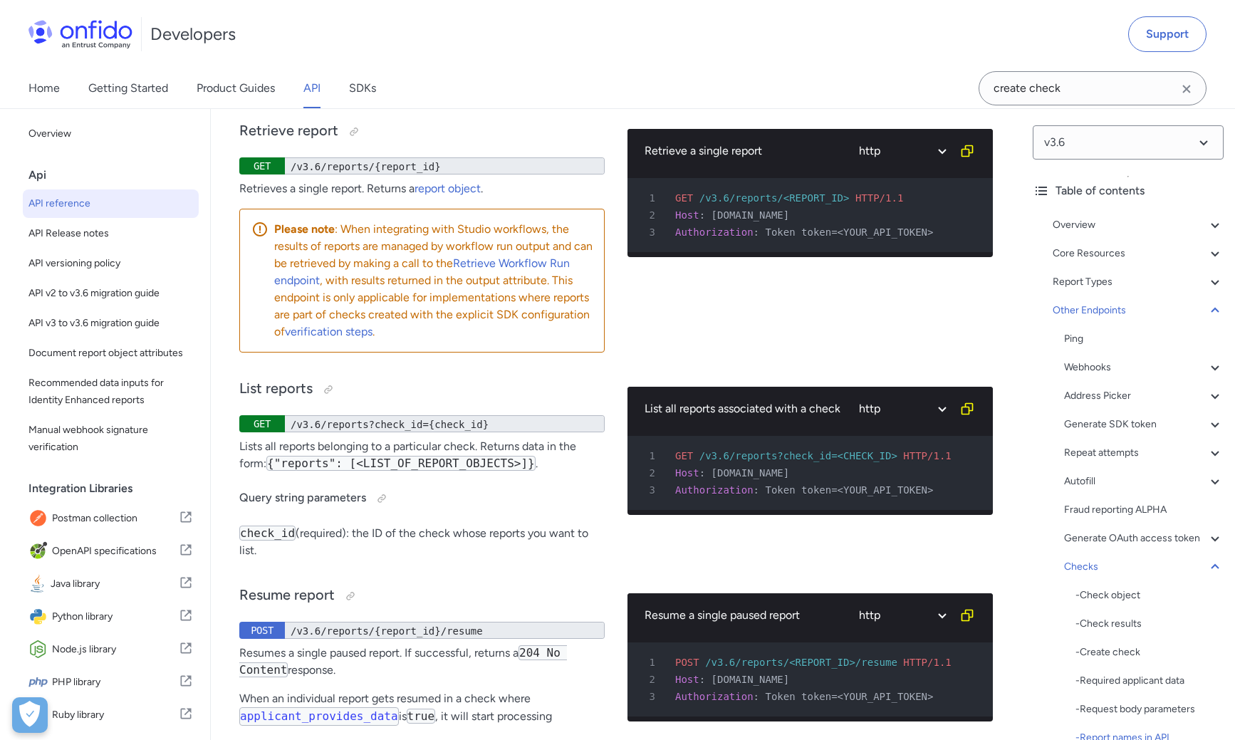
select select "php"
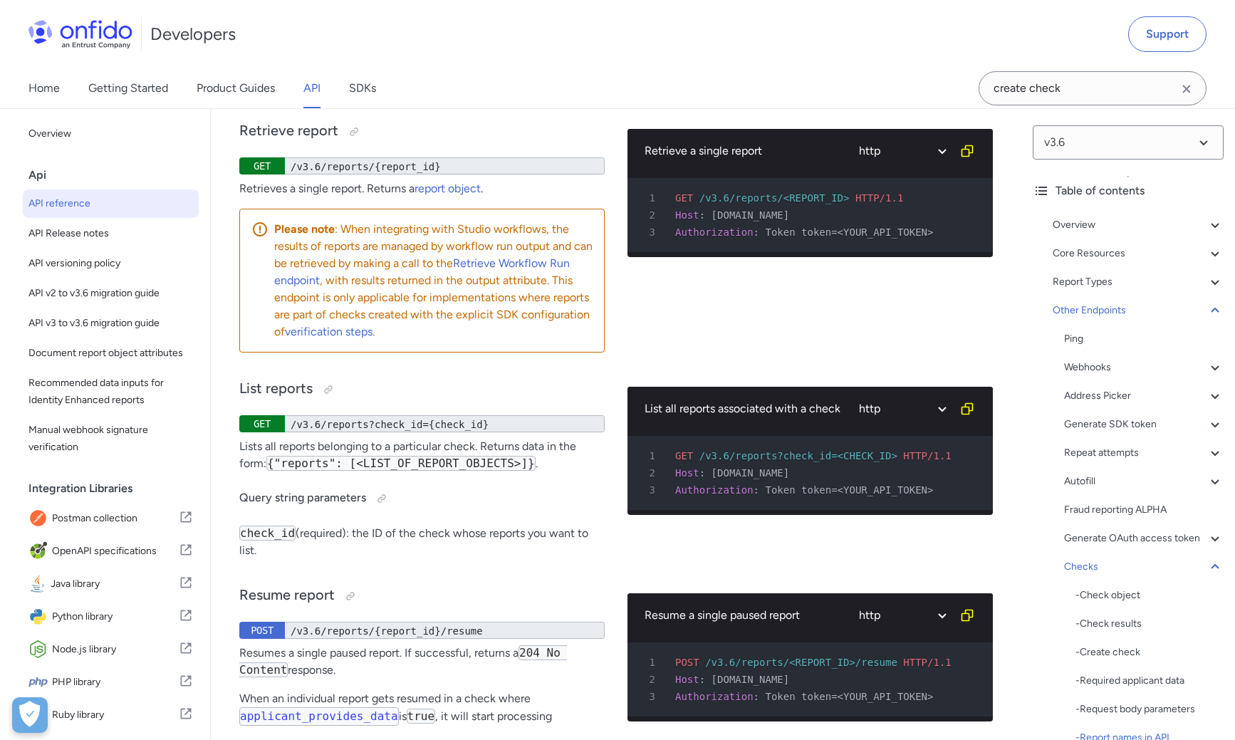
select select "php"
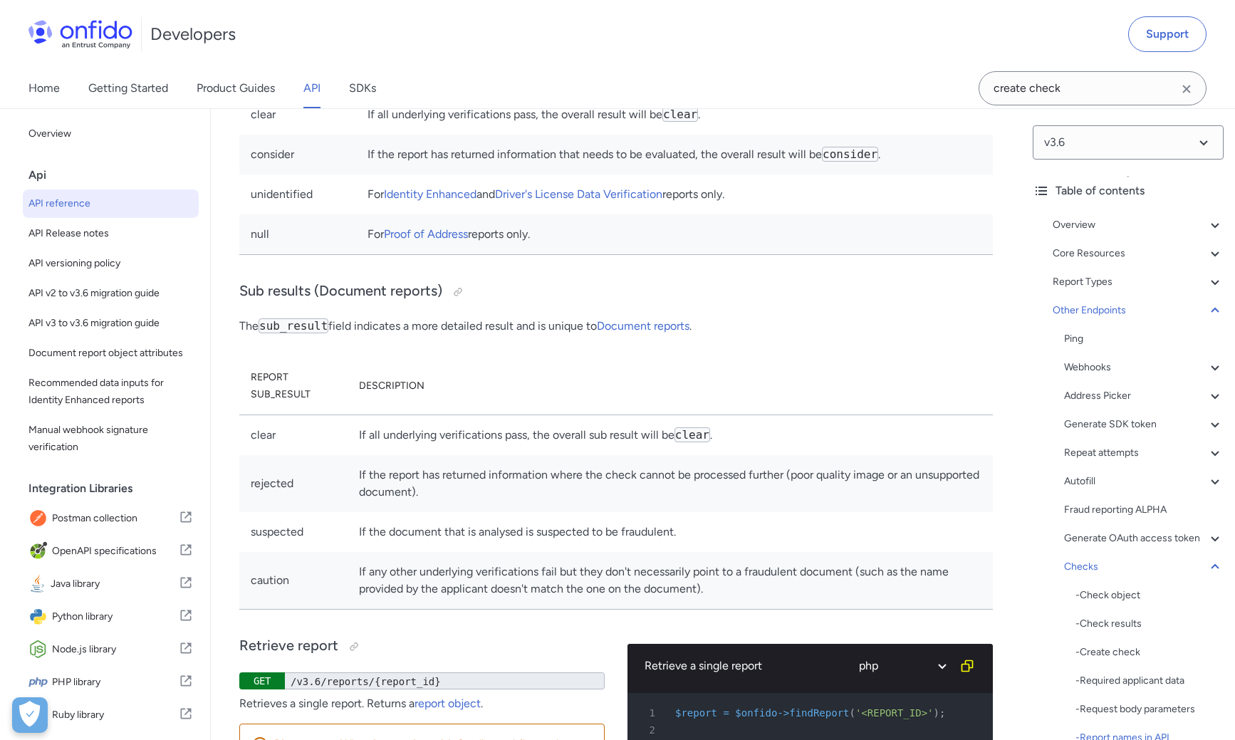
scroll to position [143559, 0]
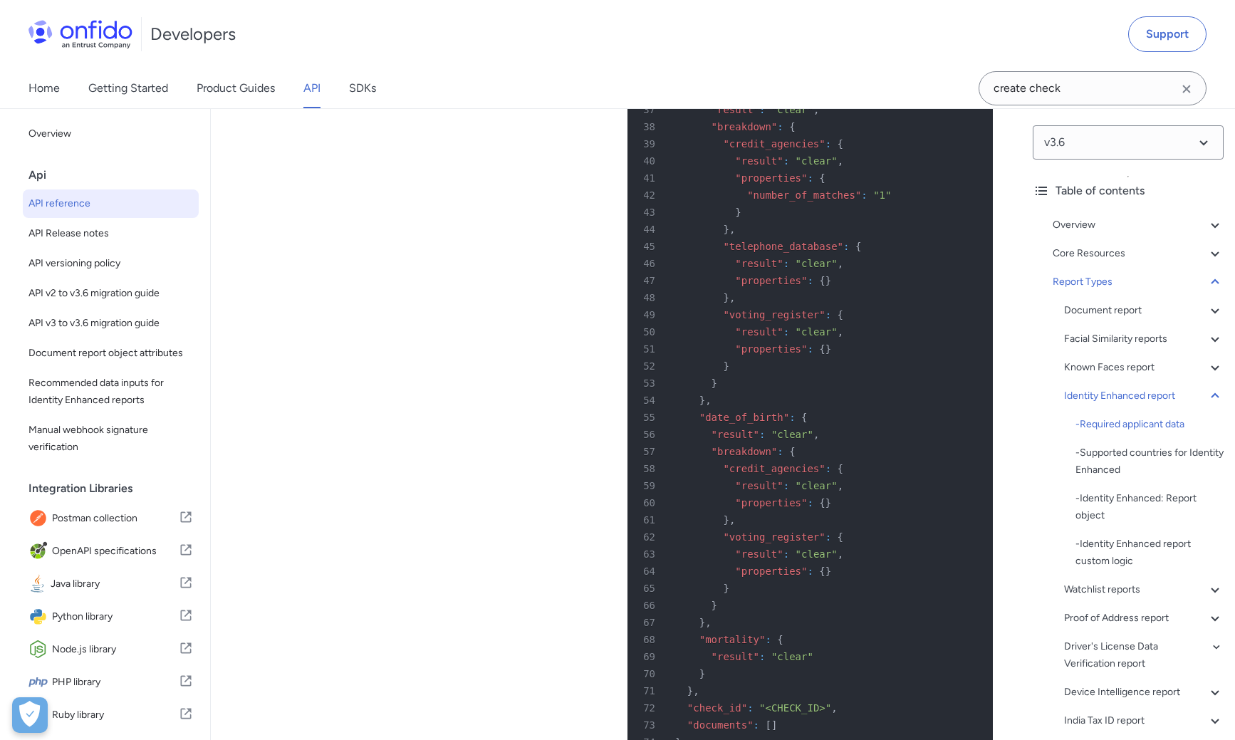
scroll to position [85219, 0]
click at [1099, 91] on input "create check" at bounding box center [1092, 88] width 228 height 34
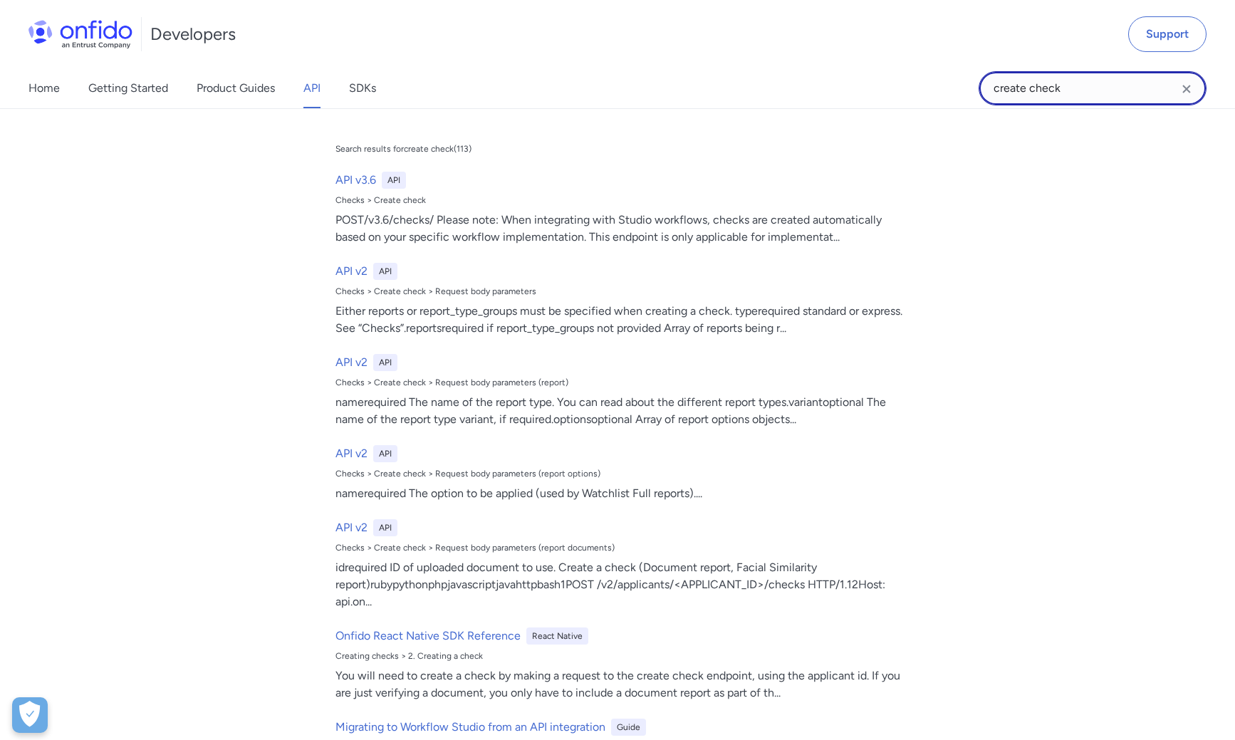
click at [1099, 91] on input "create check" at bounding box center [1092, 88] width 228 height 34
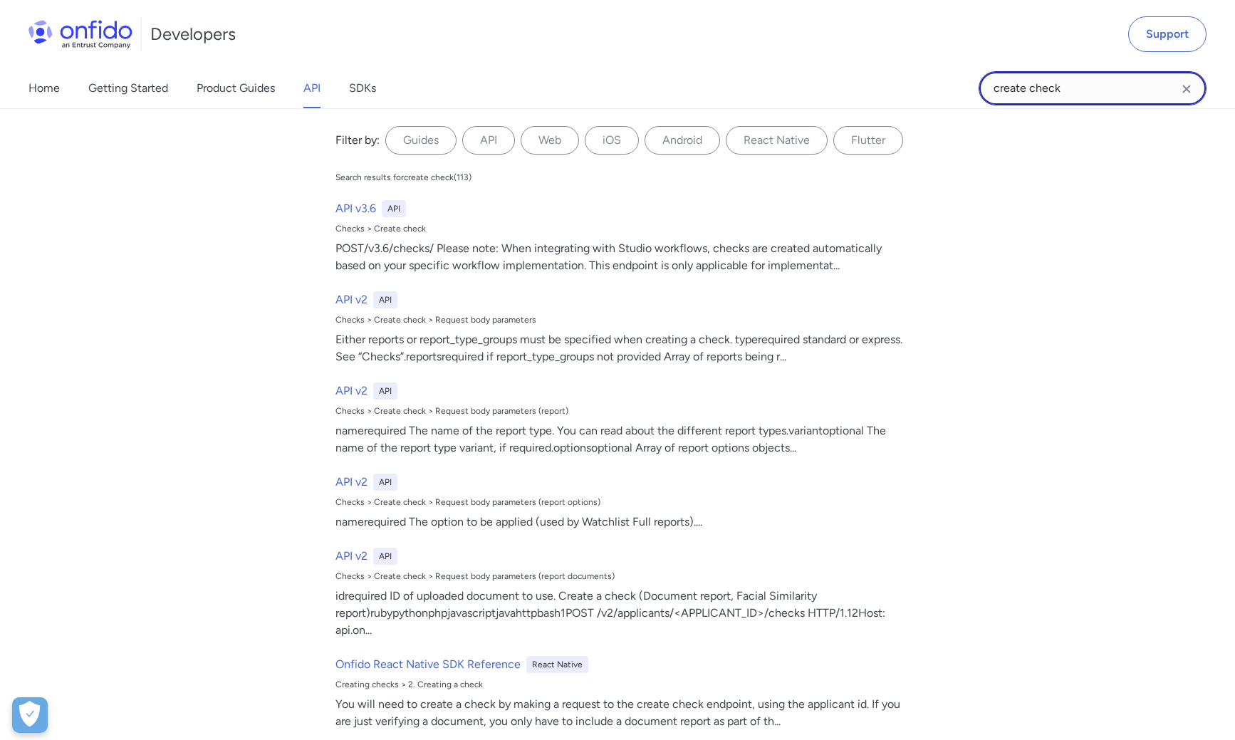
click at [1099, 91] on input "create check" at bounding box center [1092, 88] width 228 height 34
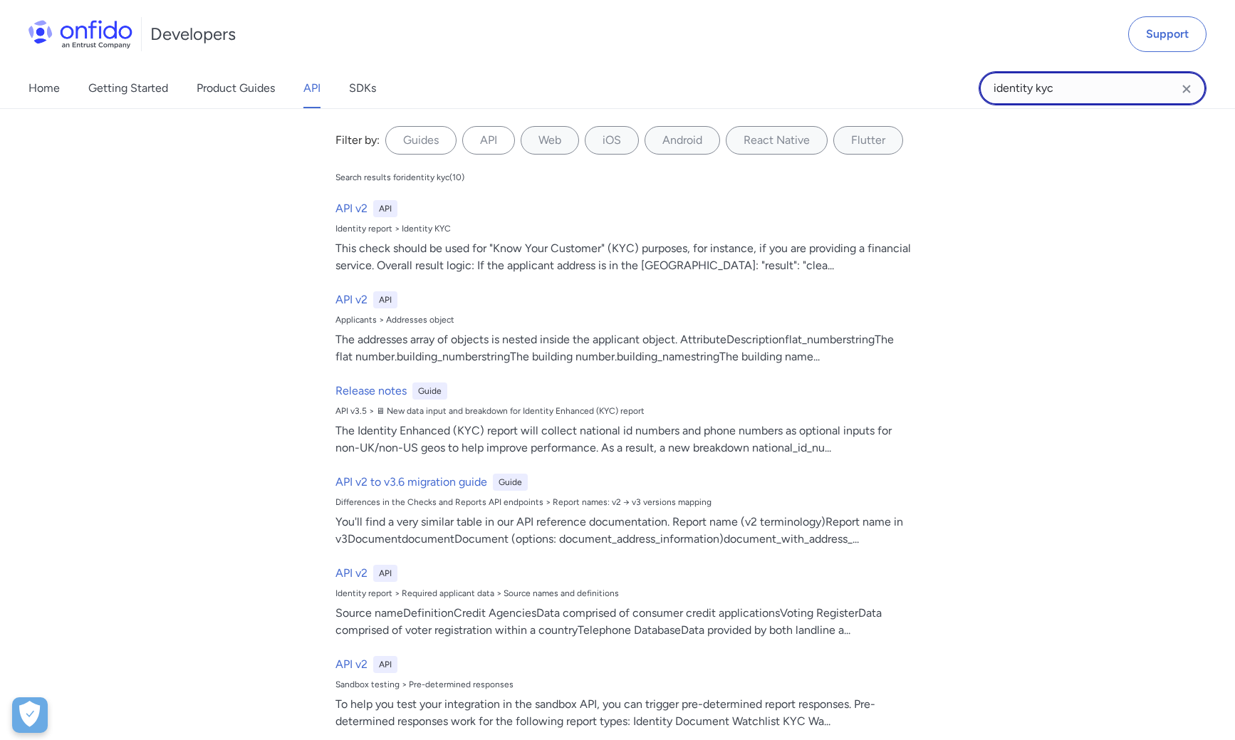
type input "identity kya"
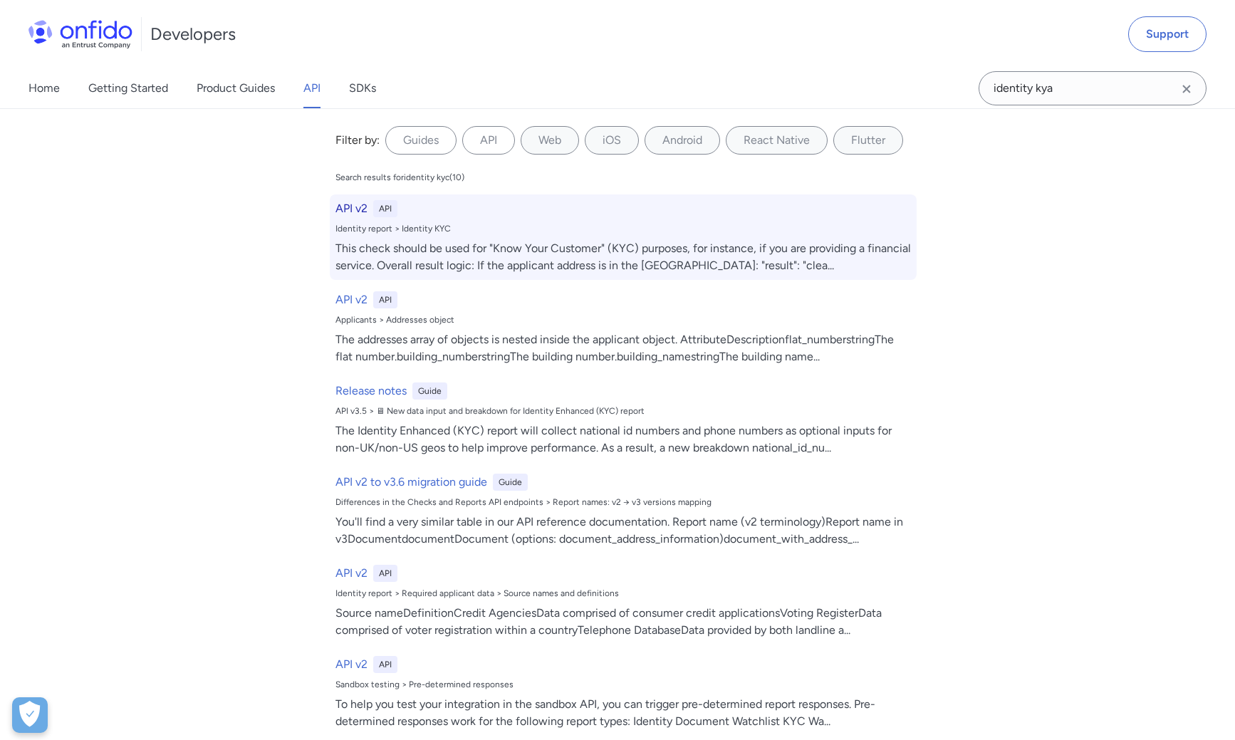
drag, startPoint x: 1019, startPoint y: 103, endPoint x: 351, endPoint y: 206, distance: 675.8
click at [351, 206] on h6 "API v2" at bounding box center [351, 208] width 32 height 17
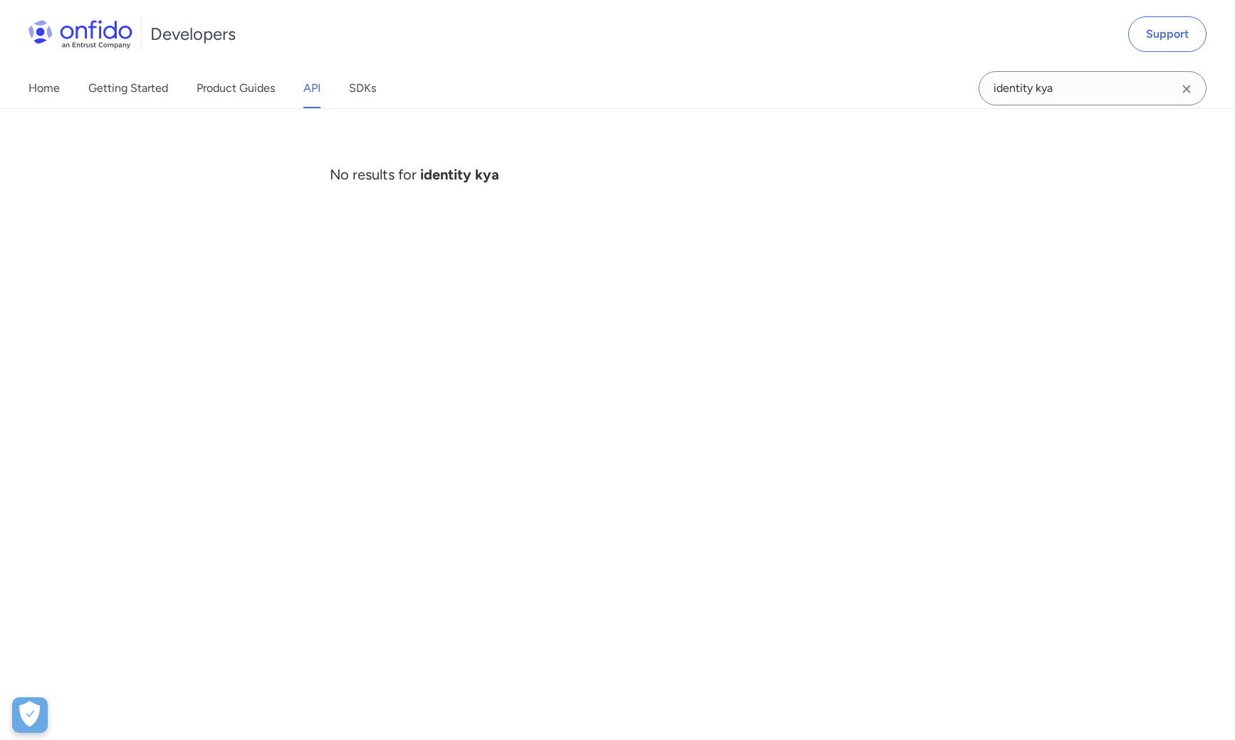
scroll to position [143559, 0]
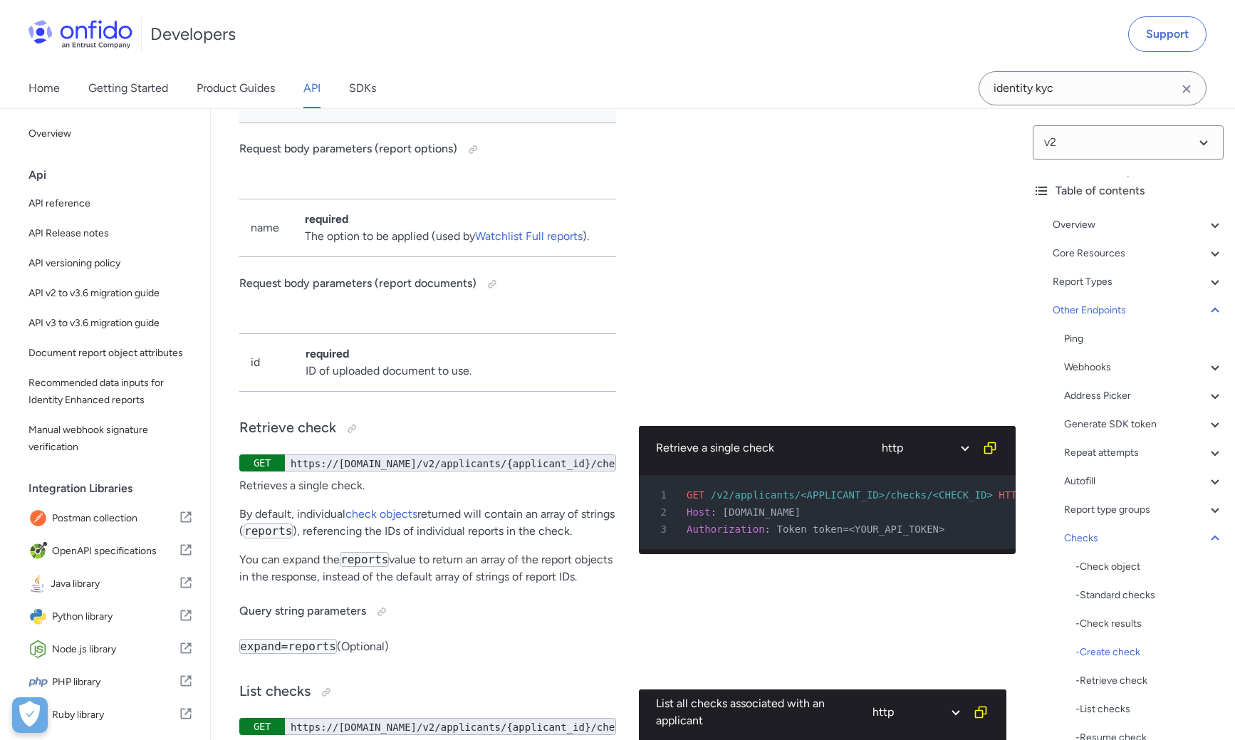
scroll to position [79608, 0]
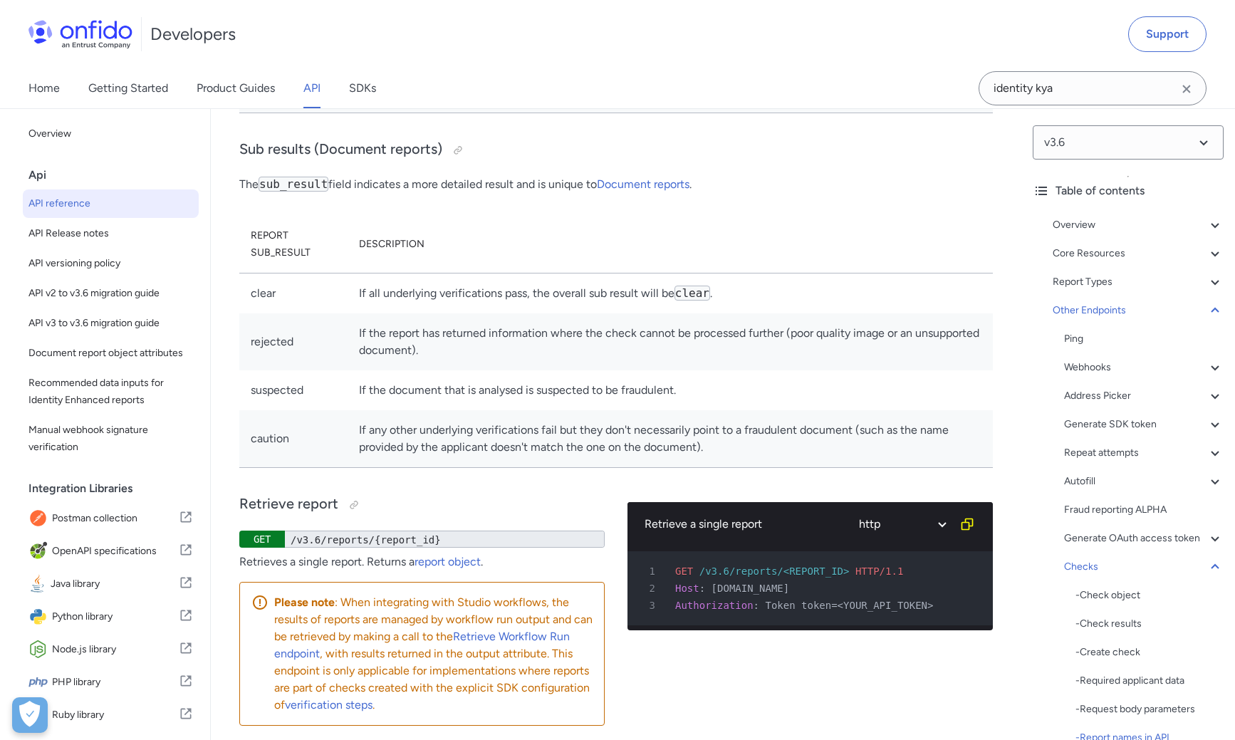
scroll to position [143879, 0]
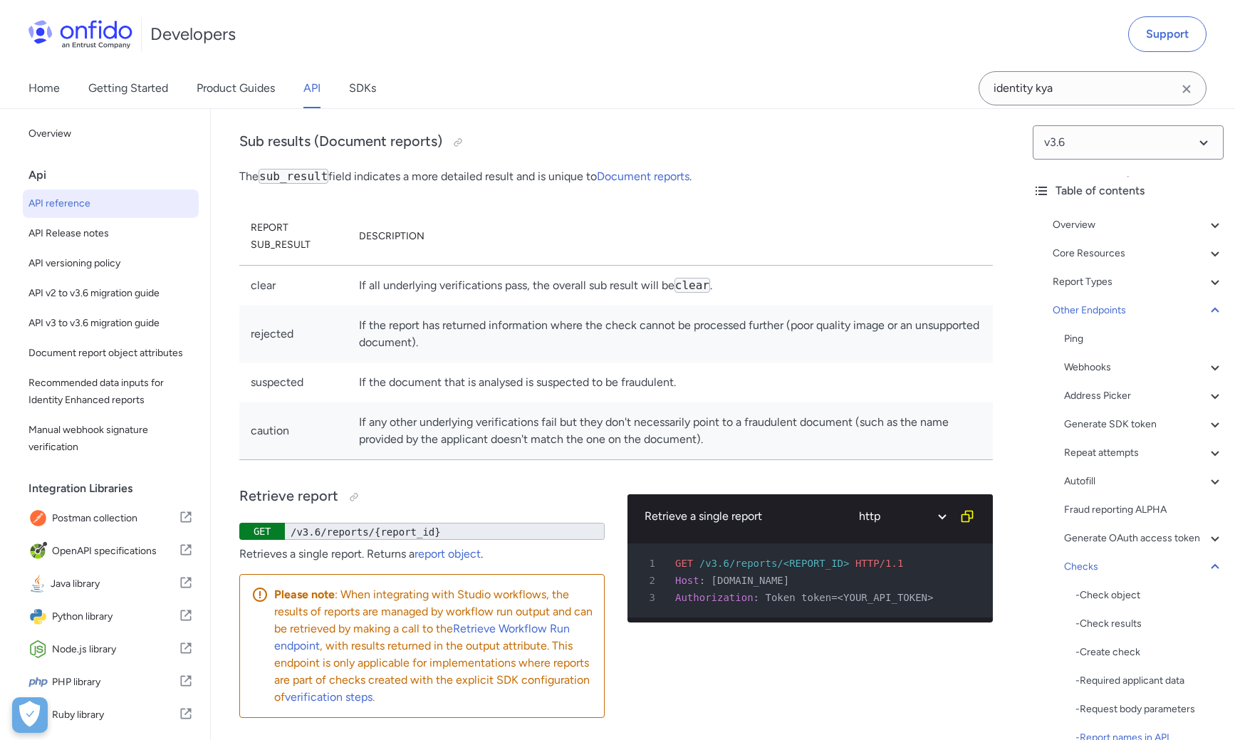
drag, startPoint x: 468, startPoint y: 446, endPoint x: 370, endPoint y: 448, distance: 97.6
copy link "proof_of_address"
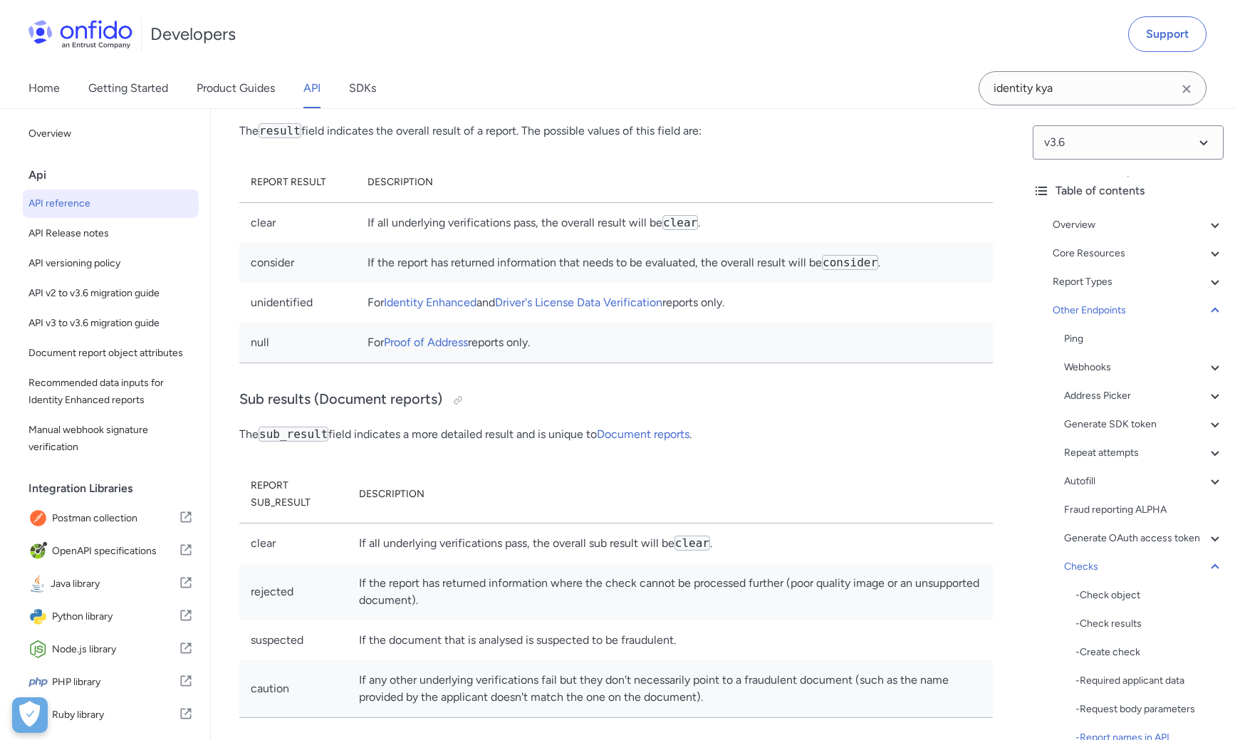
scroll to position [143622, 0]
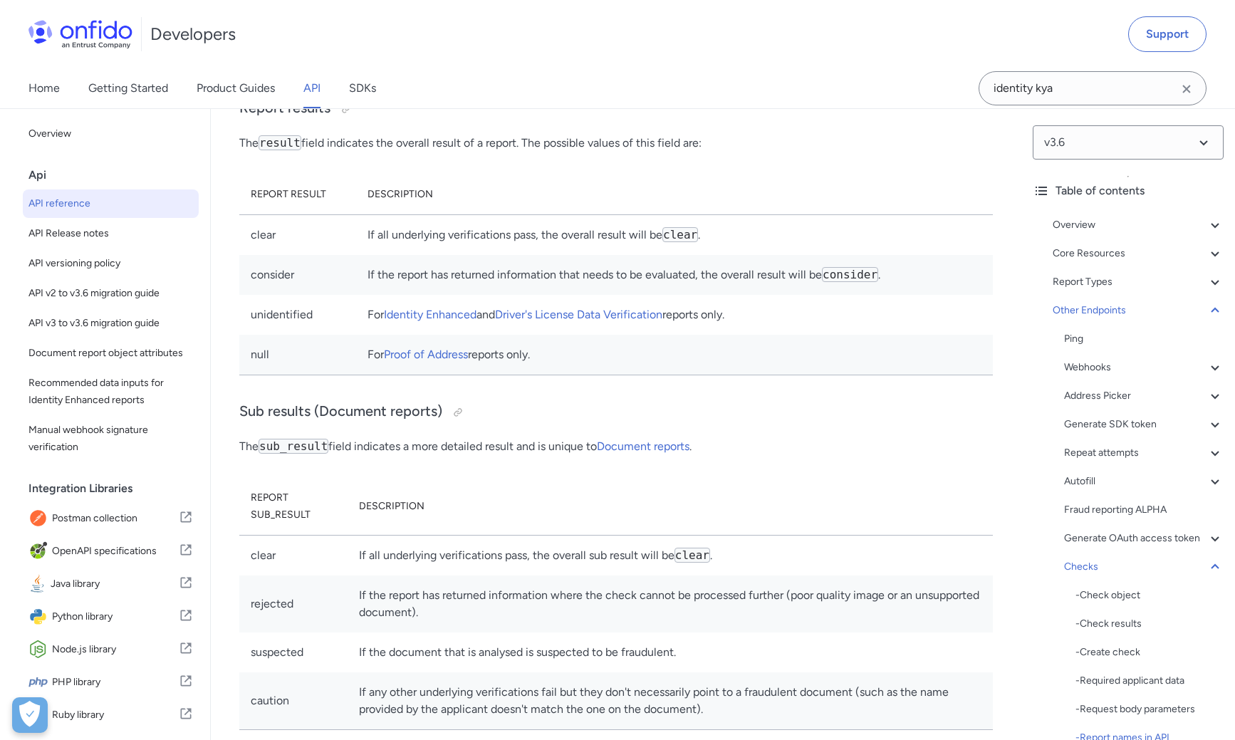
scroll to position [143597, 0]
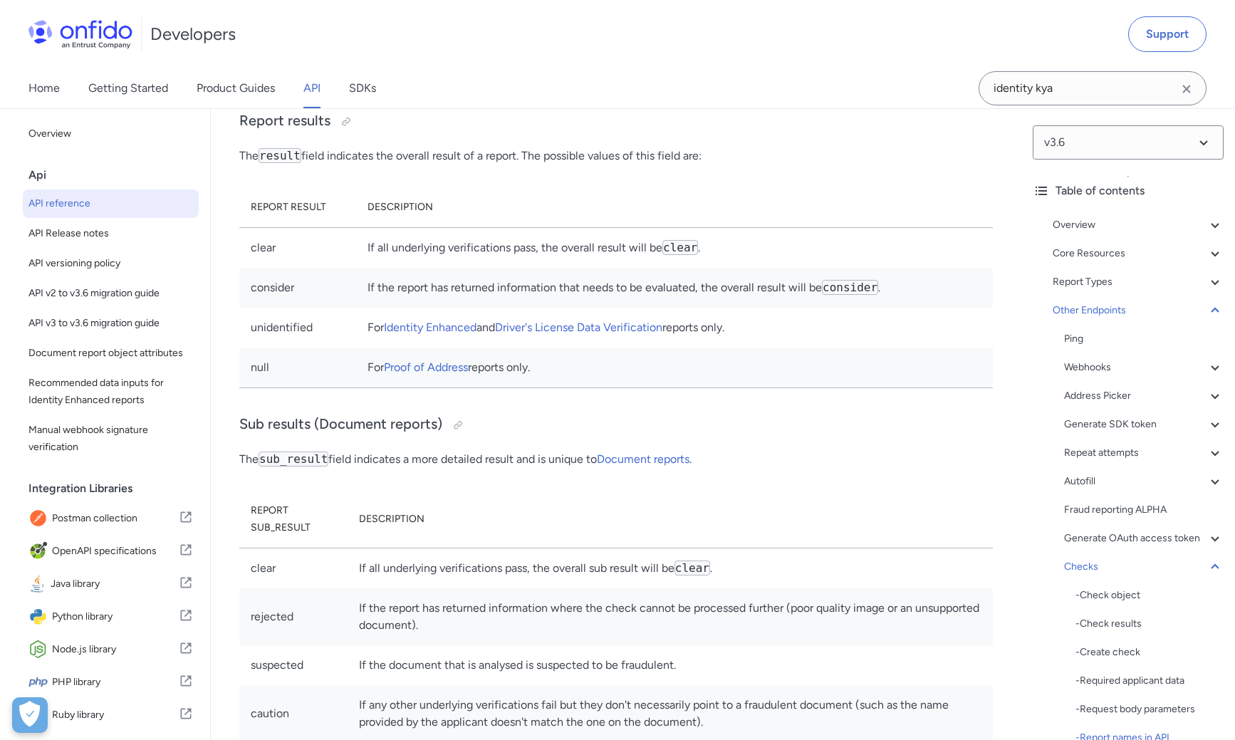
drag, startPoint x: 491, startPoint y: 580, endPoint x: 367, endPoint y: 583, distance: 123.2
copy link "identity_enhanced"
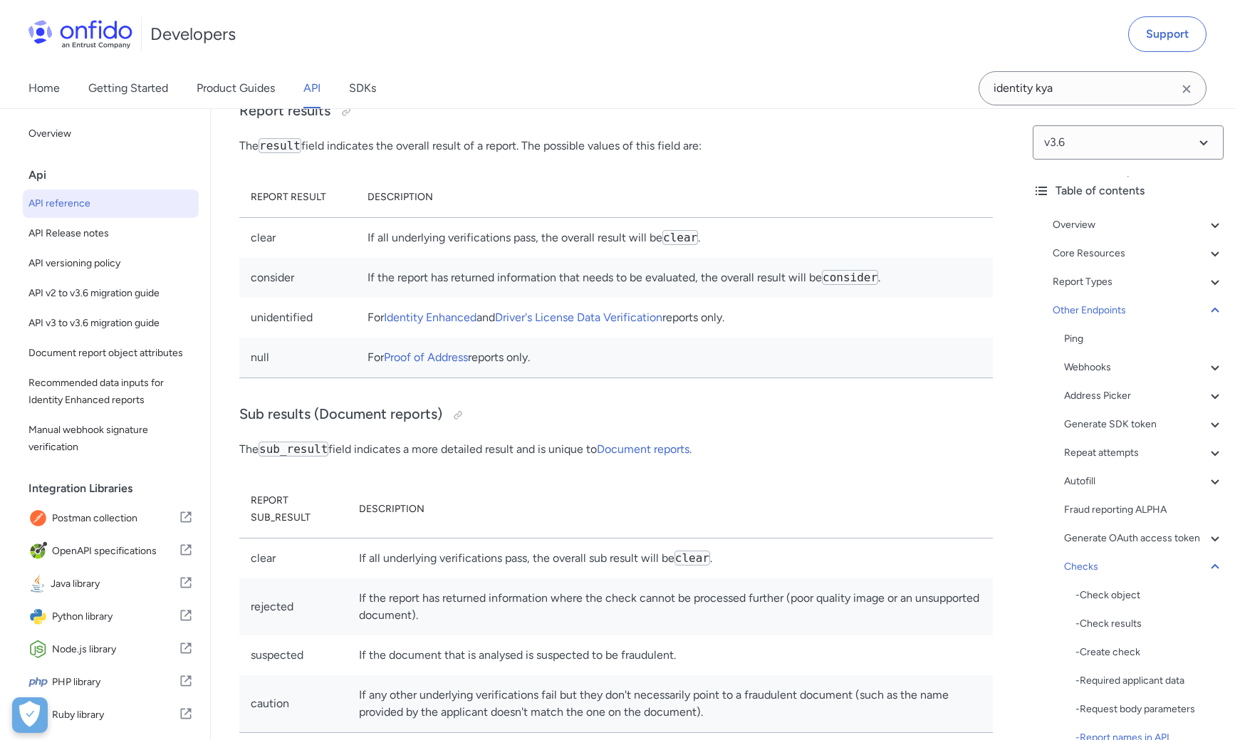
drag, startPoint x: 564, startPoint y: 313, endPoint x: 370, endPoint y: 316, distance: 194.4
copy link "document_with_address_information"
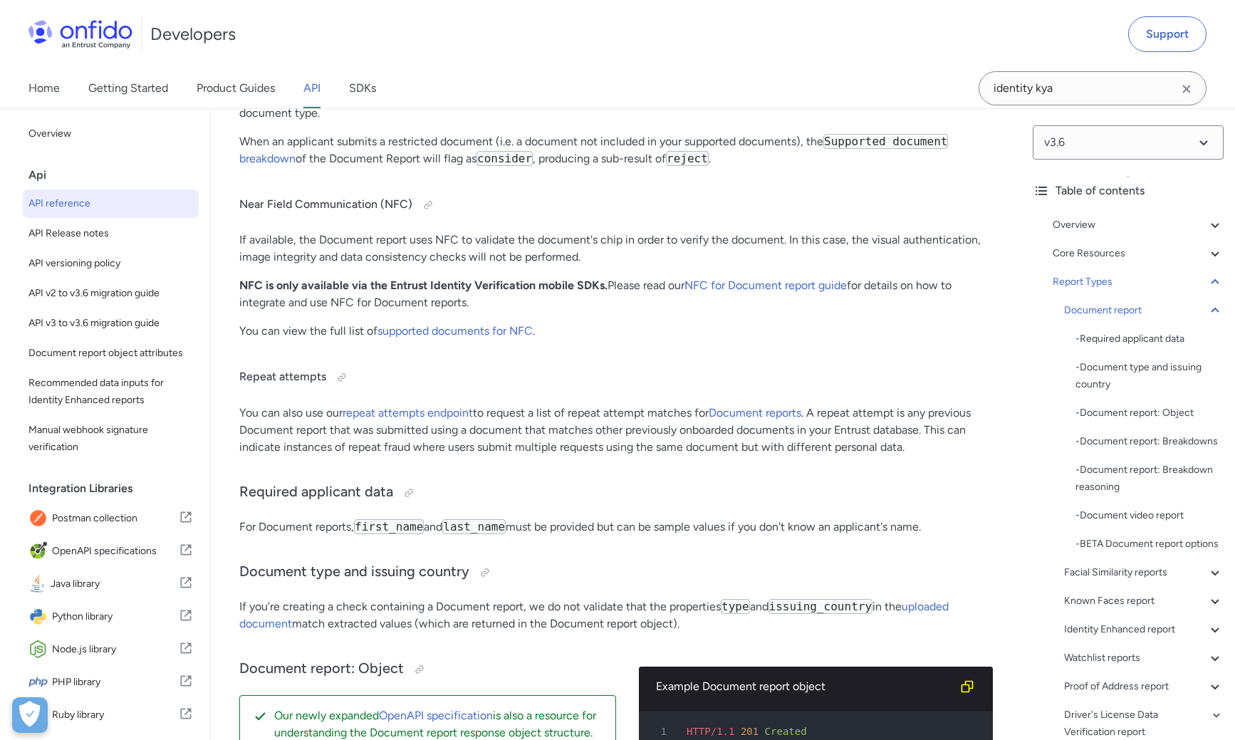
scroll to position [54762, 0]
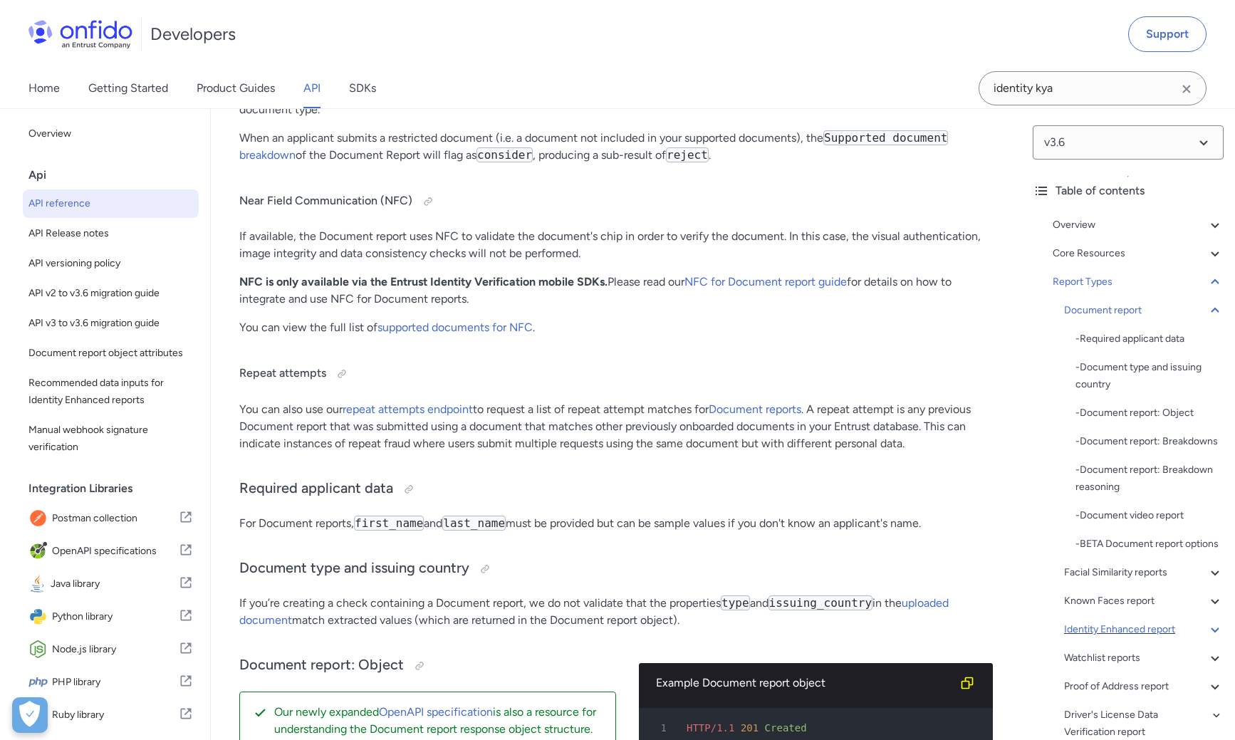
click at [1148, 626] on div "Identity Enhanced report" at bounding box center [1143, 629] width 159 height 17
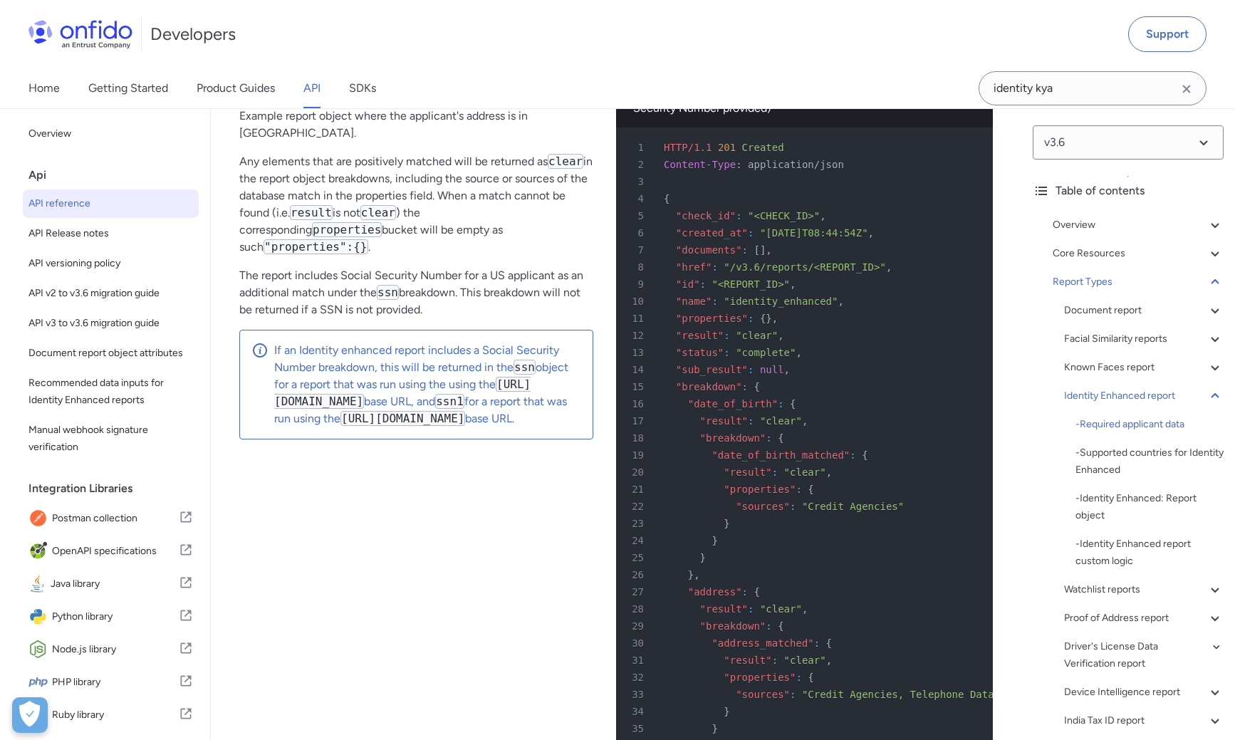
scroll to position [86218, 0]
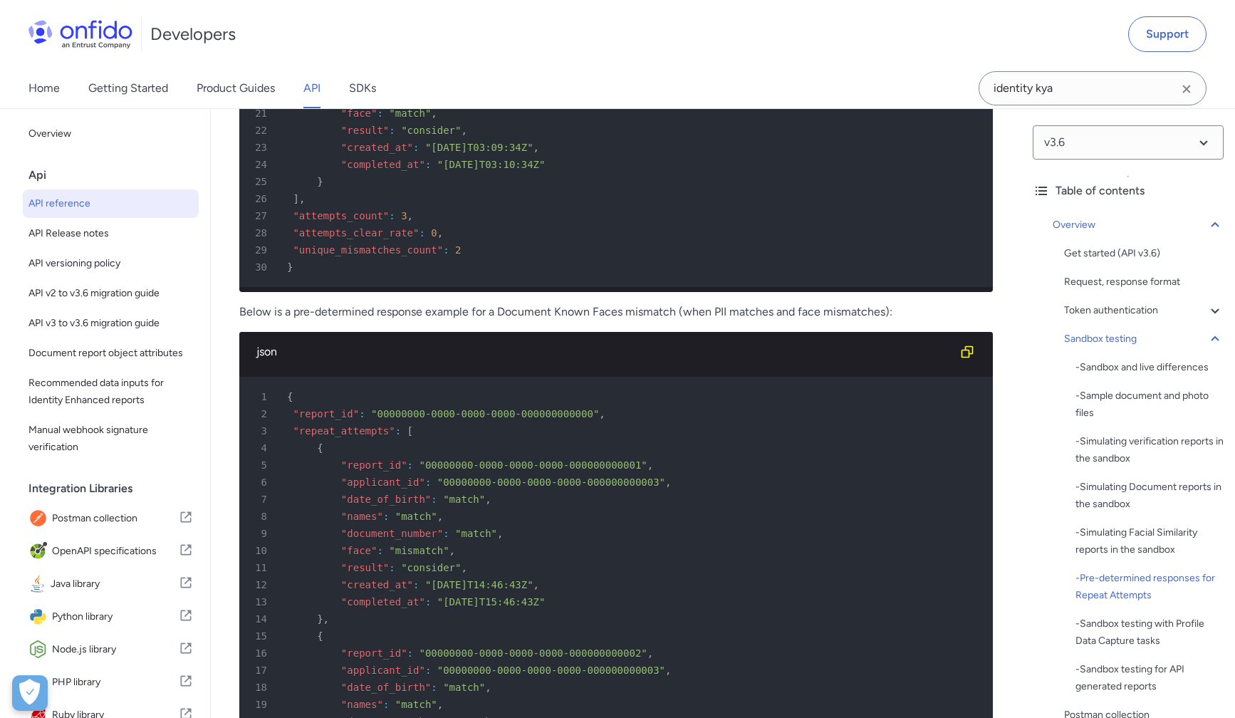
scroll to position [7883, 0]
